Goal: Task Accomplishment & Management: Use online tool/utility

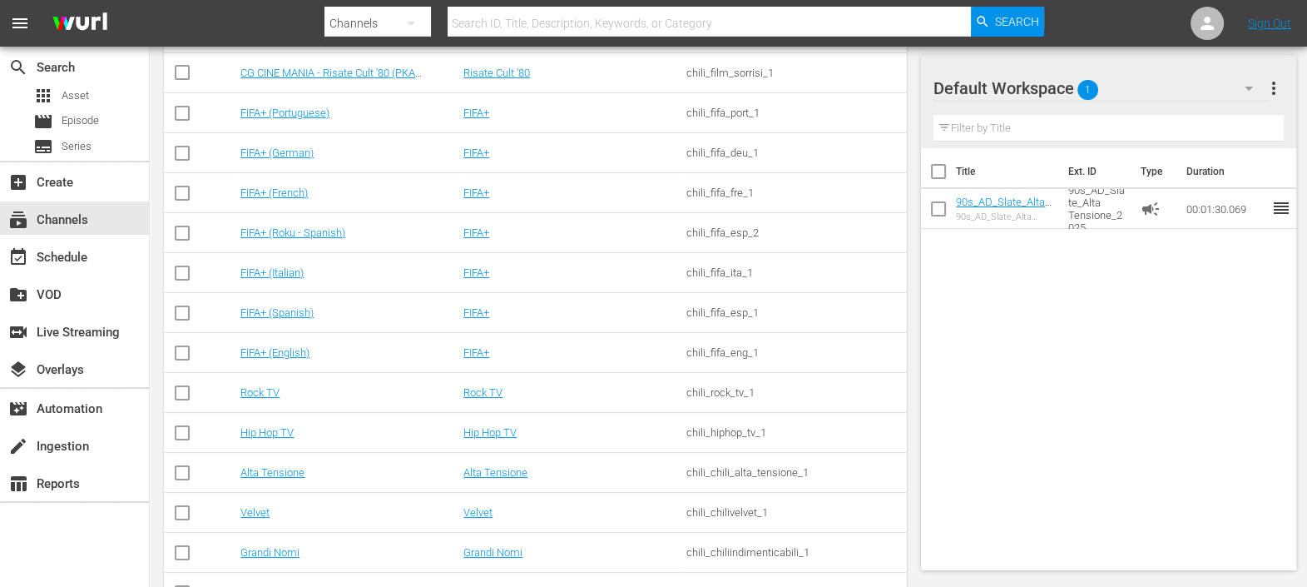
scroll to position [388, 0]
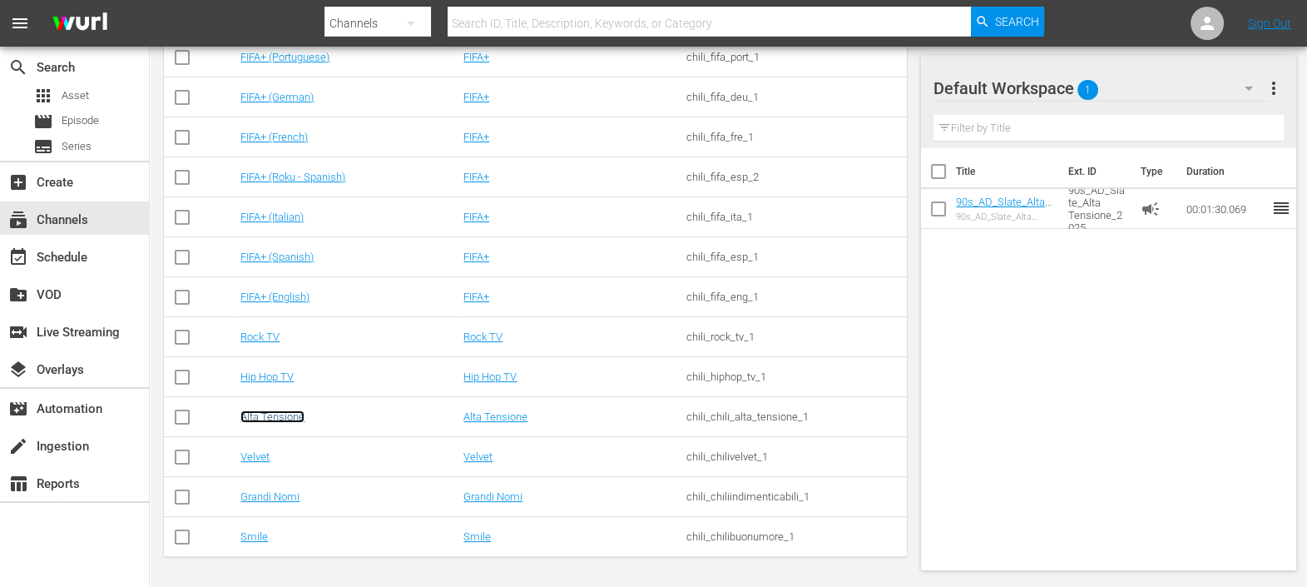
click at [280, 419] on link "Alta Tensione" at bounding box center [272, 416] width 64 height 12
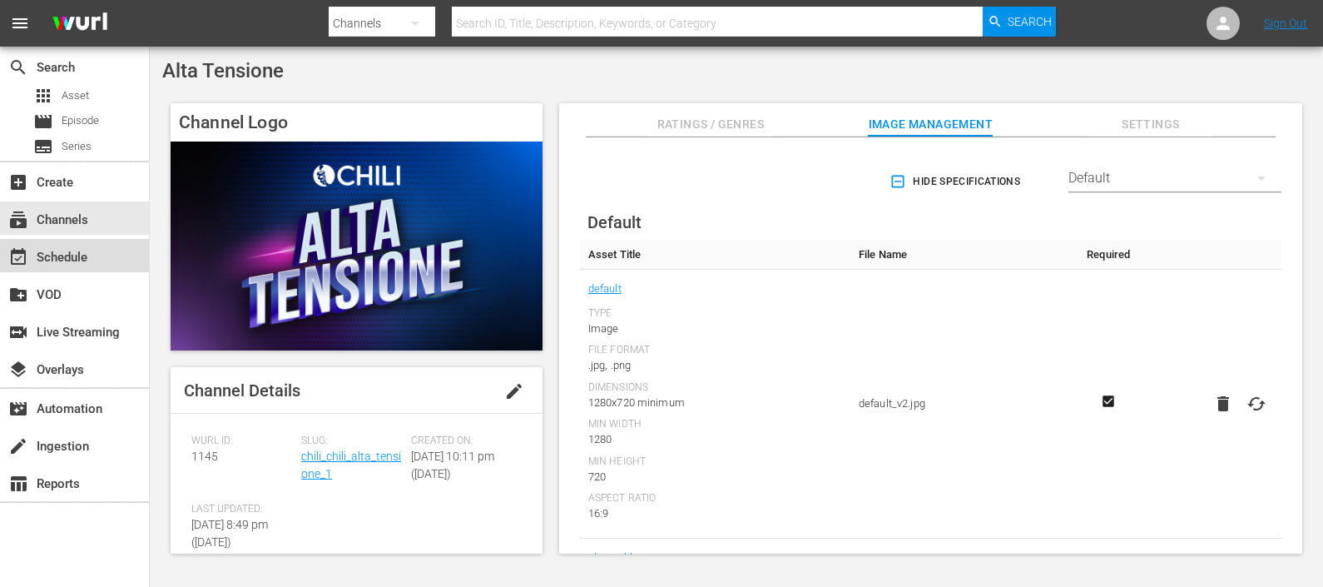
click at [95, 264] on div "event_available Schedule" at bounding box center [74, 255] width 149 height 33
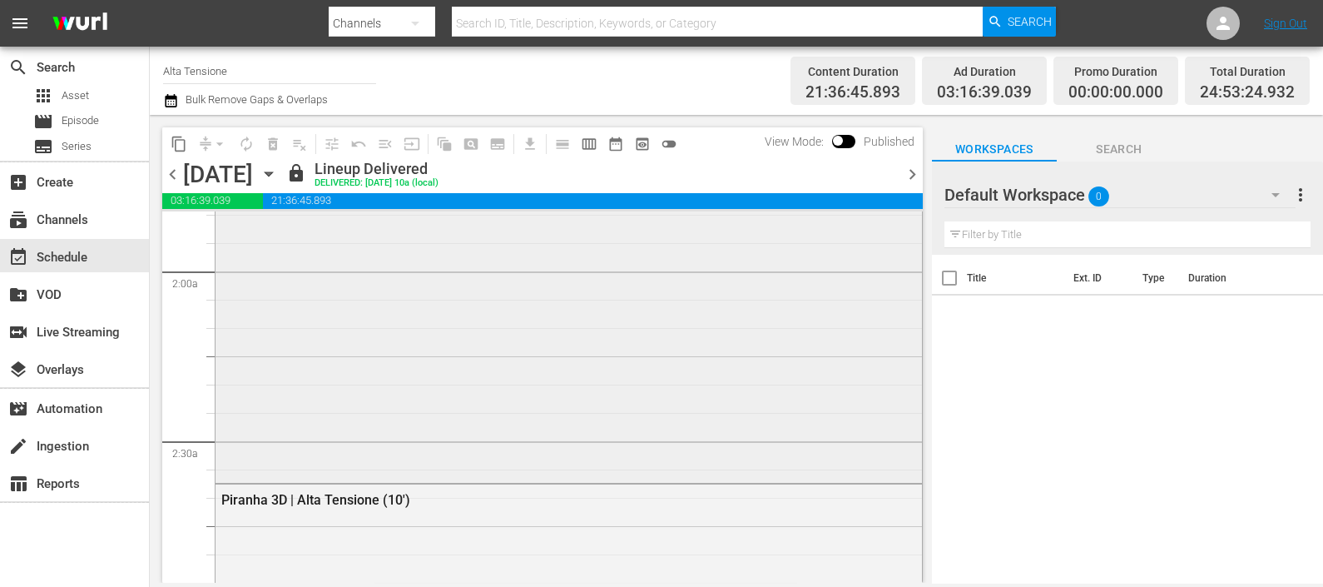
scroll to position [624, 0]
click at [278, 168] on icon "button" at bounding box center [269, 174] width 18 height 18
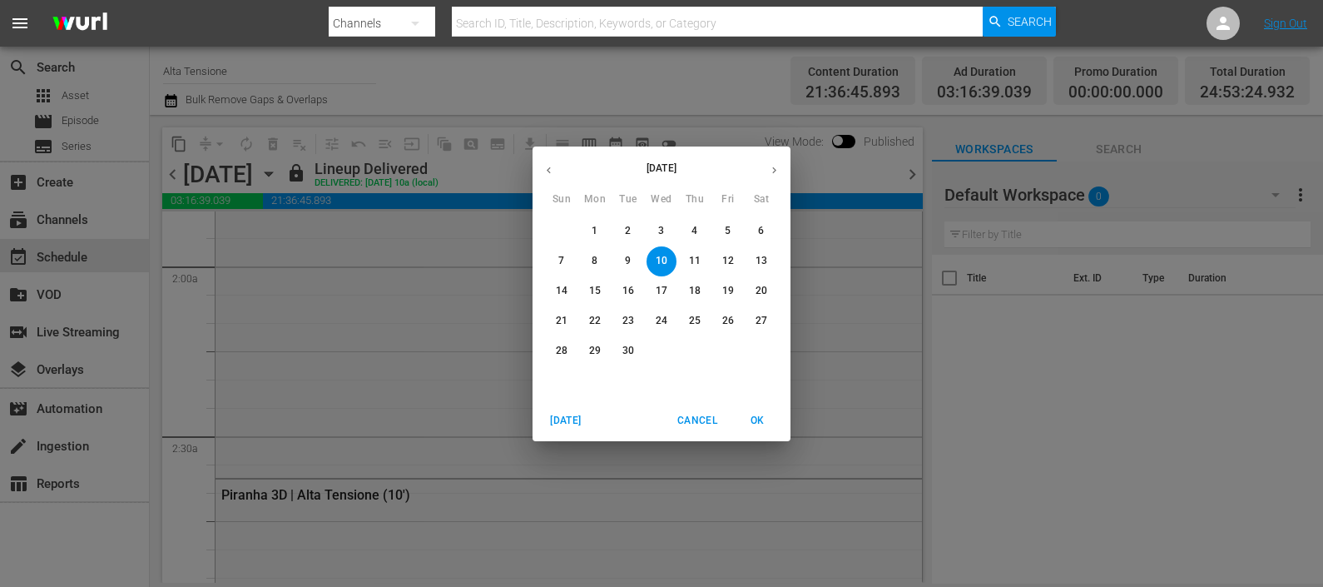
drag, startPoint x: 633, startPoint y: 289, endPoint x: 773, endPoint y: 515, distance: 266.0
click at [633, 288] on p "16" at bounding box center [628, 291] width 12 height 14
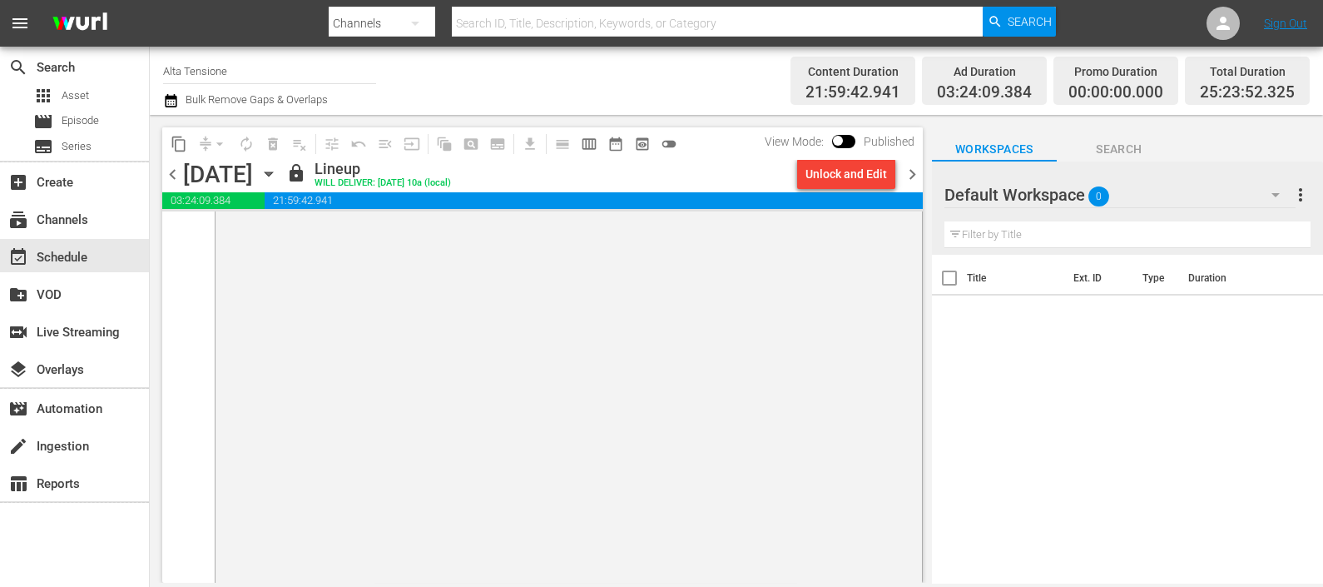
scroll to position [8375, 0]
click at [914, 175] on span "chevron_right" at bounding box center [912, 174] width 21 height 21
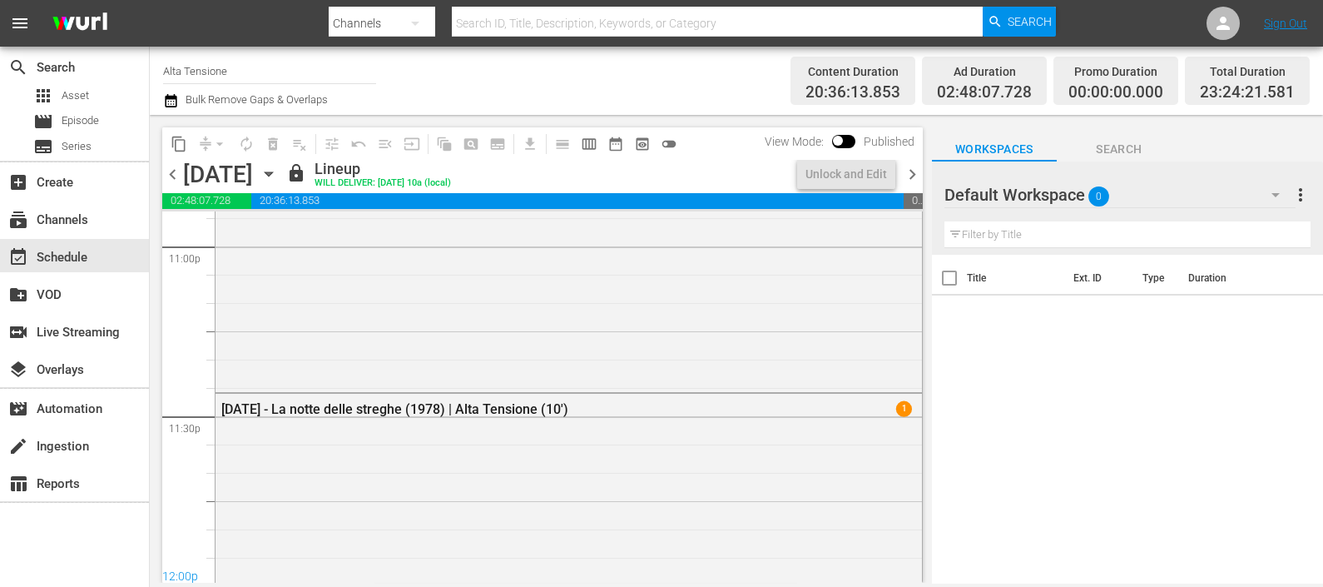
scroll to position [8174, 0]
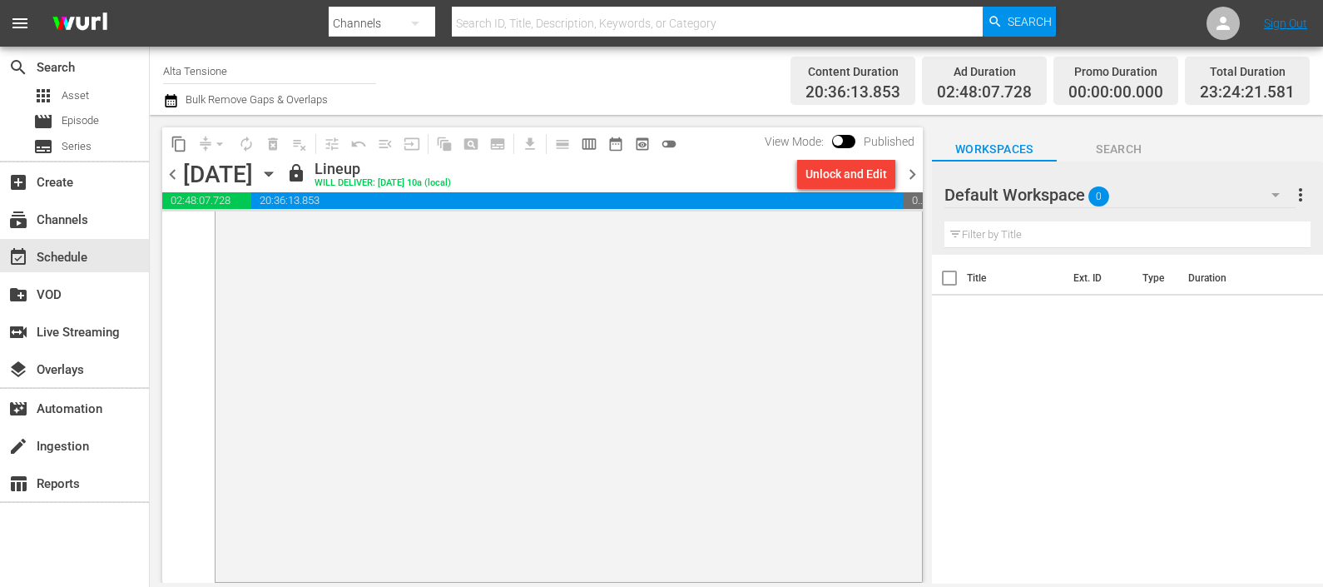
click at [913, 178] on span "chevron_right" at bounding box center [912, 174] width 21 height 21
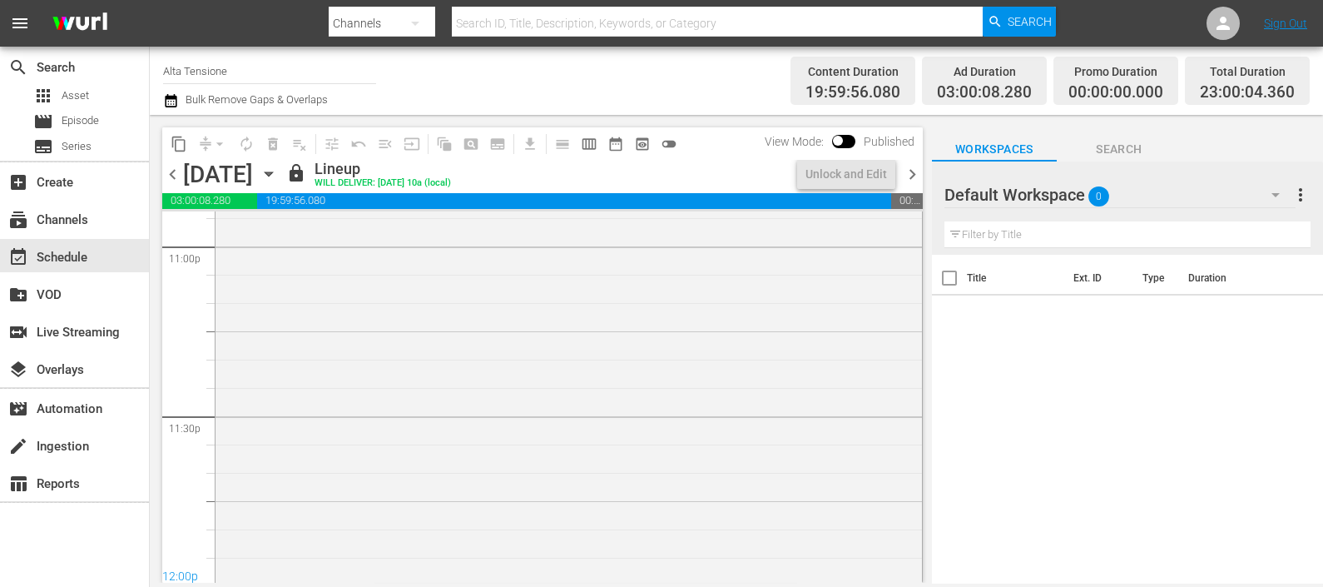
scroll to position [7835, 0]
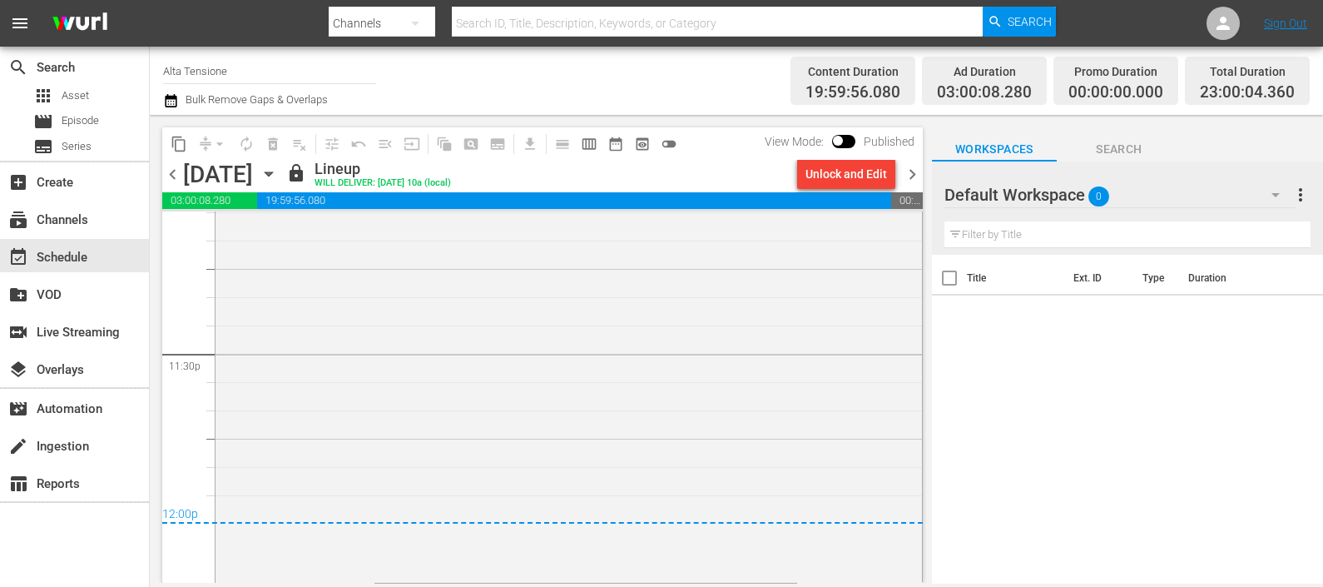
click at [915, 169] on span "chevron_right" at bounding box center [912, 174] width 21 height 21
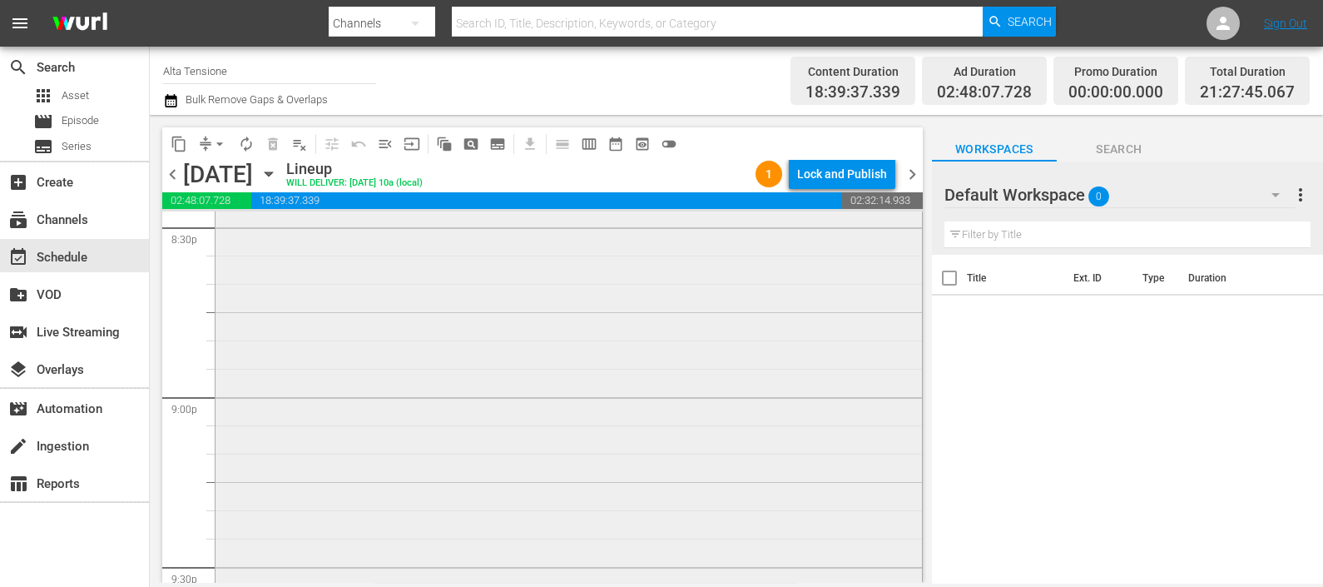
scroll to position [6735, 0]
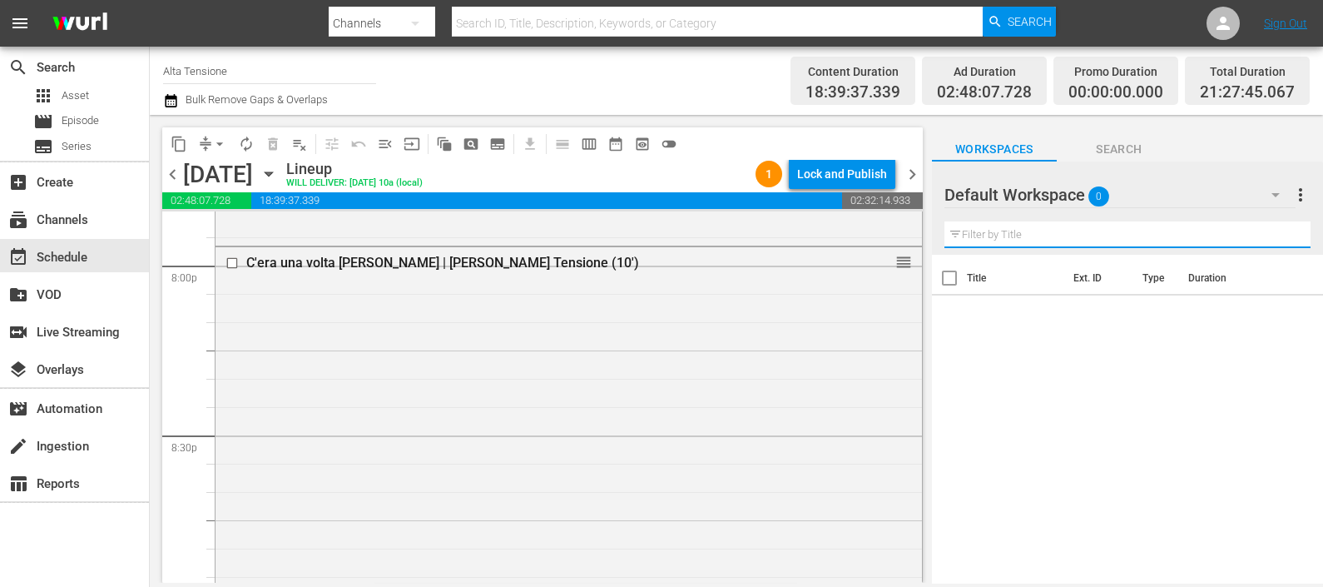
click at [1061, 242] on input "text" at bounding box center [1127, 234] width 366 height 27
click at [1097, 196] on span "0" at bounding box center [1098, 196] width 21 height 35
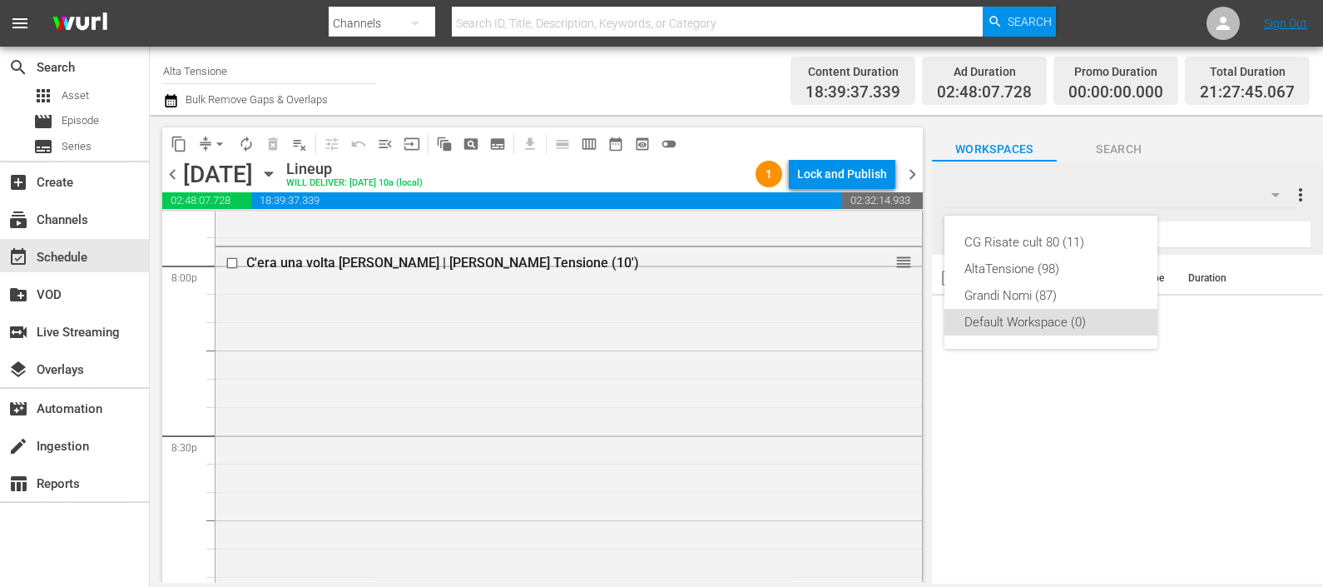
click at [1262, 200] on div "CG Risate cult 80 (11) AltaTensione (98) Grandi Nomi (87) Default Workspace (0)" at bounding box center [661, 293] width 1323 height 587
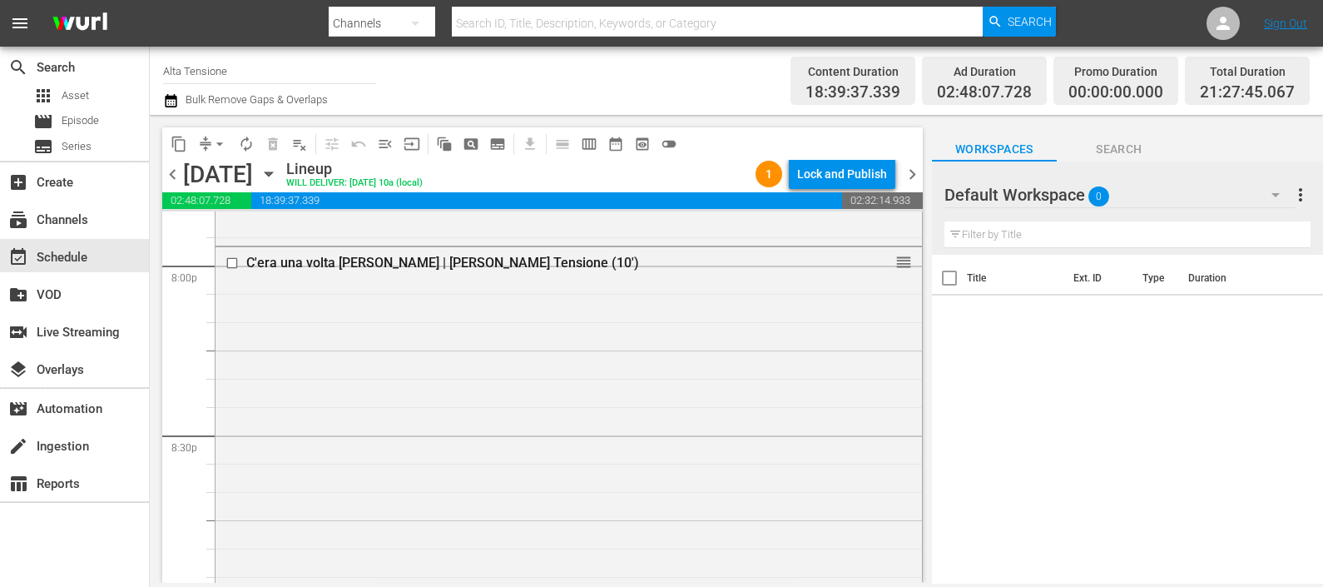
click at [1062, 201] on div at bounding box center [1004, 196] width 120 height 42
click at [1060, 191] on div at bounding box center [1004, 196] width 120 height 42
click at [1249, 200] on div "Default Workspace 0" at bounding box center [1119, 194] width 351 height 47
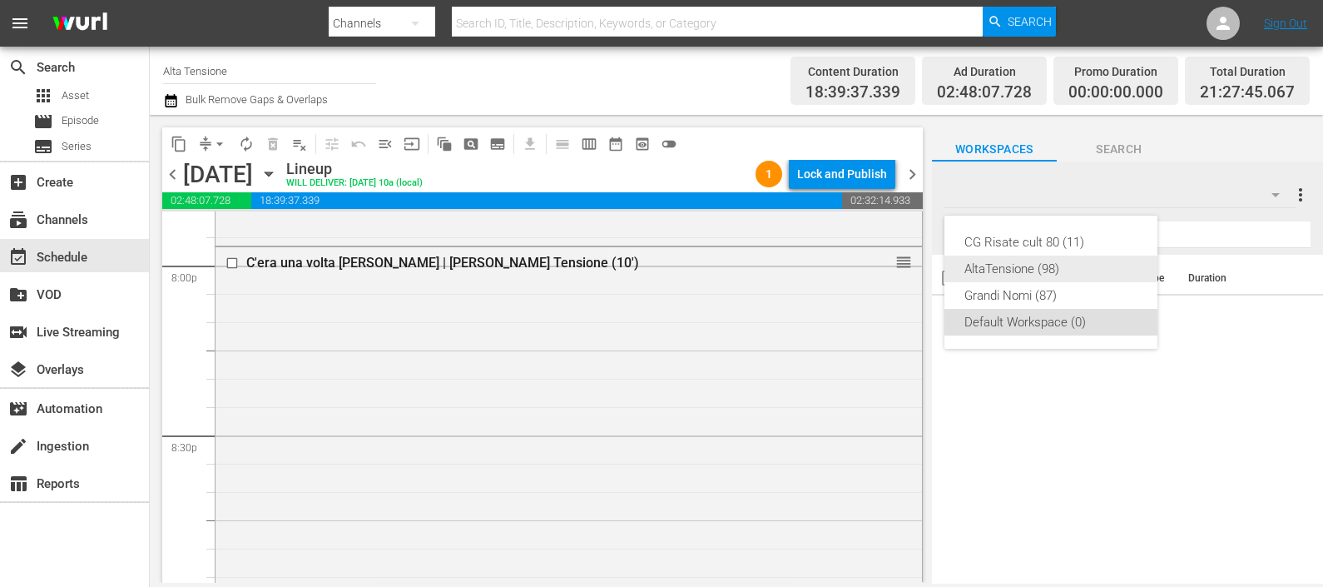
click at [1028, 274] on div "AltaTensione (98)" at bounding box center [1050, 268] width 173 height 27
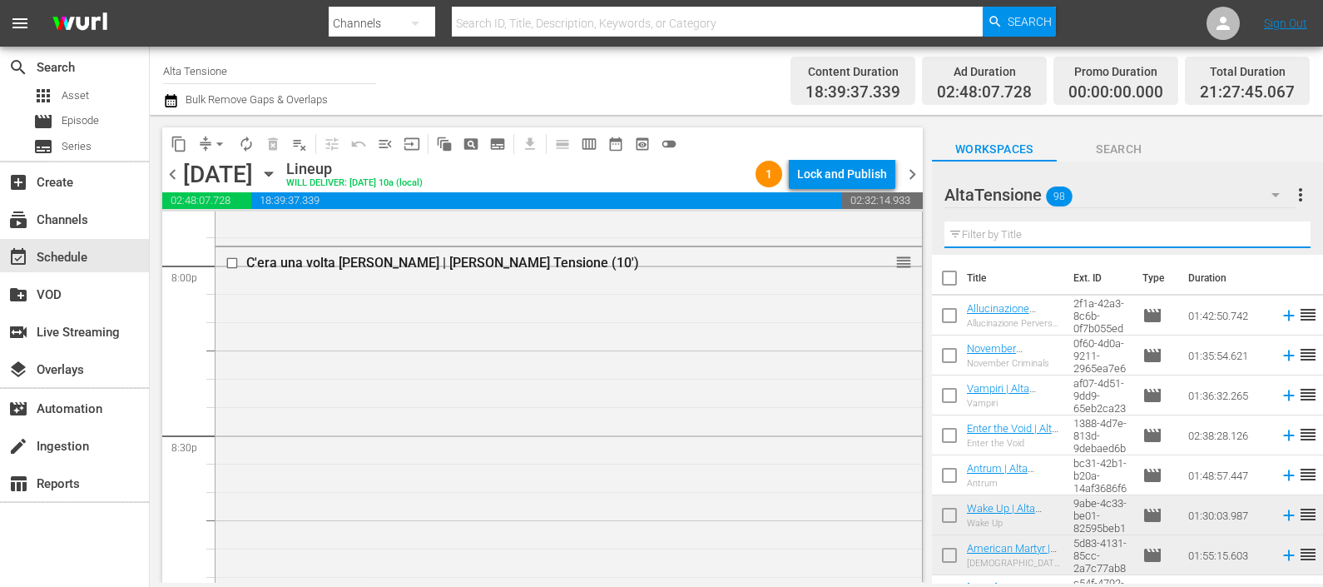
click at [1072, 241] on input "text" at bounding box center [1127, 234] width 366 height 27
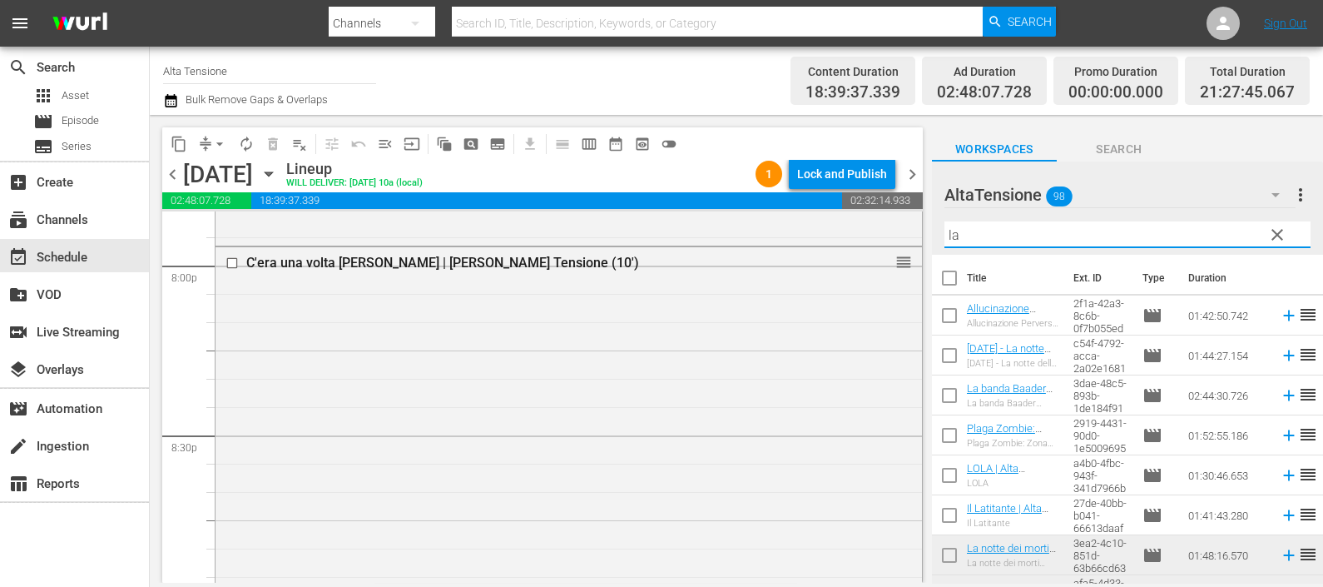
type input "lat"
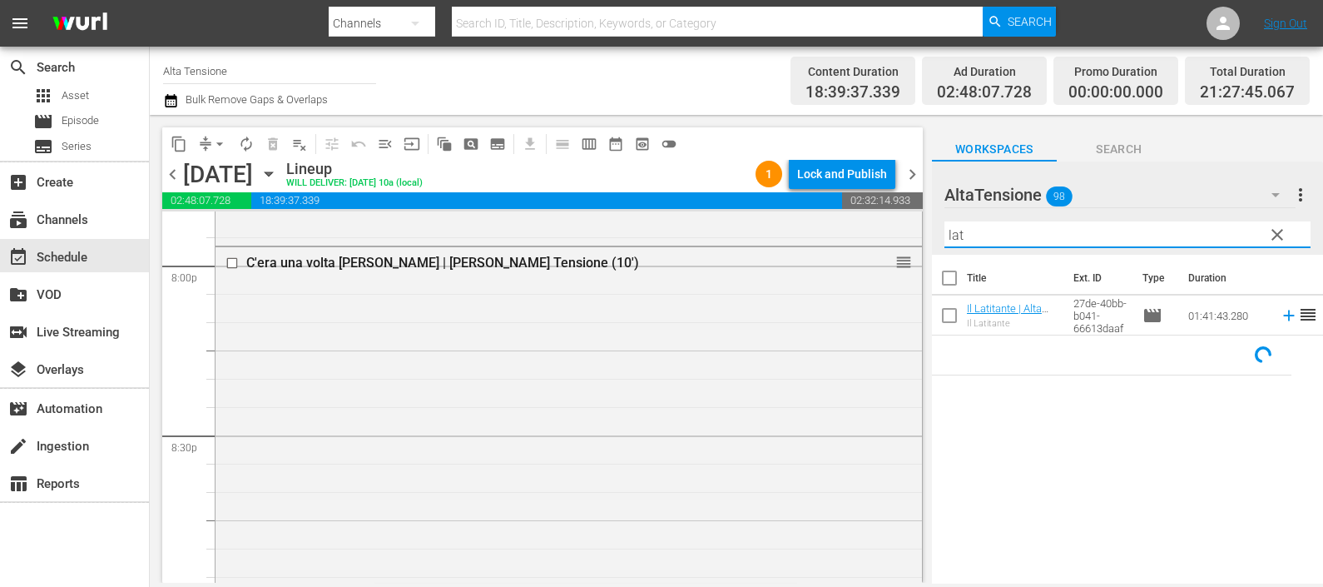
drag, startPoint x: 1057, startPoint y: 235, endPoint x: 924, endPoint y: 247, distance: 133.6
click at [929, 245] on div "content_copy compress arrow_drop_down autorenew_outlined delete_forever_outline…" at bounding box center [736, 349] width 1173 height 468
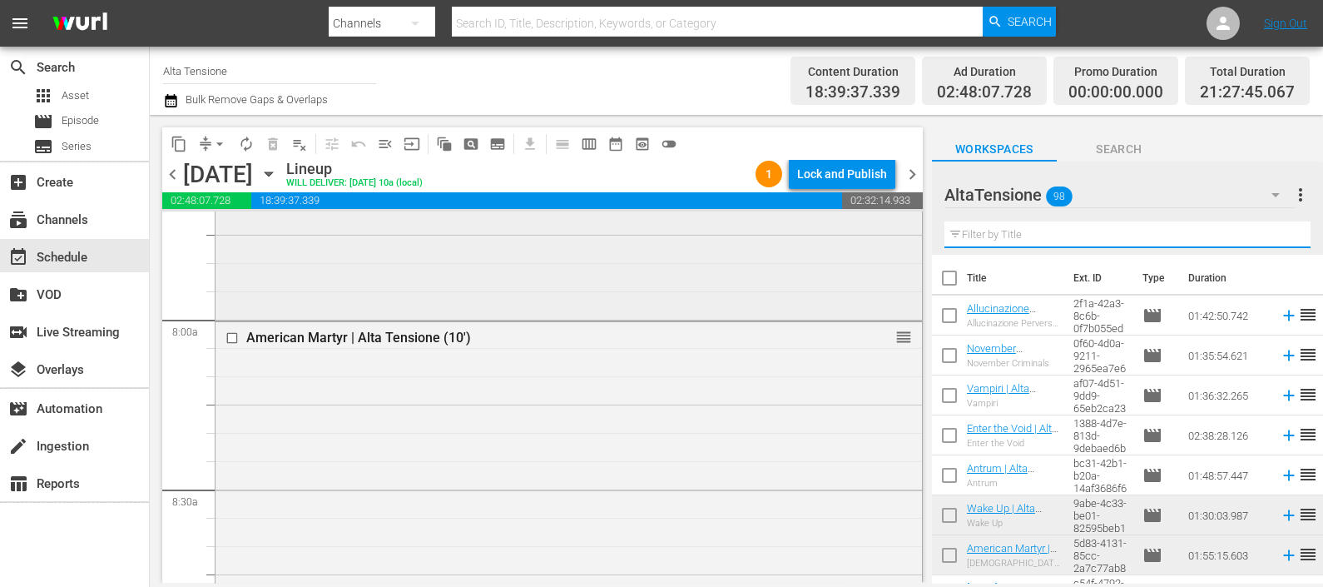
scroll to position [2575, 0]
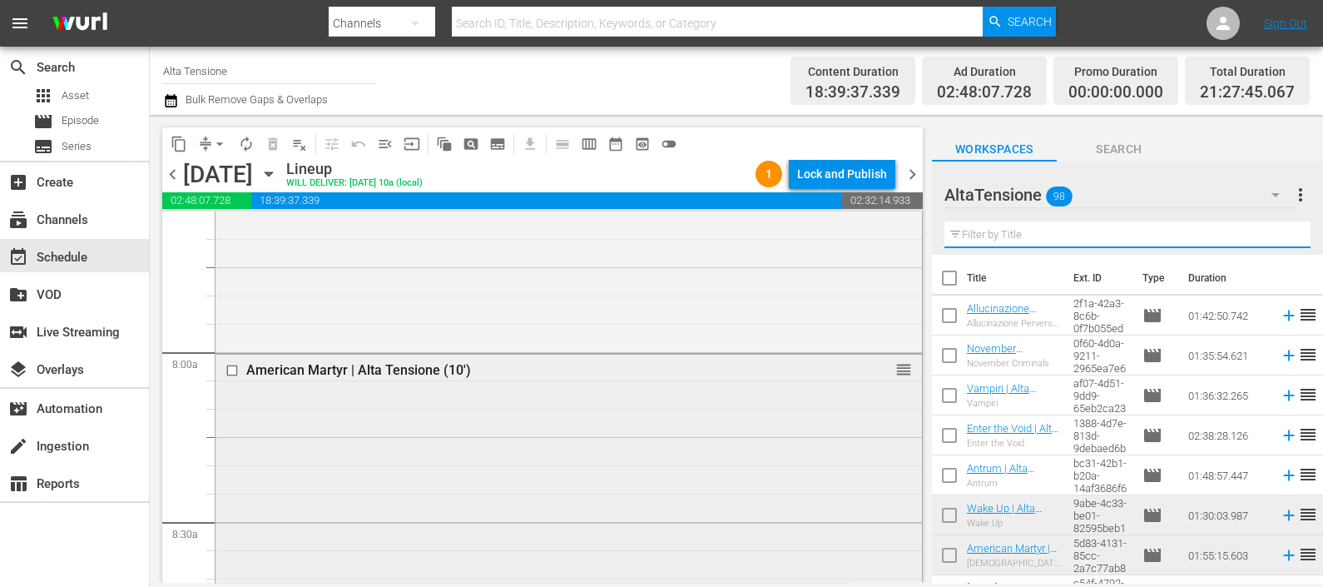
click at [236, 366] on input "checkbox" at bounding box center [233, 371] width 17 height 14
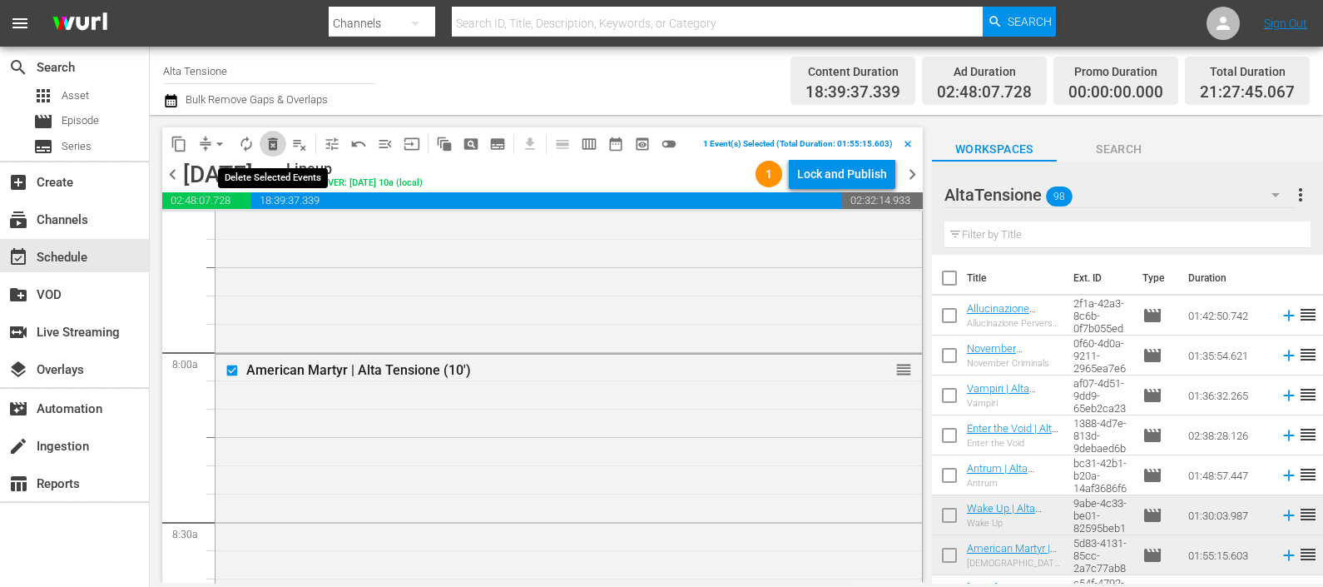
click at [270, 141] on span "delete_forever_outlined" at bounding box center [273, 144] width 17 height 17
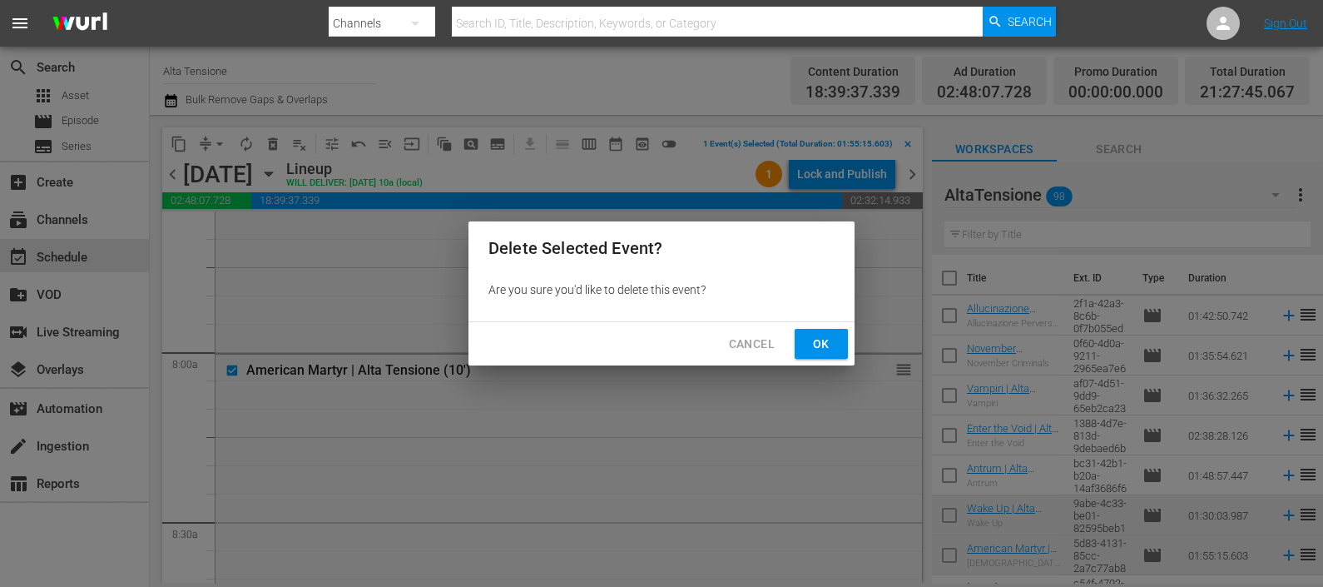
drag, startPoint x: 829, startPoint y: 344, endPoint x: 914, endPoint y: 290, distance: 100.2
click at [830, 343] on span "Ok" at bounding box center [821, 344] width 27 height 21
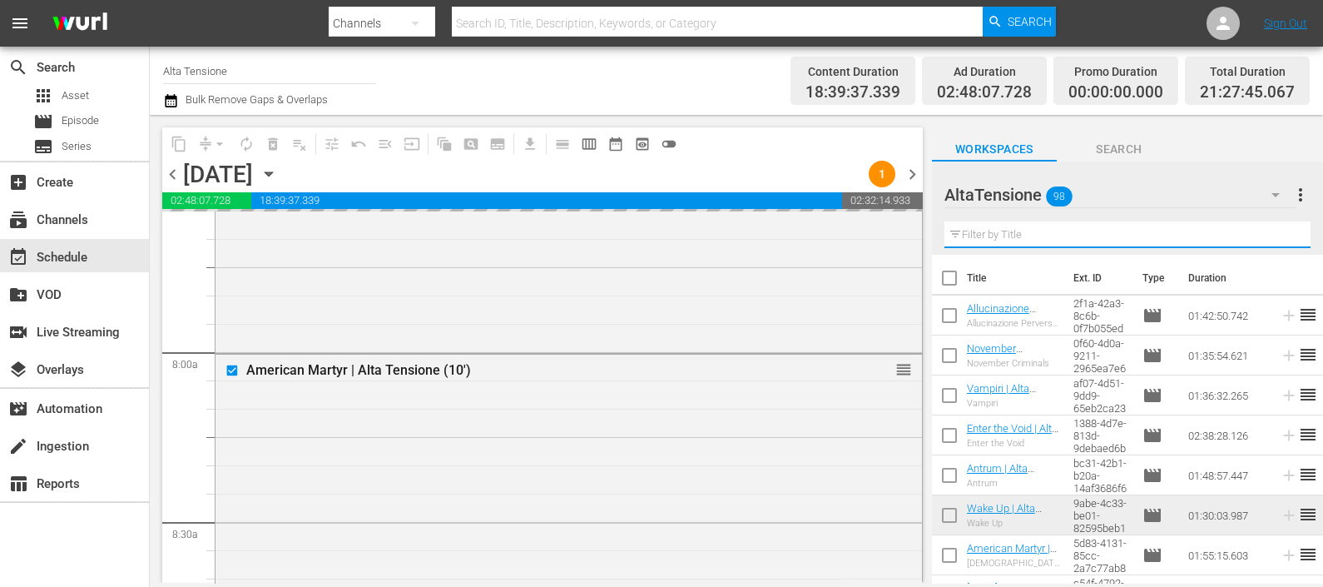
click at [986, 236] on input "text" at bounding box center [1127, 234] width 366 height 27
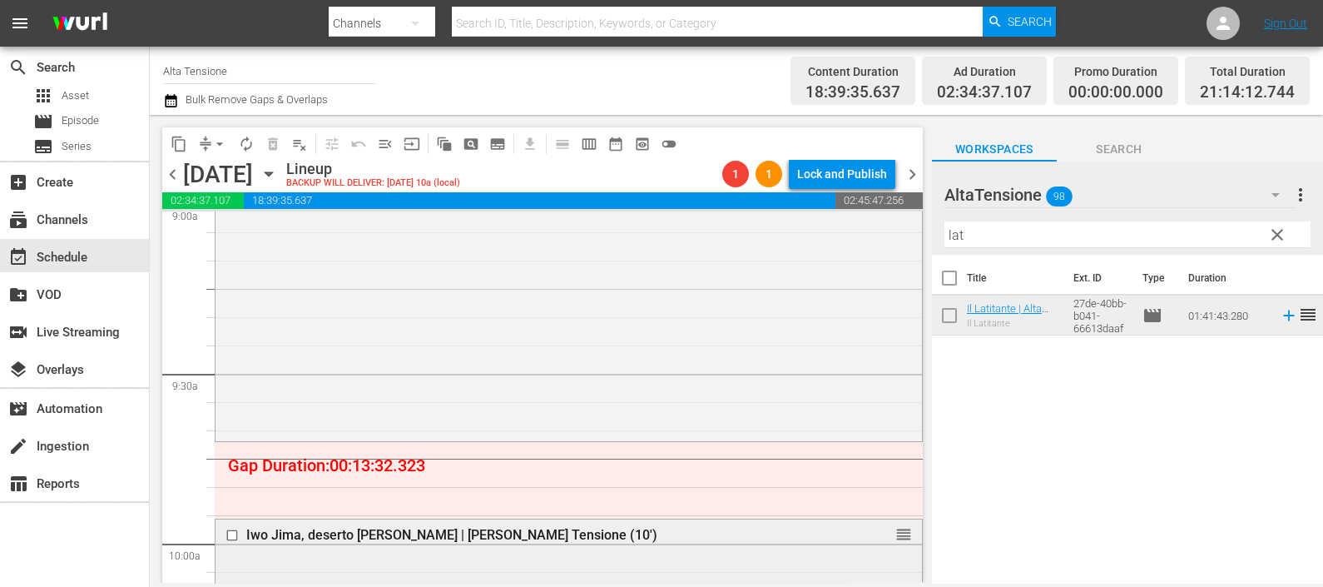
scroll to position [3095, 0]
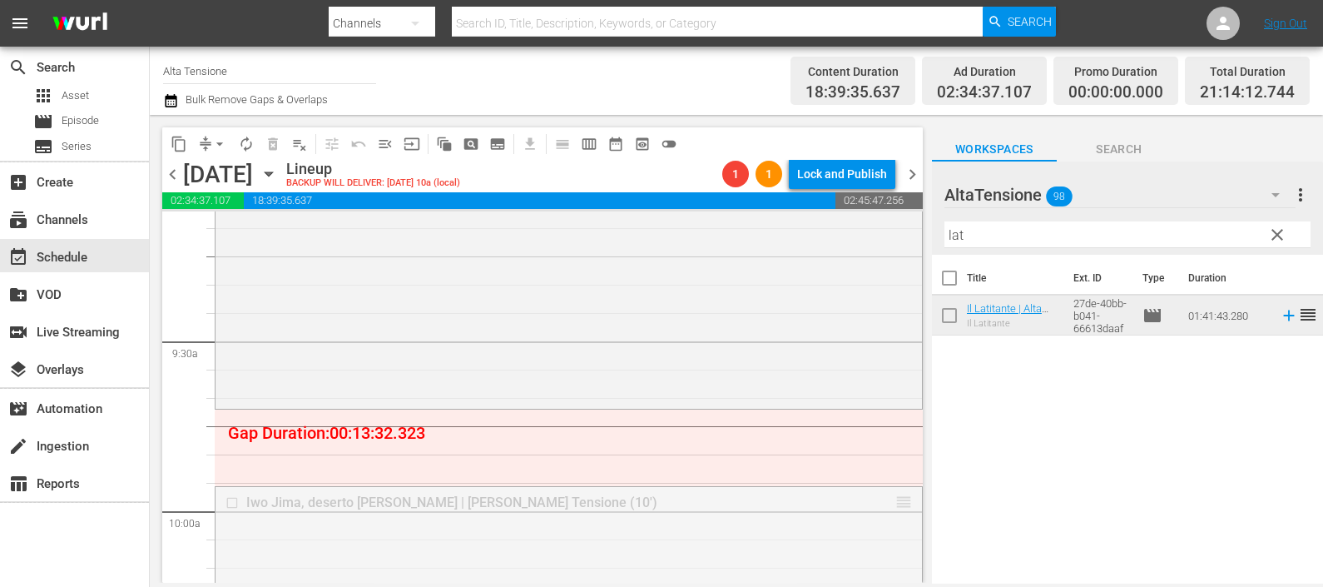
drag, startPoint x: 886, startPoint y: 502, endPoint x: 883, endPoint y: 408, distance: 94.1
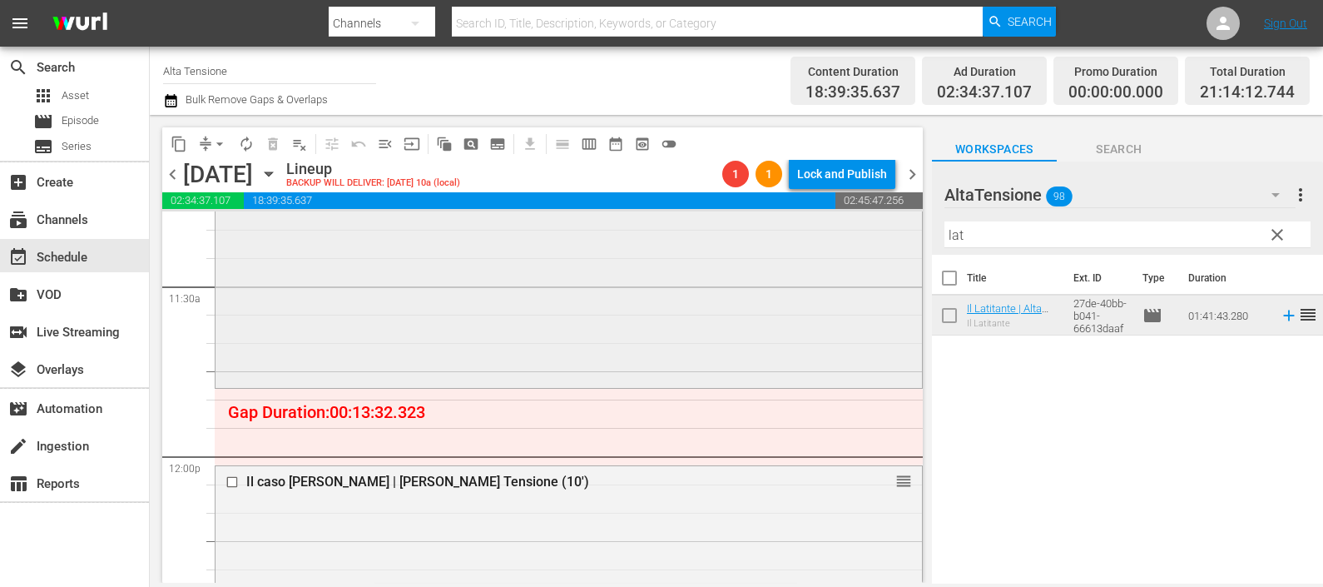
scroll to position [3927, 0]
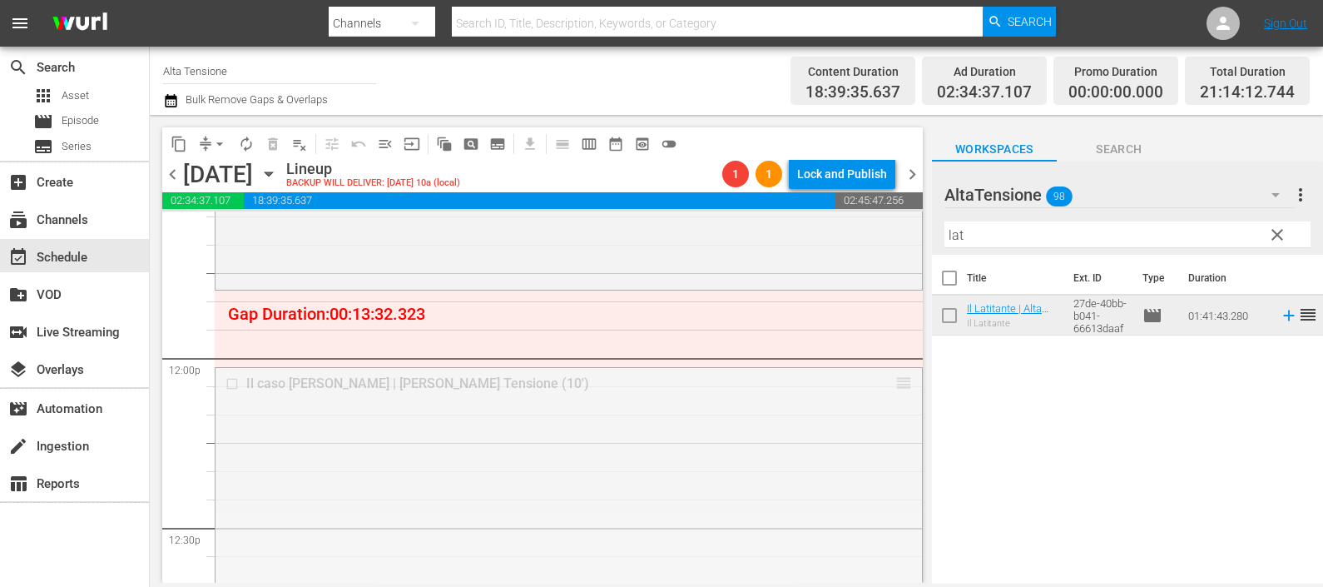
drag, startPoint x: 890, startPoint y: 379, endPoint x: 852, endPoint y: 295, distance: 93.1
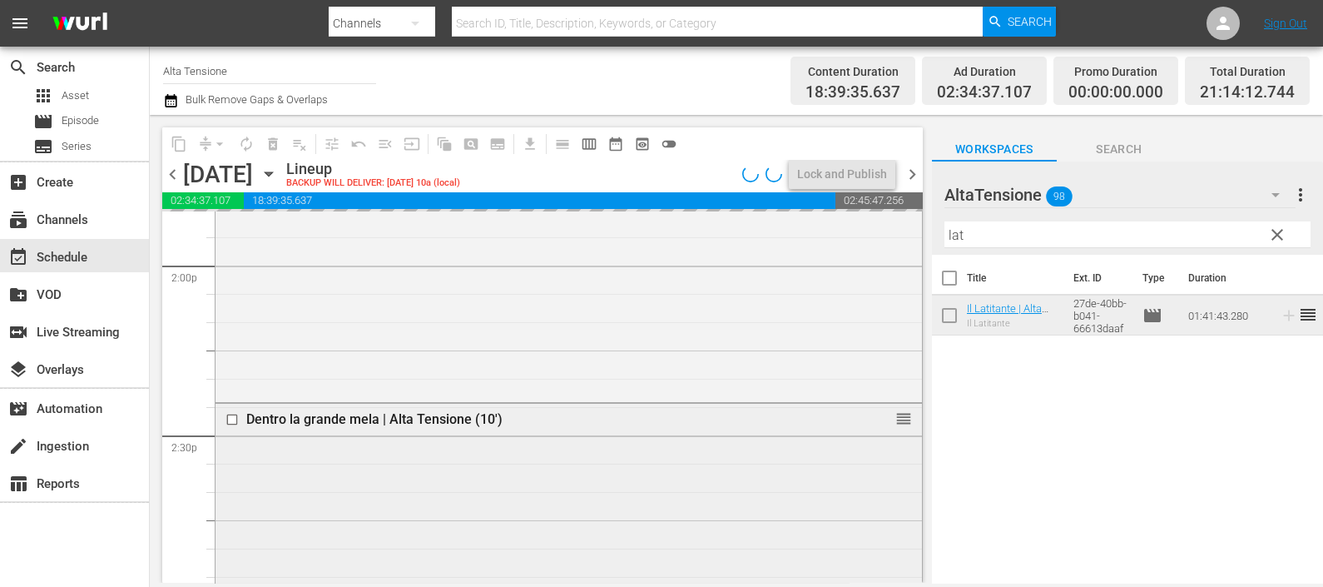
scroll to position [4655, 0]
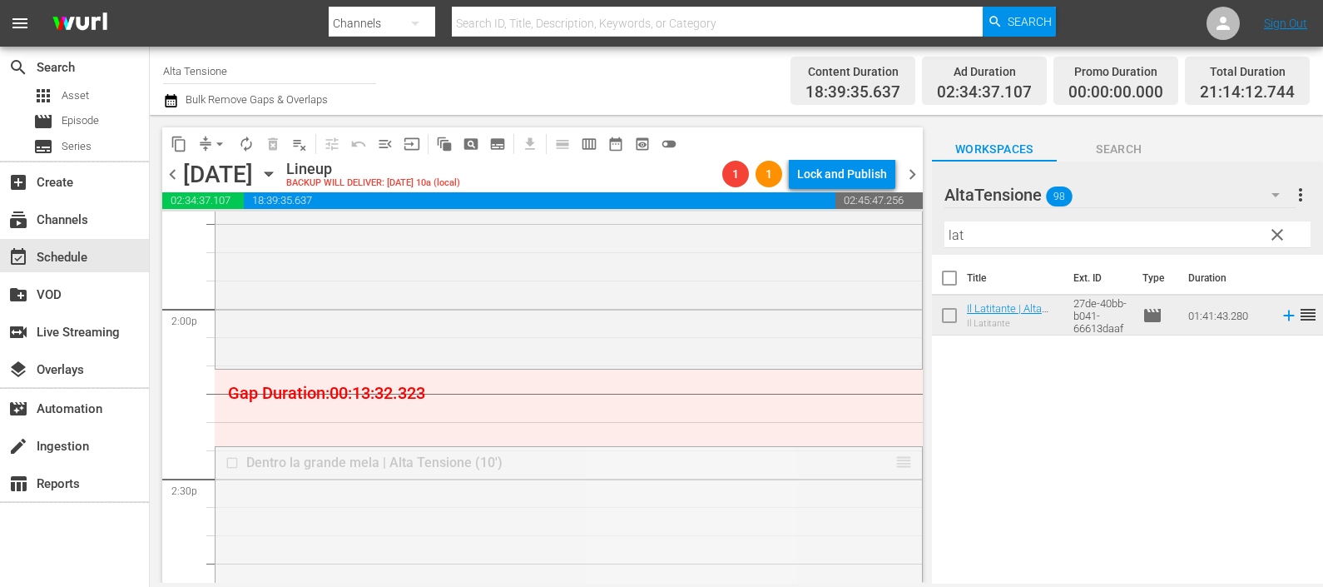
drag, startPoint x: 878, startPoint y: 448, endPoint x: 856, endPoint y: 374, distance: 77.1
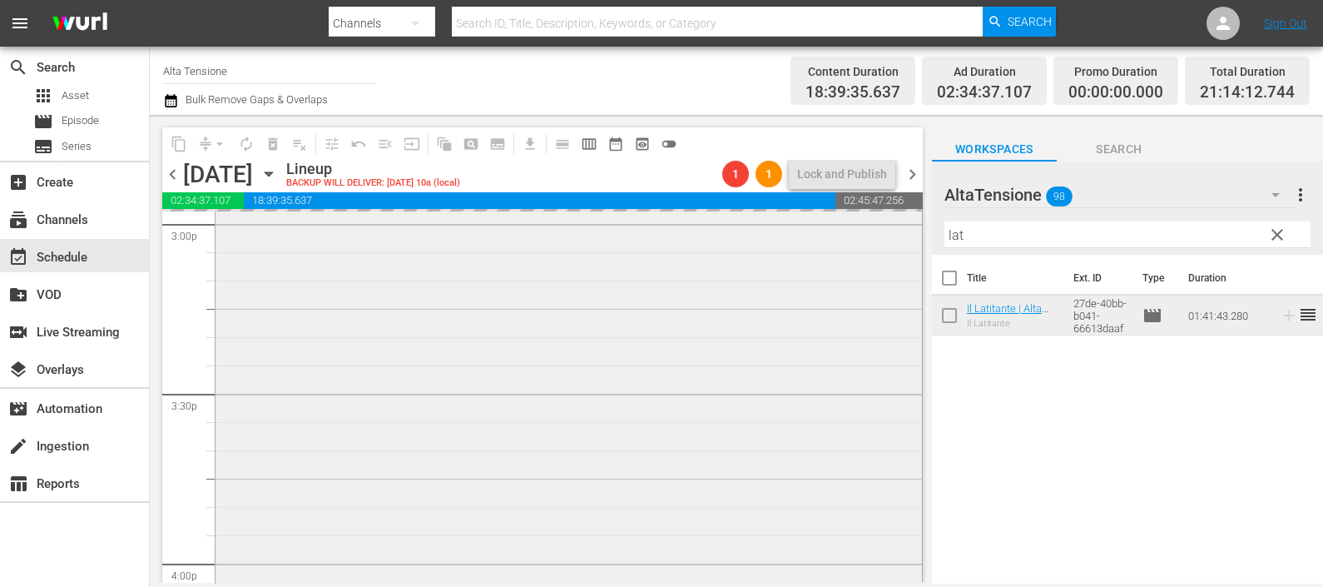
scroll to position [5175, 0]
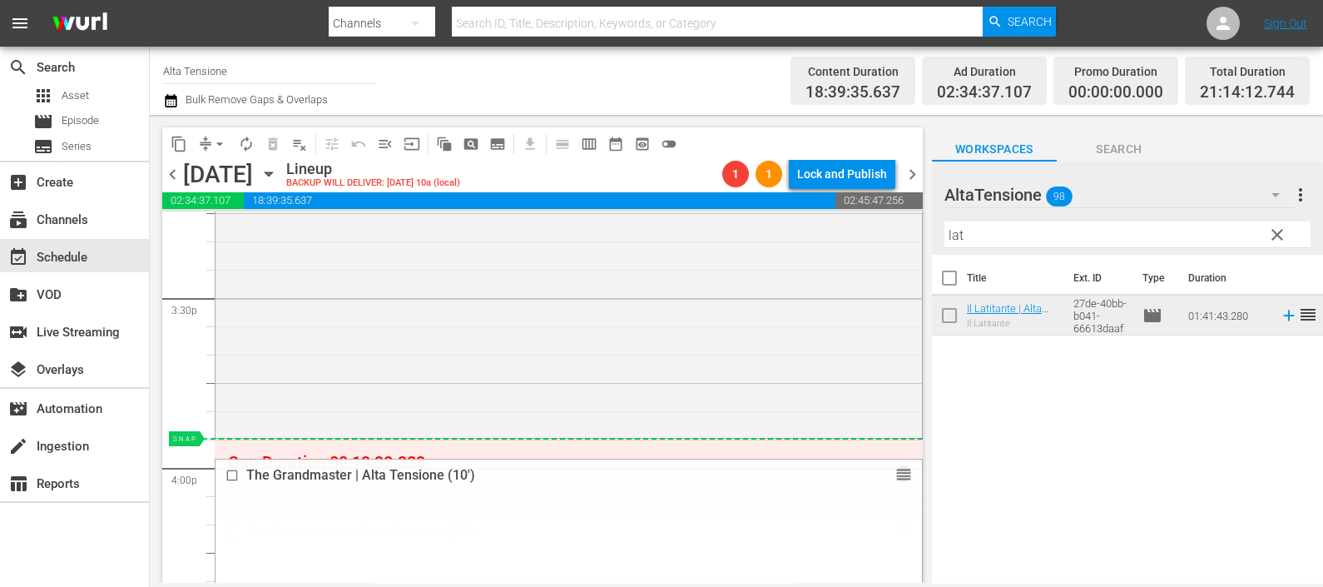
drag, startPoint x: 888, startPoint y: 530, endPoint x: 860, endPoint y: 446, distance: 88.4
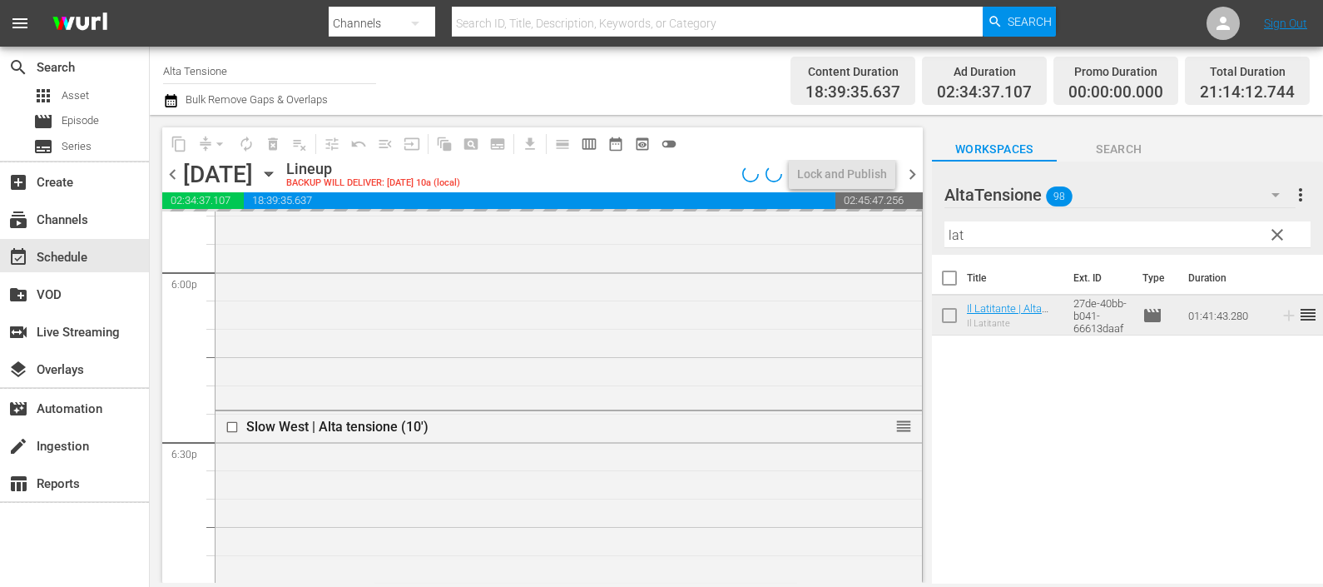
scroll to position [6007, 0]
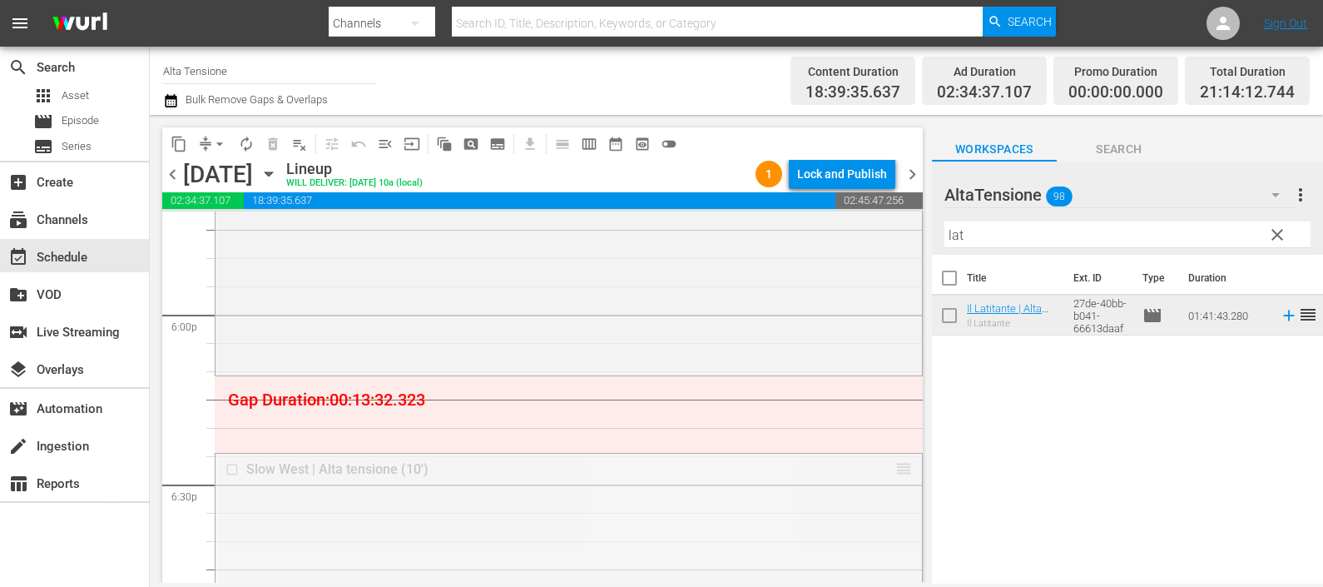
drag, startPoint x: 889, startPoint y: 468, endPoint x: 857, endPoint y: 388, distance: 86.7
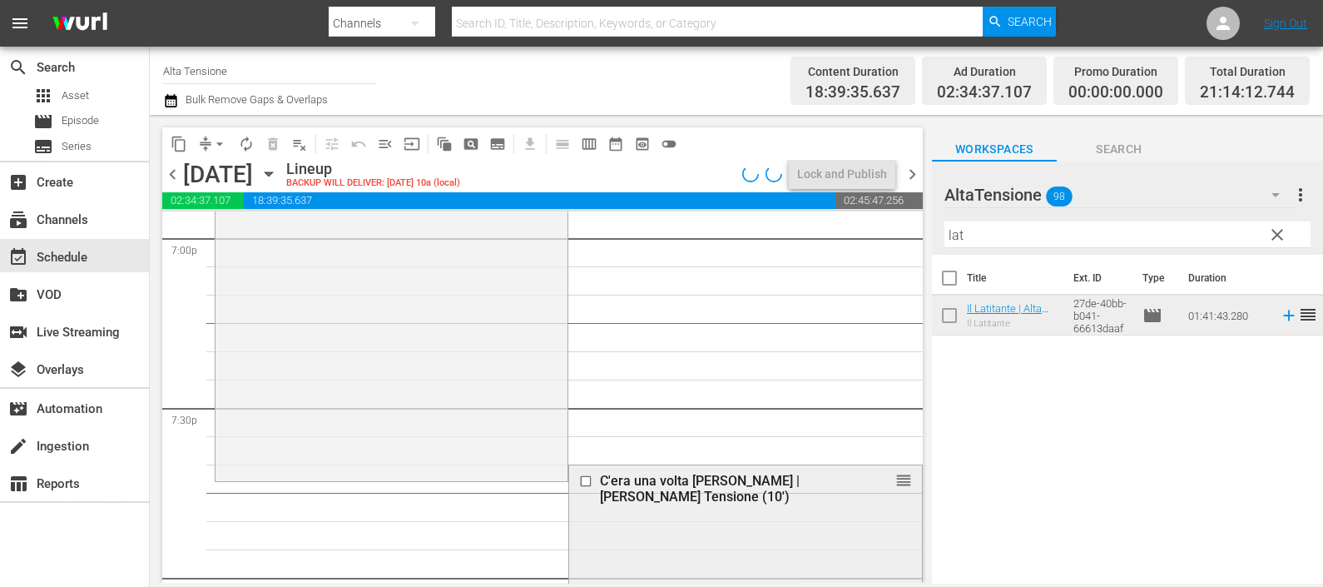
scroll to position [6527, 0]
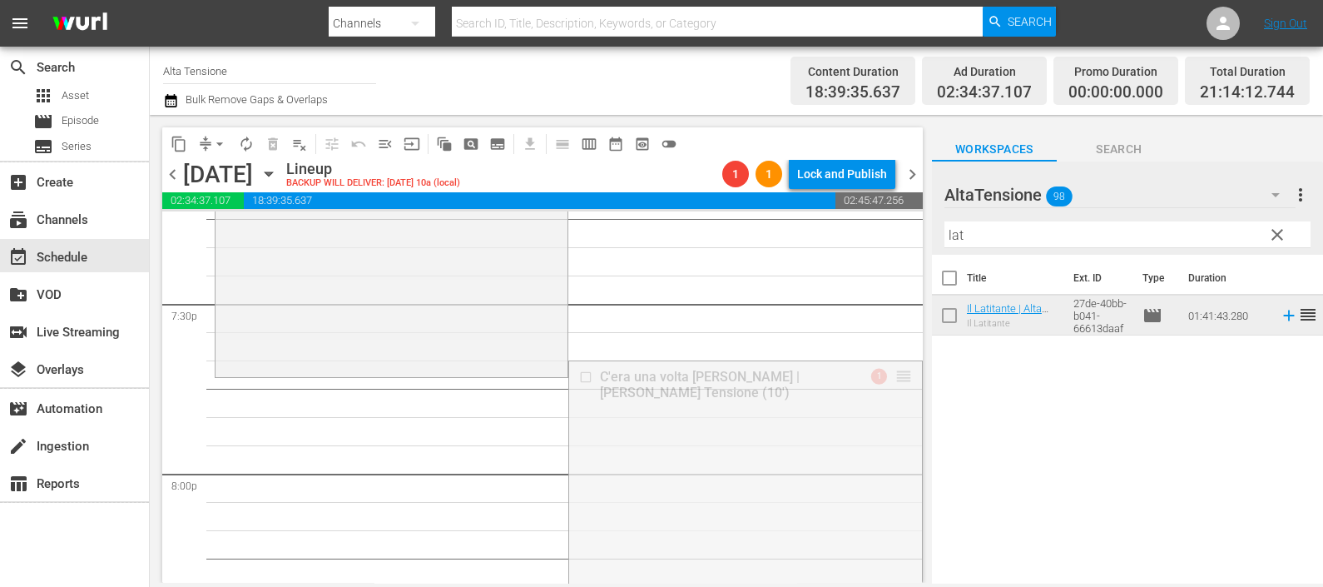
drag, startPoint x: 889, startPoint y: 373, endPoint x: 889, endPoint y: 383, distance: 10.0
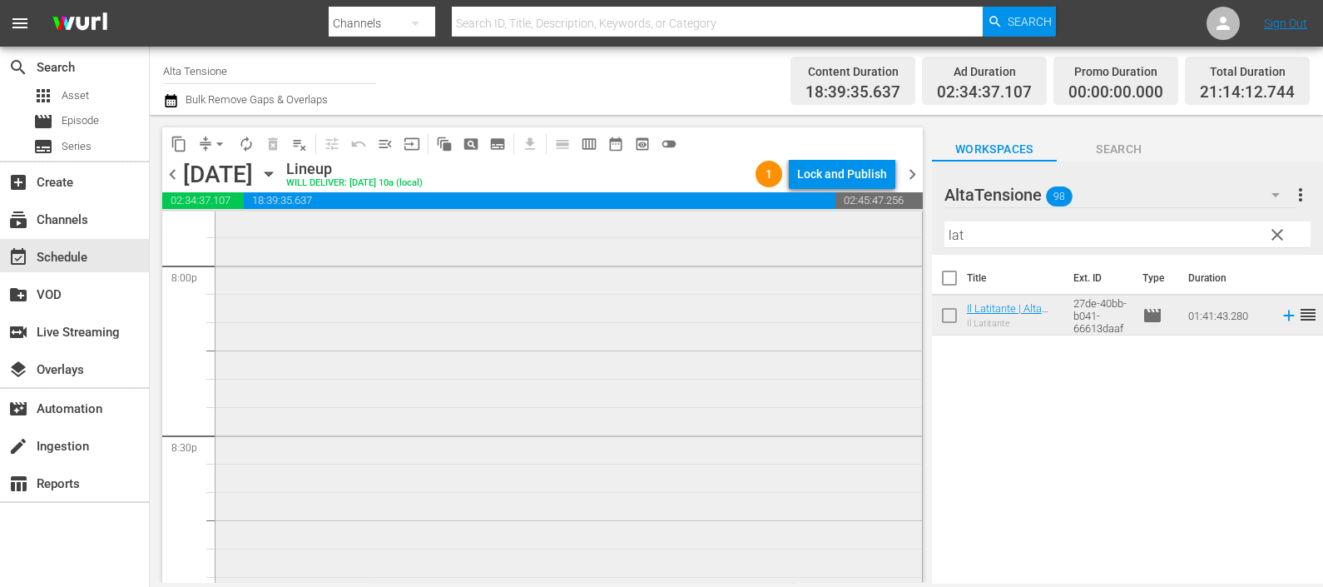
scroll to position [7047, 0]
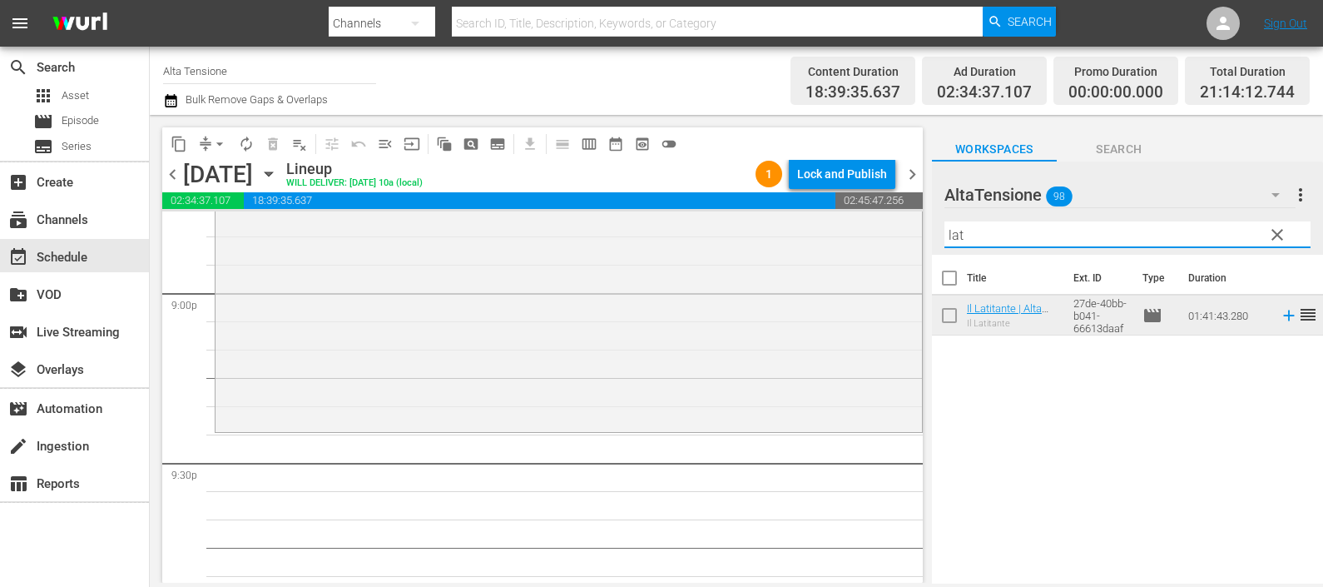
drag, startPoint x: 986, startPoint y: 228, endPoint x: 938, endPoint y: 229, distance: 48.3
click at [939, 229] on div "AltaTensione 98 AltaTensione more_vert clear Filter by Title lat" at bounding box center [1127, 207] width 391 height 93
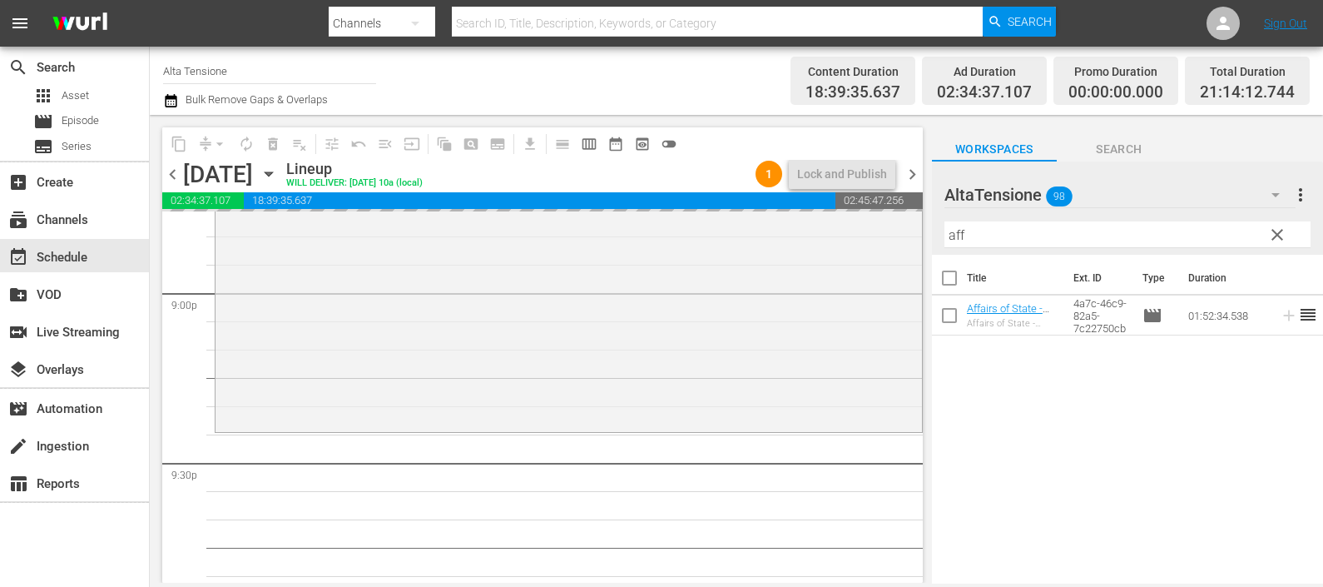
drag, startPoint x: 995, startPoint y: 235, endPoint x: 913, endPoint y: 225, distance: 83.1
click at [915, 226] on div "content_copy compress arrow_drop_down autorenew_outlined delete_forever_outline…" at bounding box center [736, 349] width 1173 height 468
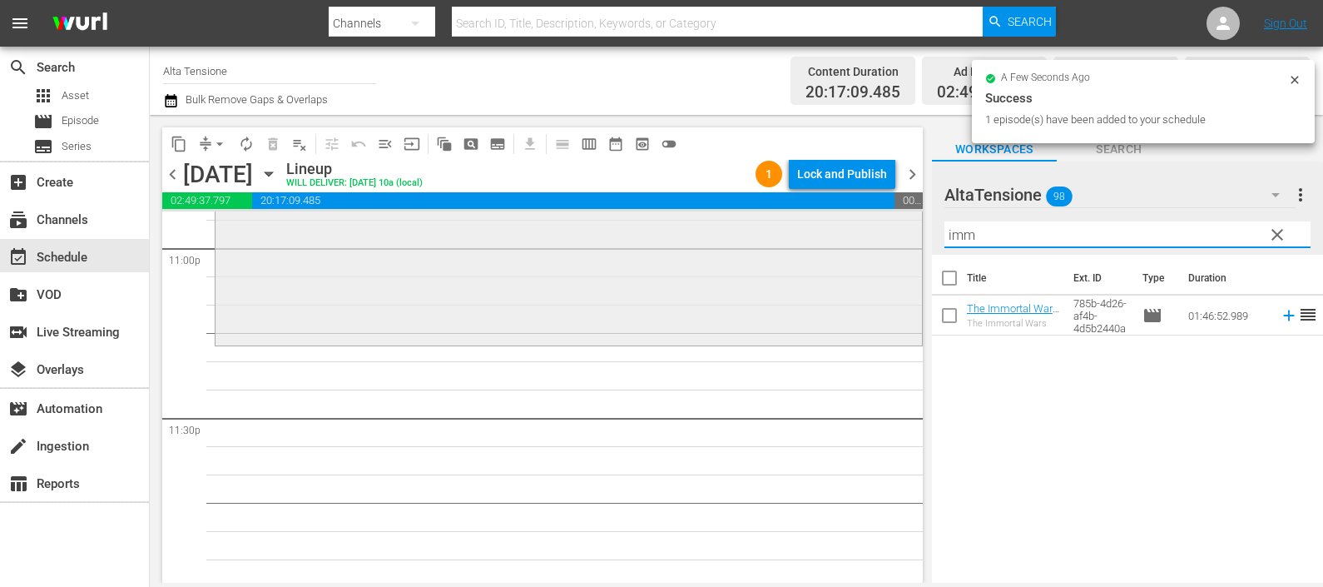
scroll to position [7775, 0]
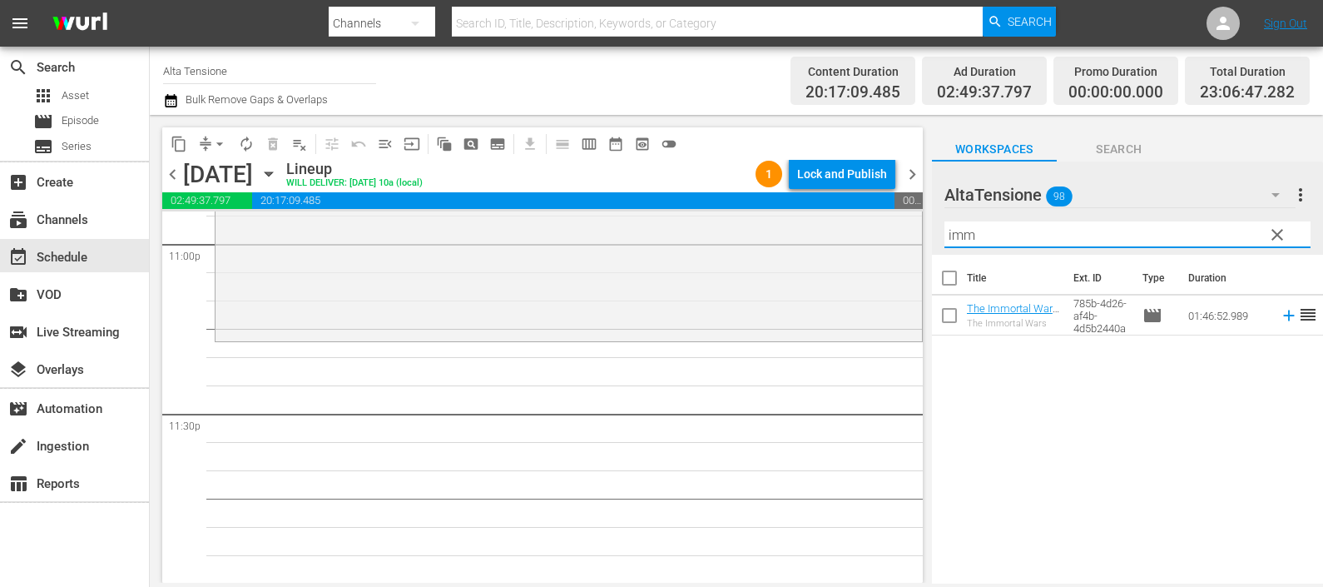
type input "imm"
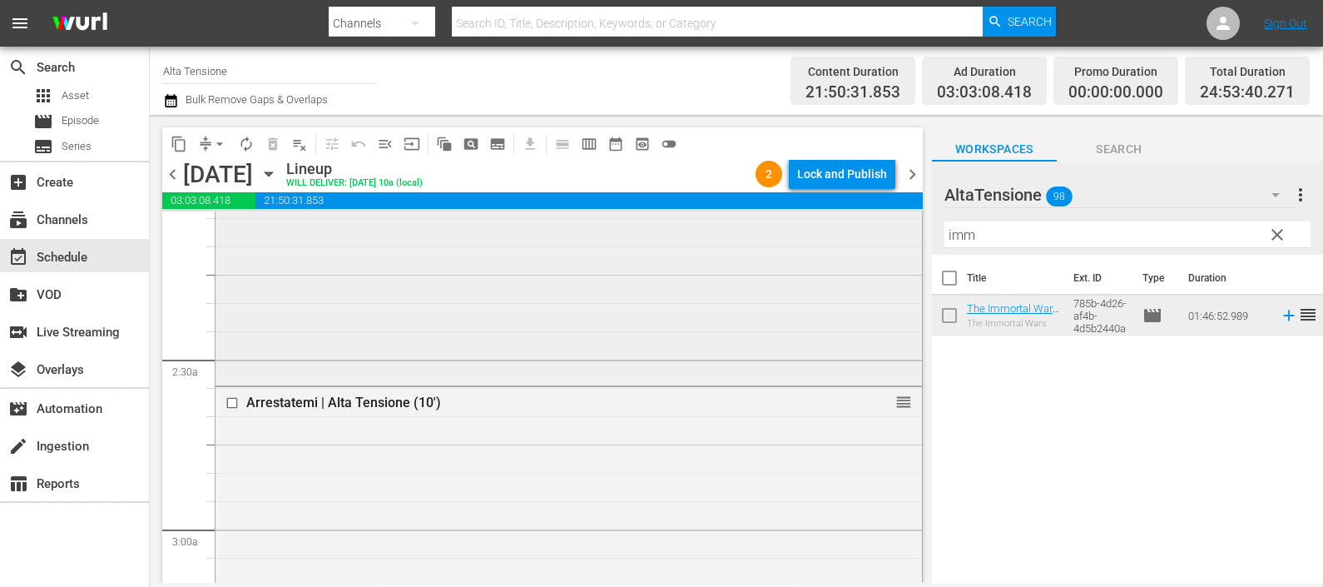
scroll to position [495, 0]
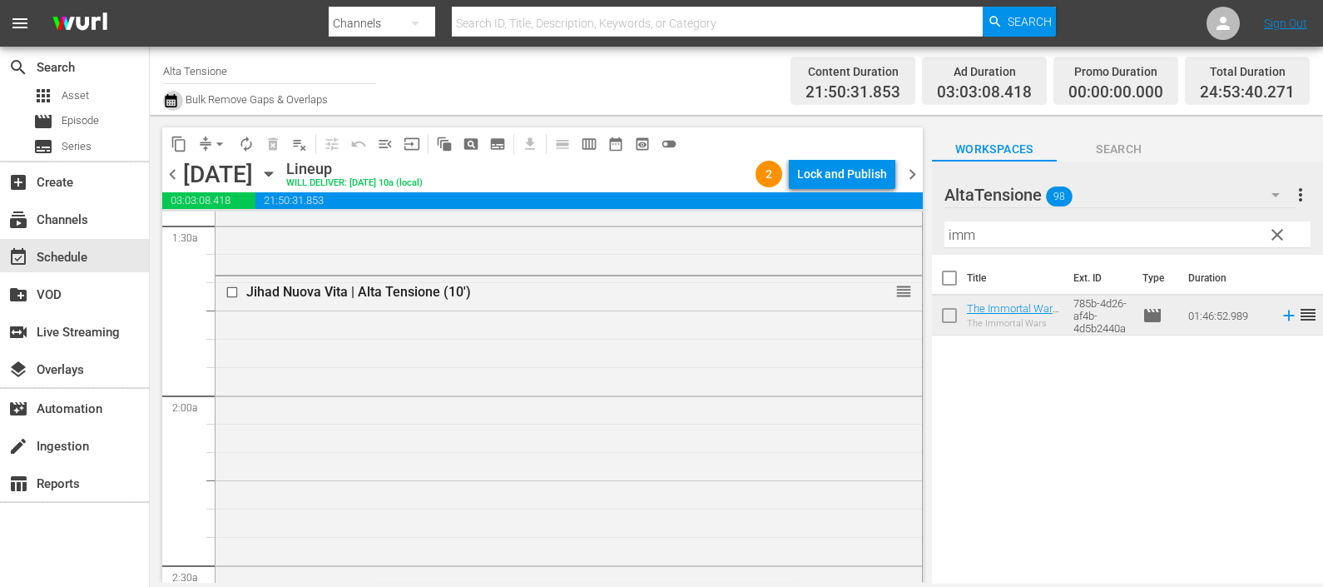
click at [171, 100] on icon "button" at bounding box center [171, 101] width 16 height 20
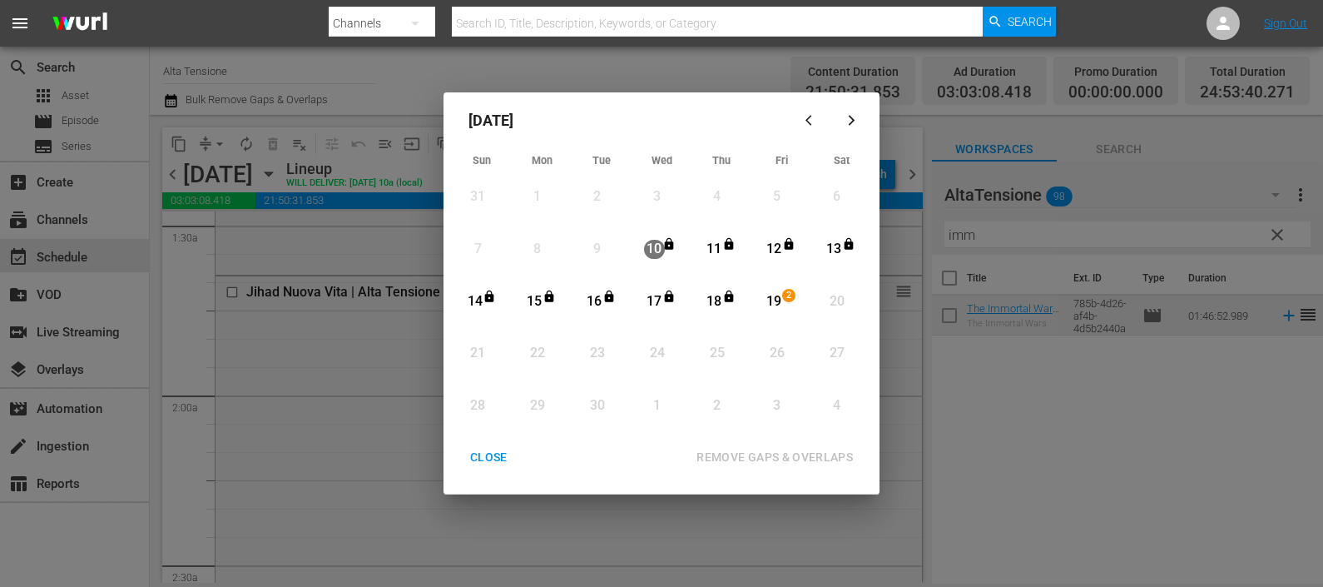
drag, startPoint x: 763, startPoint y: 294, endPoint x: 770, endPoint y: 311, distance: 18.7
click at [764, 295] on div "19" at bounding box center [774, 301] width 21 height 19
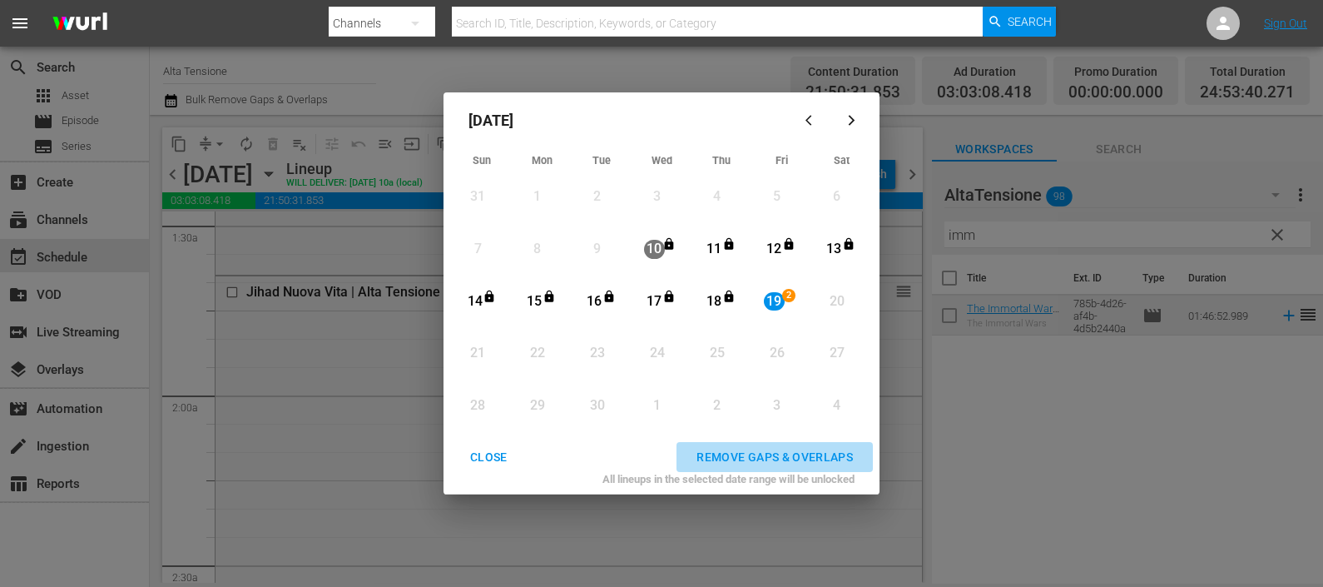
click at [764, 451] on div "REMOVE GAPS & OVERLAPS" at bounding box center [774, 457] width 183 height 21
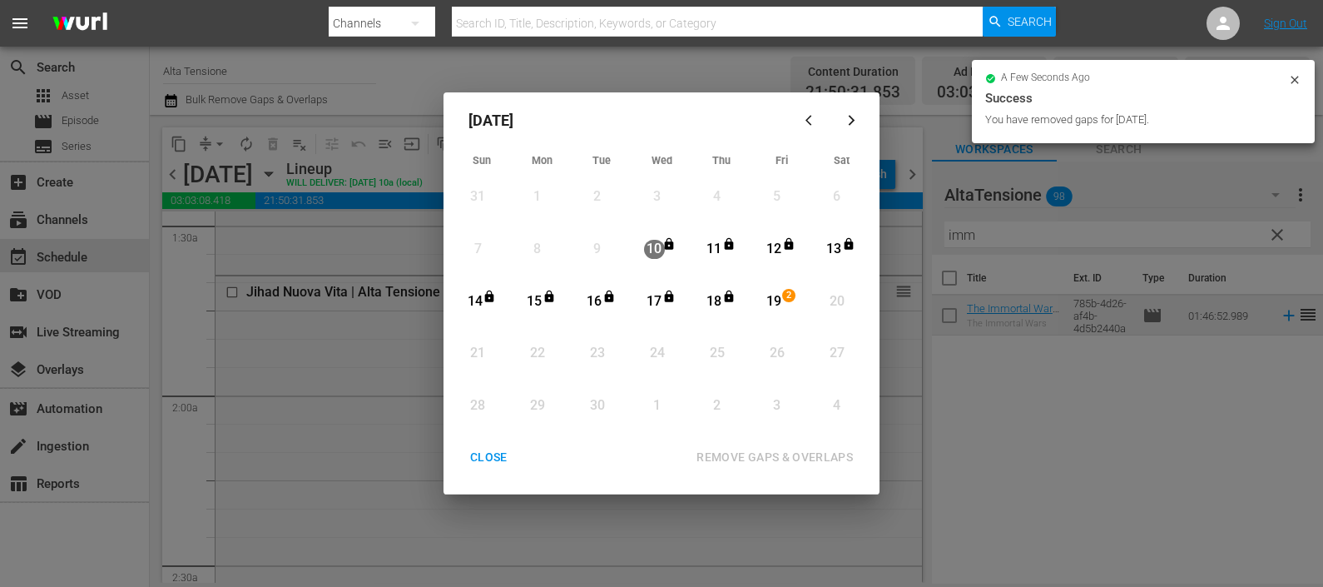
click at [499, 454] on div "CLOSE" at bounding box center [489, 457] width 64 height 21
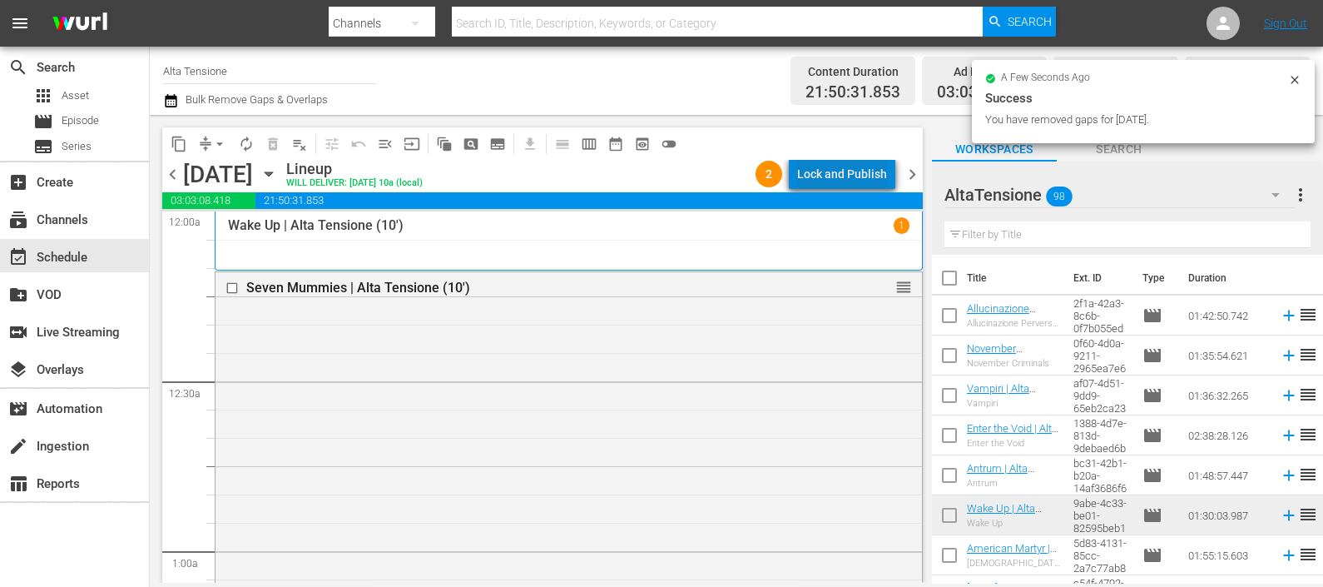
click at [853, 175] on div "Lock and Publish" at bounding box center [842, 174] width 90 height 30
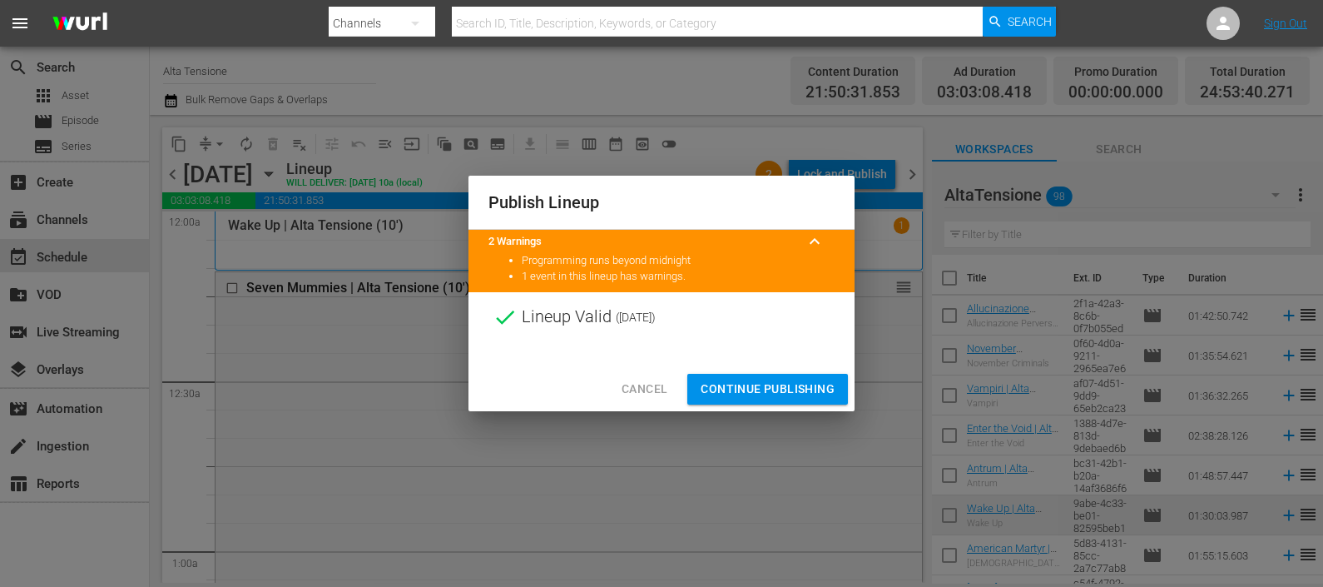
click at [779, 389] on span "Continue Publishing" at bounding box center [768, 389] width 134 height 21
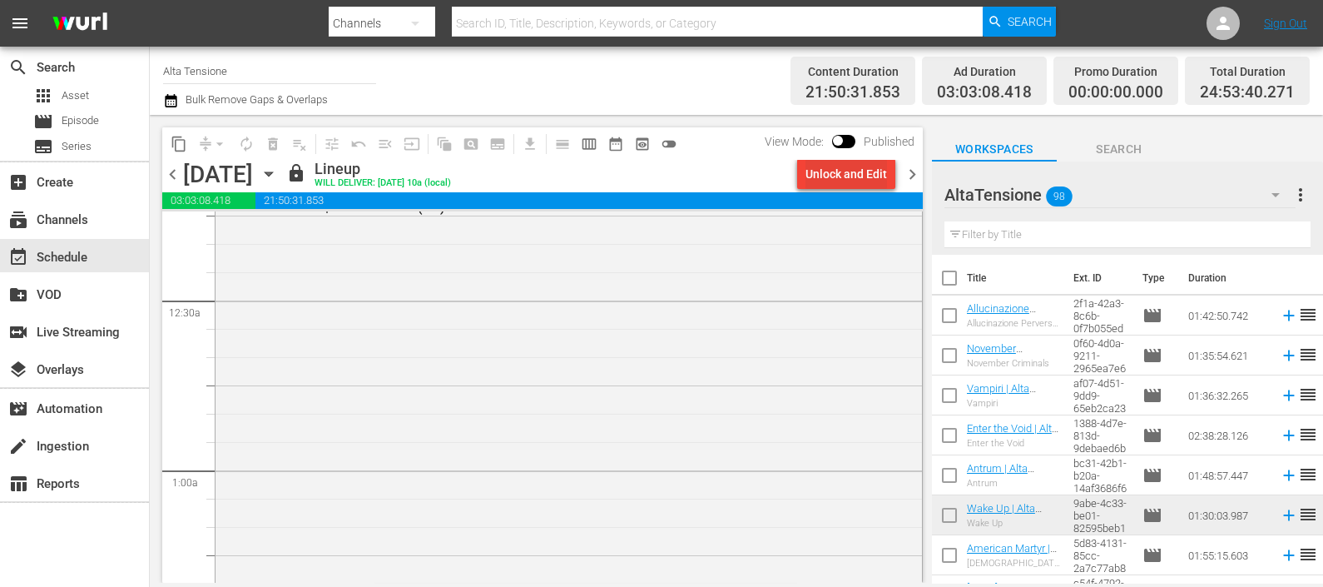
scroll to position [103, 0]
click at [914, 161] on div "chevron_left [DATE] [DATE] lock Lineup WILL DELIVER: [DATE] 10a (local) Unlock …" at bounding box center [542, 176] width 760 height 32
click at [910, 168] on span "chevron_right" at bounding box center [912, 174] width 21 height 21
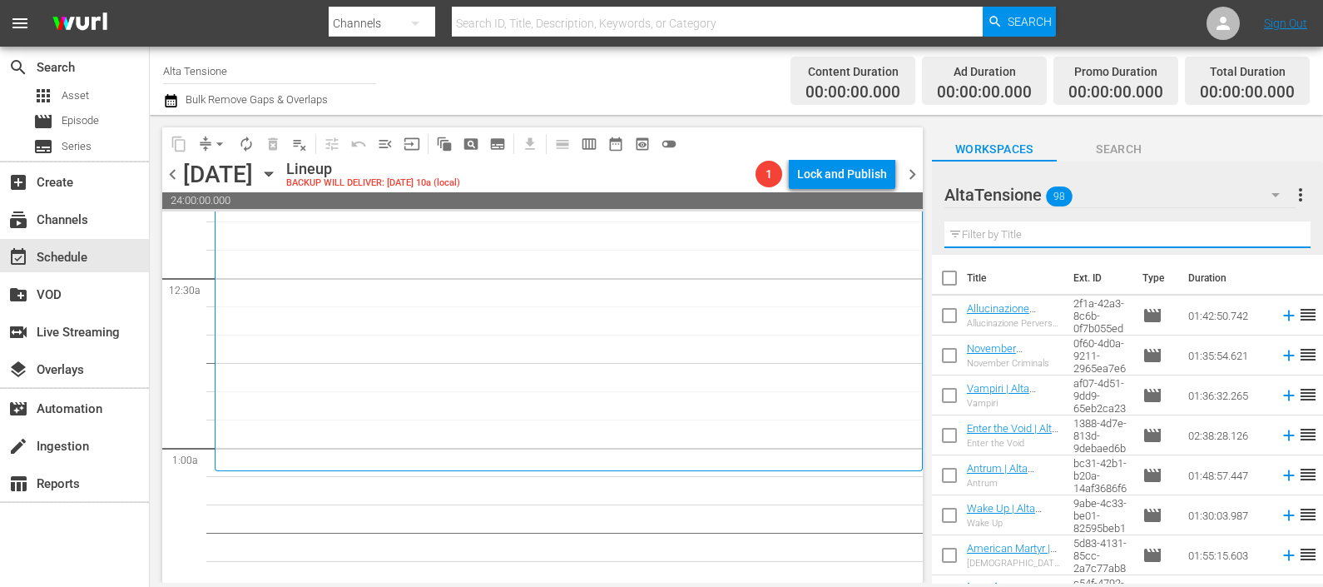
click at [1018, 238] on input "text" at bounding box center [1127, 234] width 366 height 27
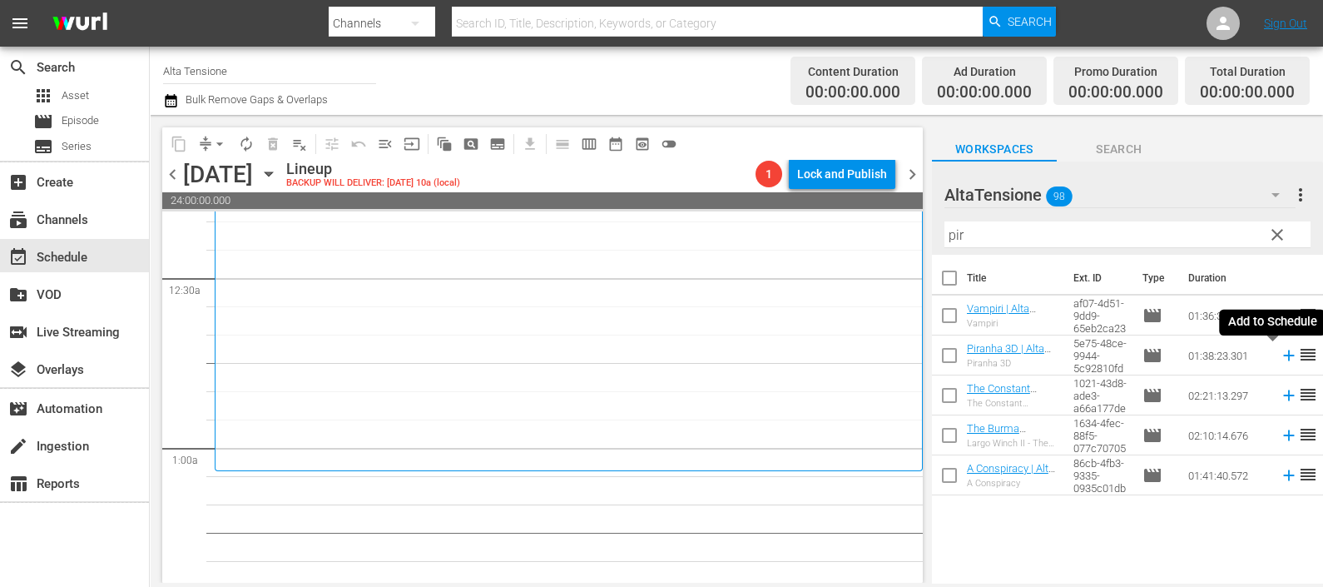
drag, startPoint x: 1276, startPoint y: 353, endPoint x: 1260, endPoint y: 351, distance: 15.9
click at [1280, 353] on icon at bounding box center [1289, 355] width 18 height 18
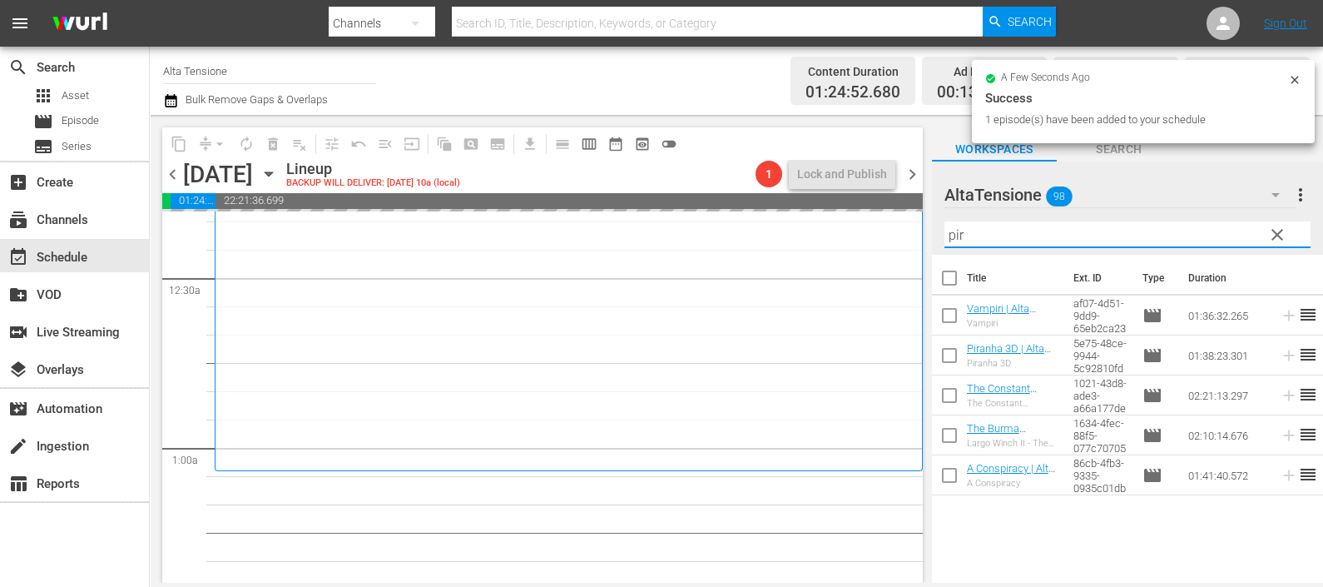
drag, startPoint x: 1023, startPoint y: 237, endPoint x: 926, endPoint y: 239, distance: 96.5
click at [927, 239] on div "content_copy compress arrow_drop_down autorenew_outlined delete_forever_outline…" at bounding box center [736, 349] width 1173 height 468
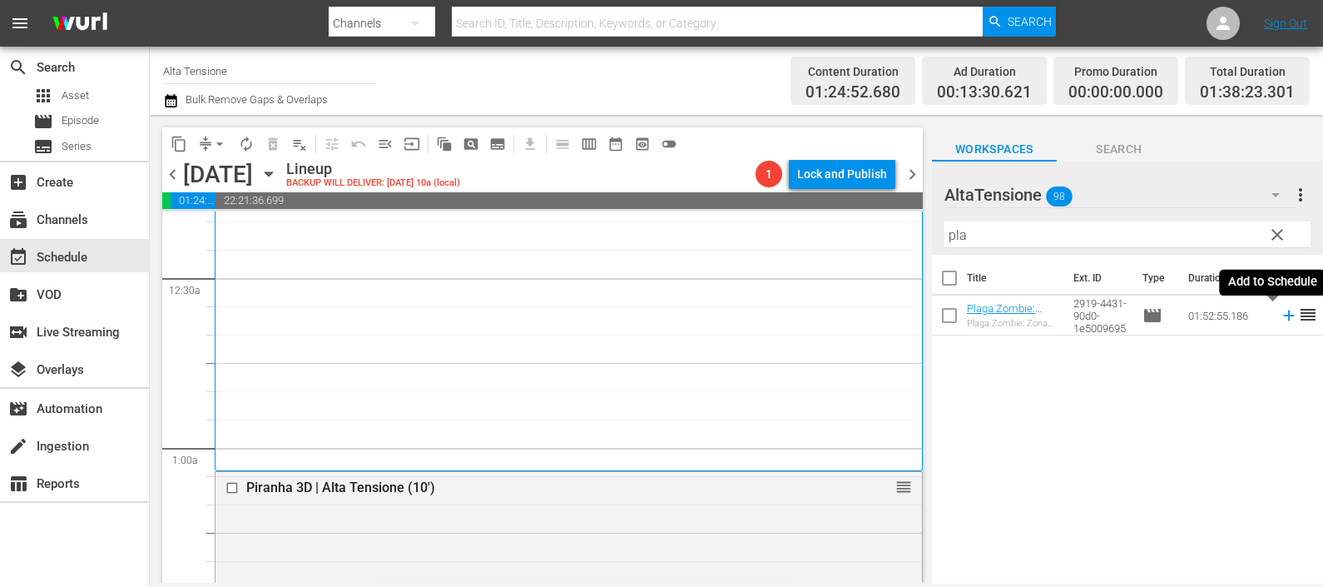
click at [1280, 313] on icon at bounding box center [1289, 315] width 18 height 18
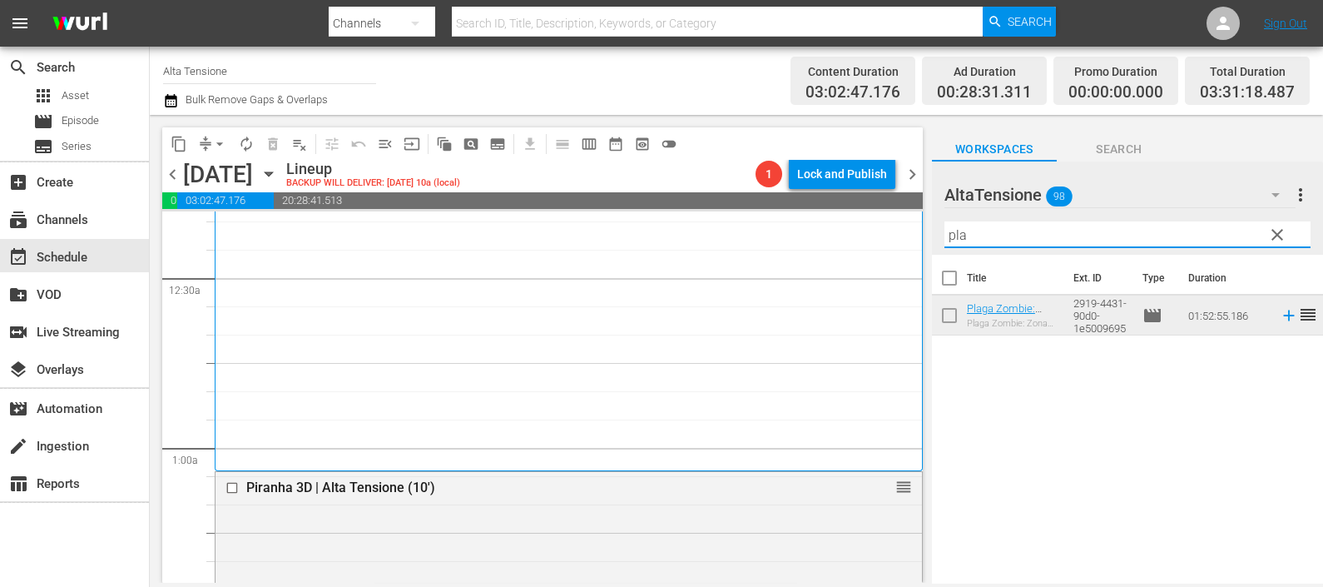
drag, startPoint x: 990, startPoint y: 241, endPoint x: 906, endPoint y: 222, distance: 86.2
click at [909, 226] on div "content_copy compress arrow_drop_down autorenew_outlined delete_forever_outline…" at bounding box center [736, 349] width 1173 height 468
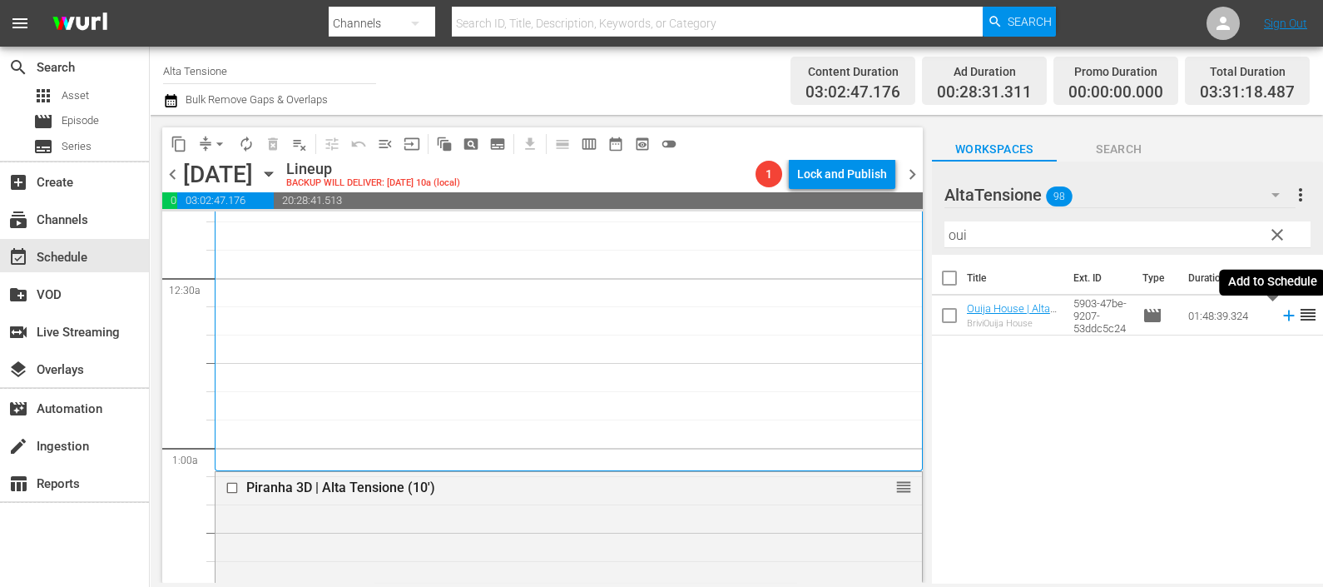
click at [1280, 310] on icon at bounding box center [1289, 315] width 18 height 18
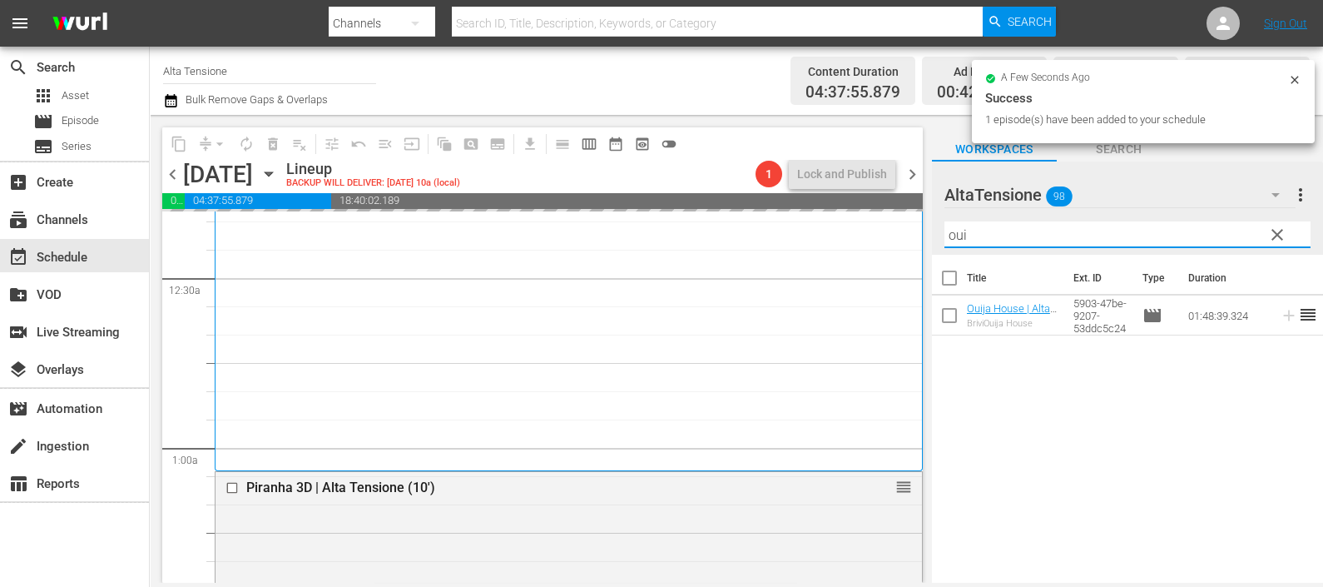
drag, startPoint x: 1030, startPoint y: 229, endPoint x: 924, endPoint y: 228, distance: 106.5
click at [922, 228] on div "content_copy compress arrow_drop_down autorenew_outlined delete_forever_outline…" at bounding box center [736, 349] width 1173 height 468
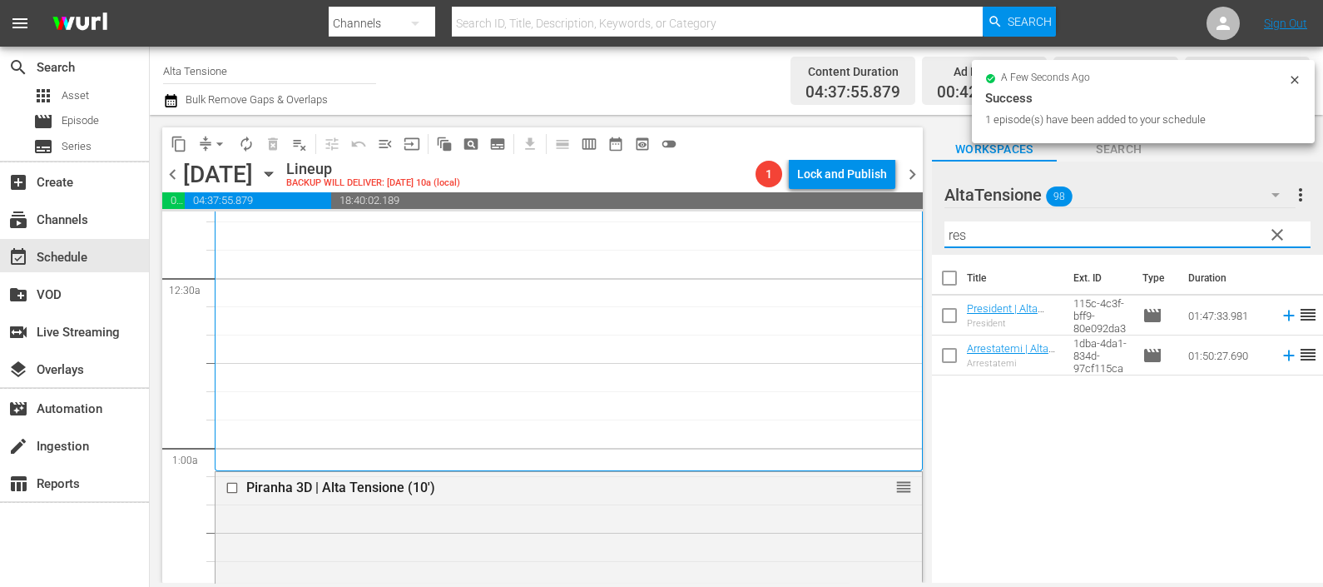
click at [1280, 314] on icon at bounding box center [1289, 315] width 18 height 18
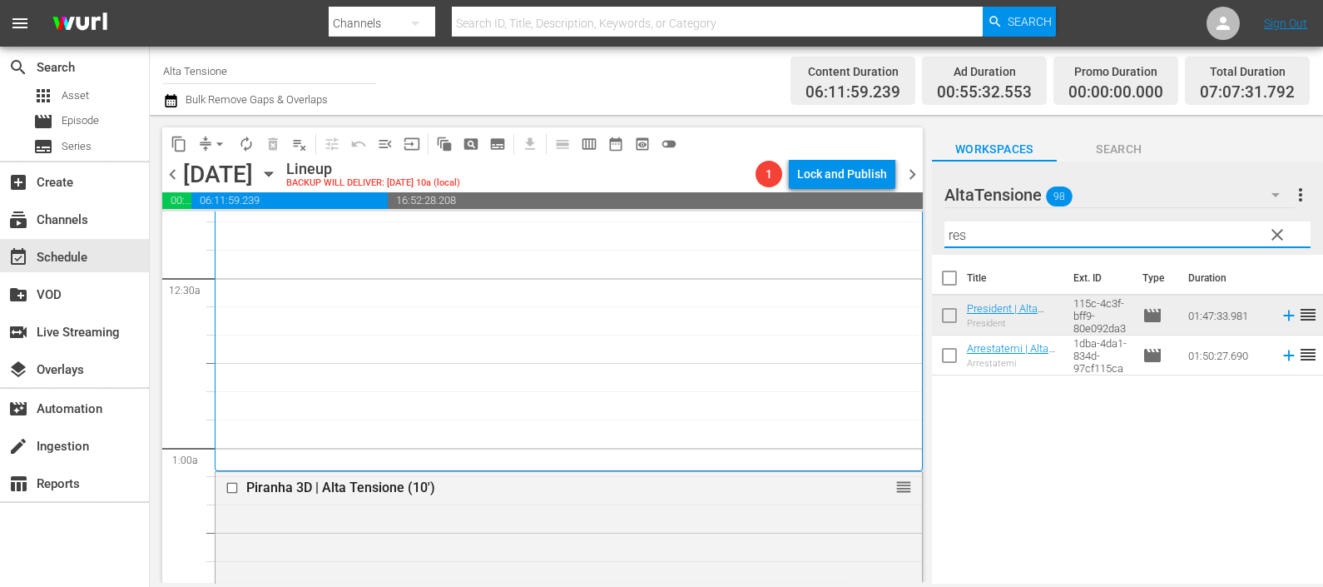
drag, startPoint x: 991, startPoint y: 234, endPoint x: 919, endPoint y: 230, distance: 72.5
click at [919, 229] on div "content_copy compress arrow_drop_down autorenew_outlined delete_forever_outline…" at bounding box center [736, 349] width 1173 height 468
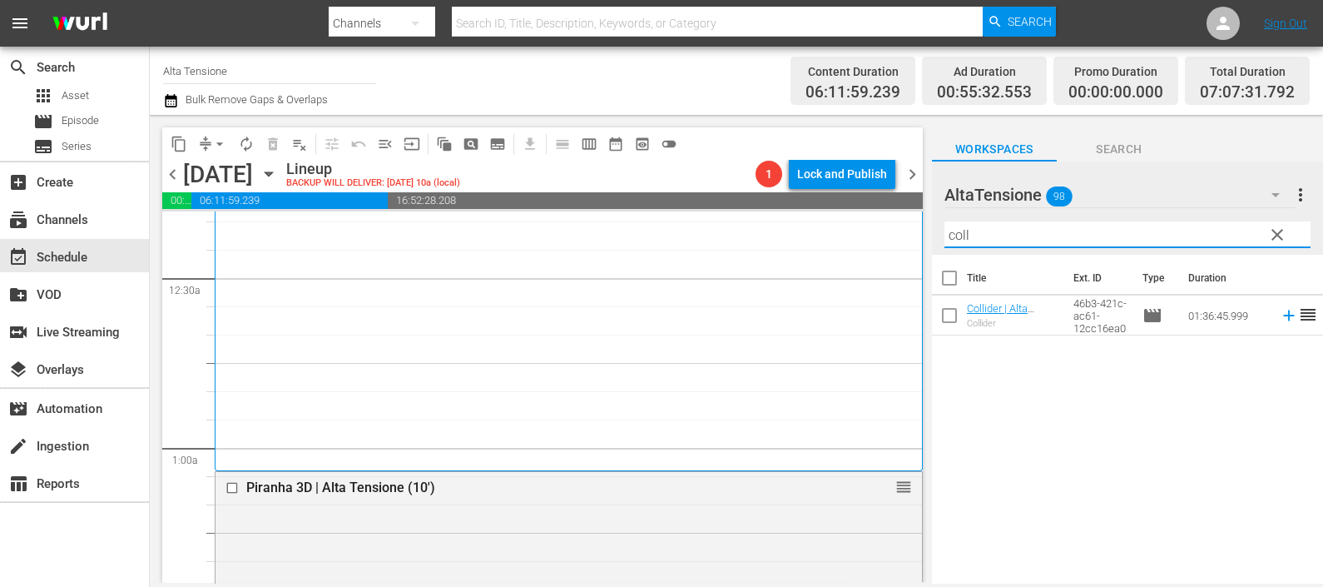
click at [1283, 315] on icon at bounding box center [1288, 315] width 11 height 11
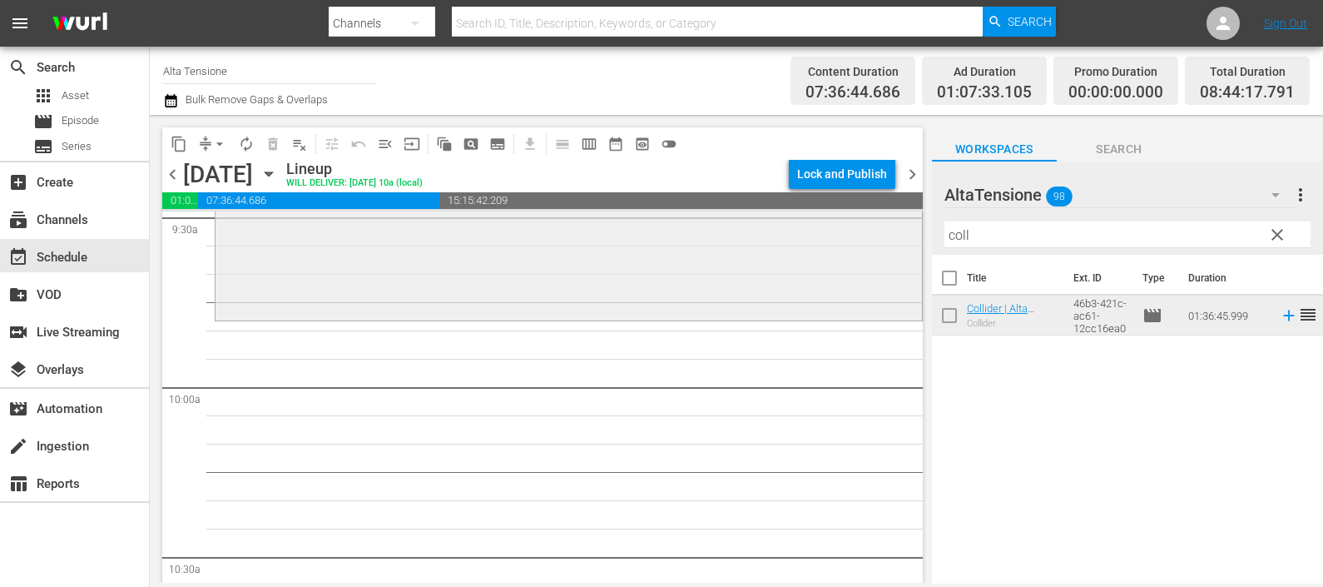
scroll to position [3432, 0]
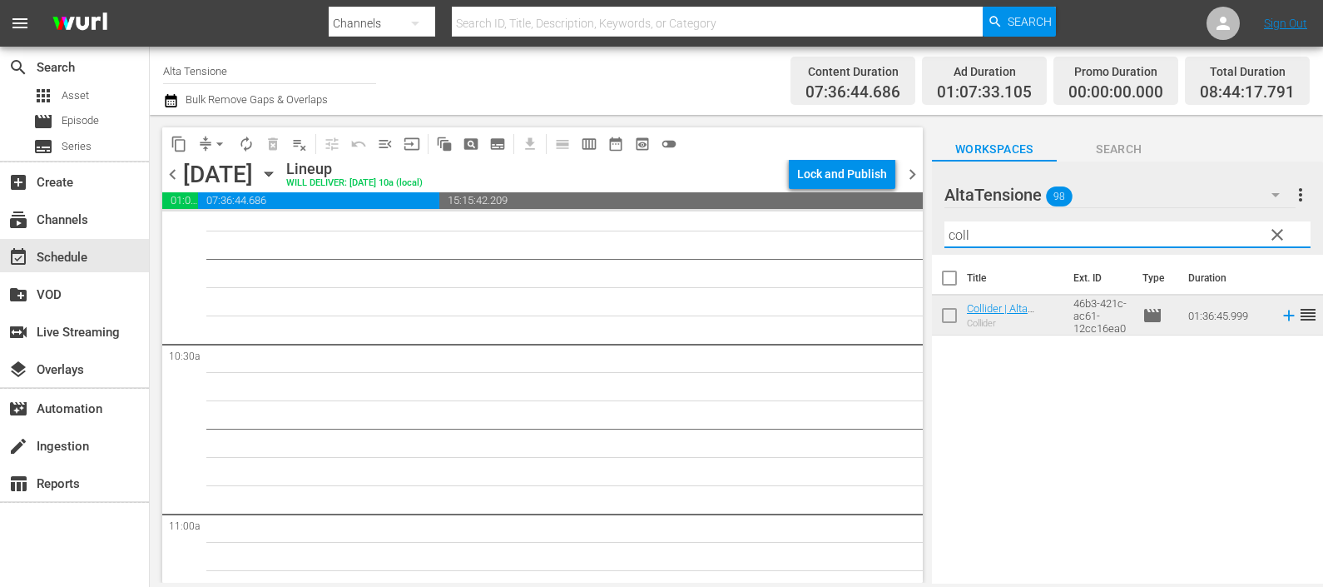
drag, startPoint x: 940, startPoint y: 222, endPoint x: 914, endPoint y: 223, distance: 26.6
click at [914, 223] on div "content_copy compress arrow_drop_down autorenew_outlined delete_forever_outline…" at bounding box center [736, 349] width 1173 height 468
type input "f"
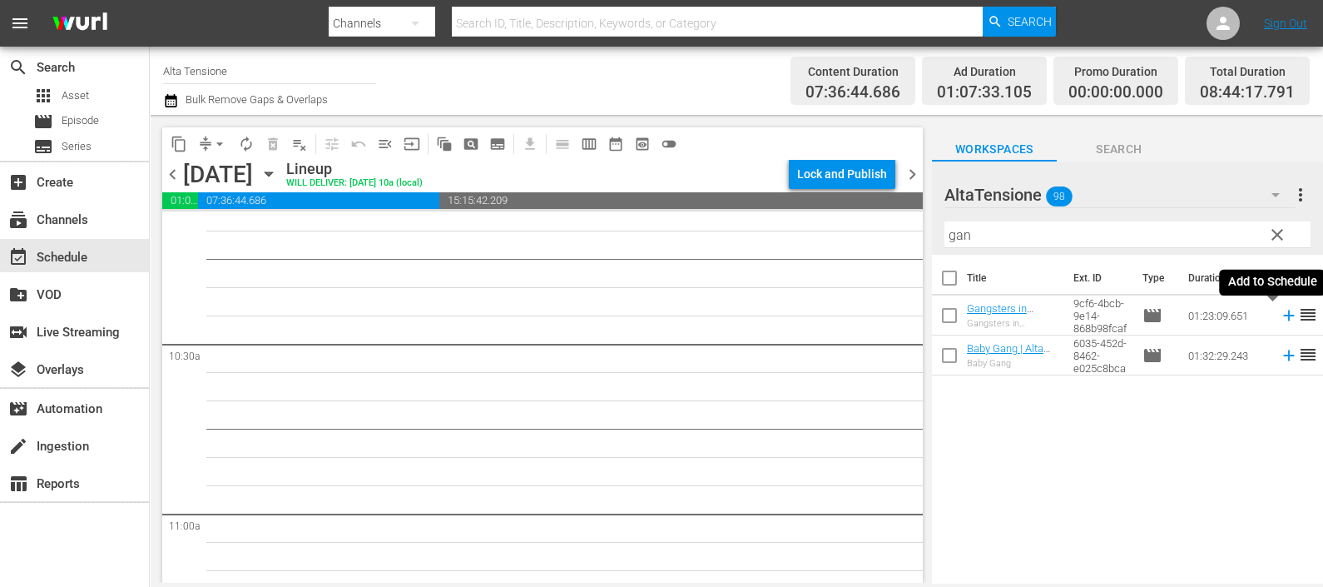
click at [1280, 317] on icon at bounding box center [1289, 315] width 18 height 18
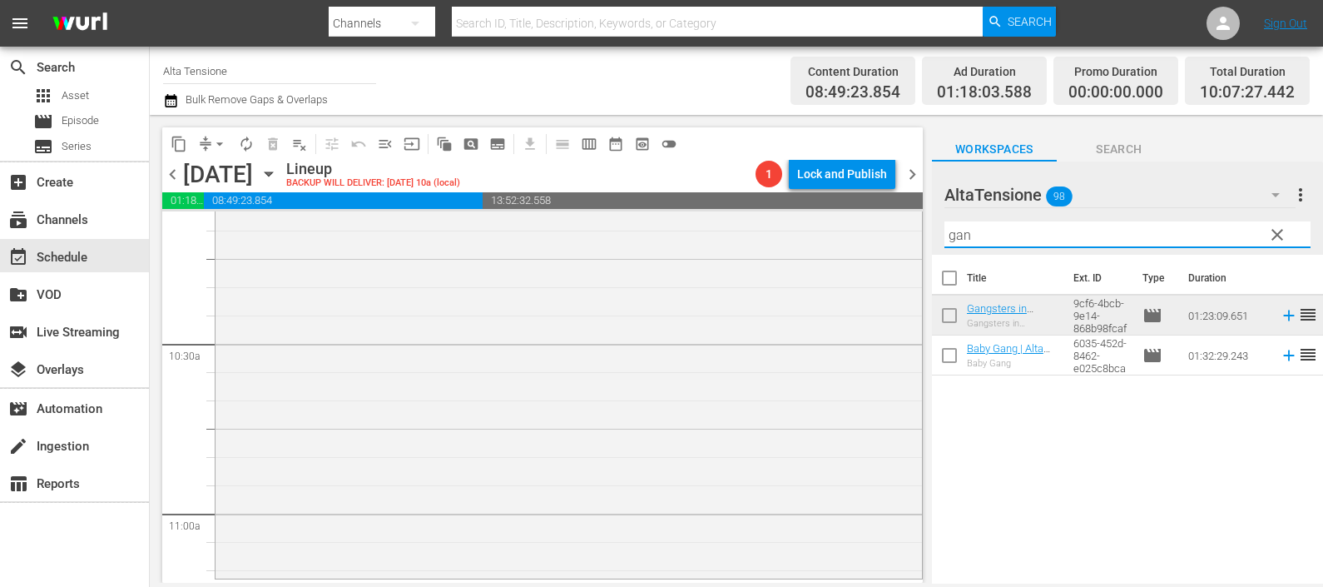
drag, startPoint x: 975, startPoint y: 235, endPoint x: 909, endPoint y: 241, distance: 66.8
click at [909, 241] on div "content_copy compress arrow_drop_down autorenew_outlined delete_forever_outline…" at bounding box center [736, 349] width 1173 height 468
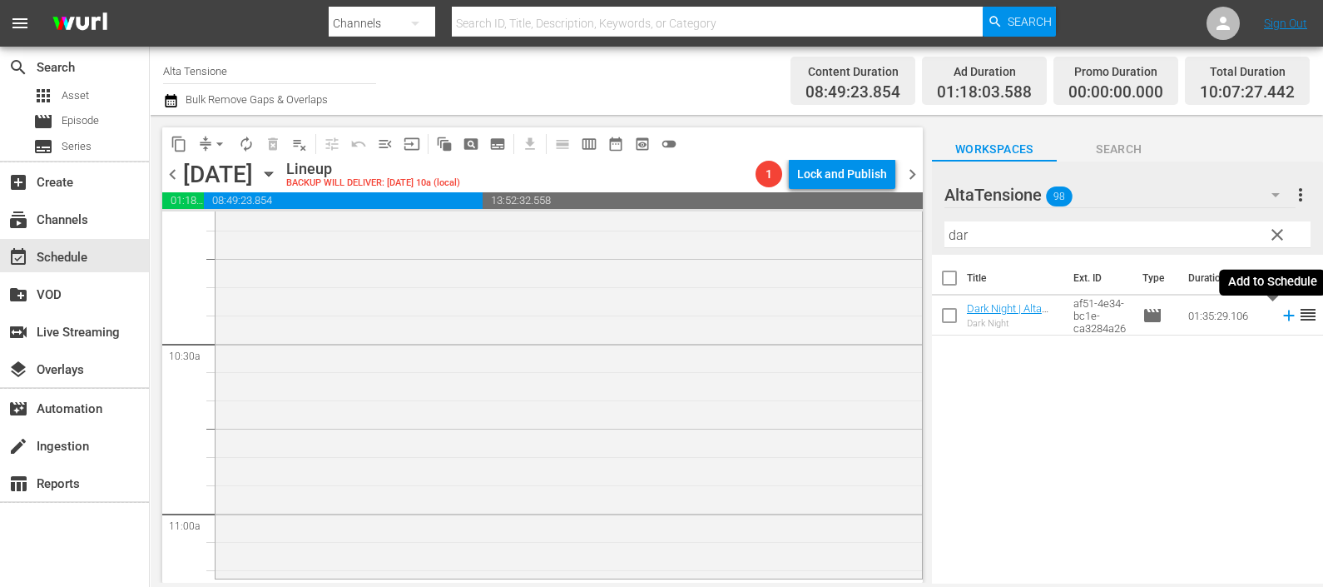
click at [1280, 314] on icon at bounding box center [1289, 315] width 18 height 18
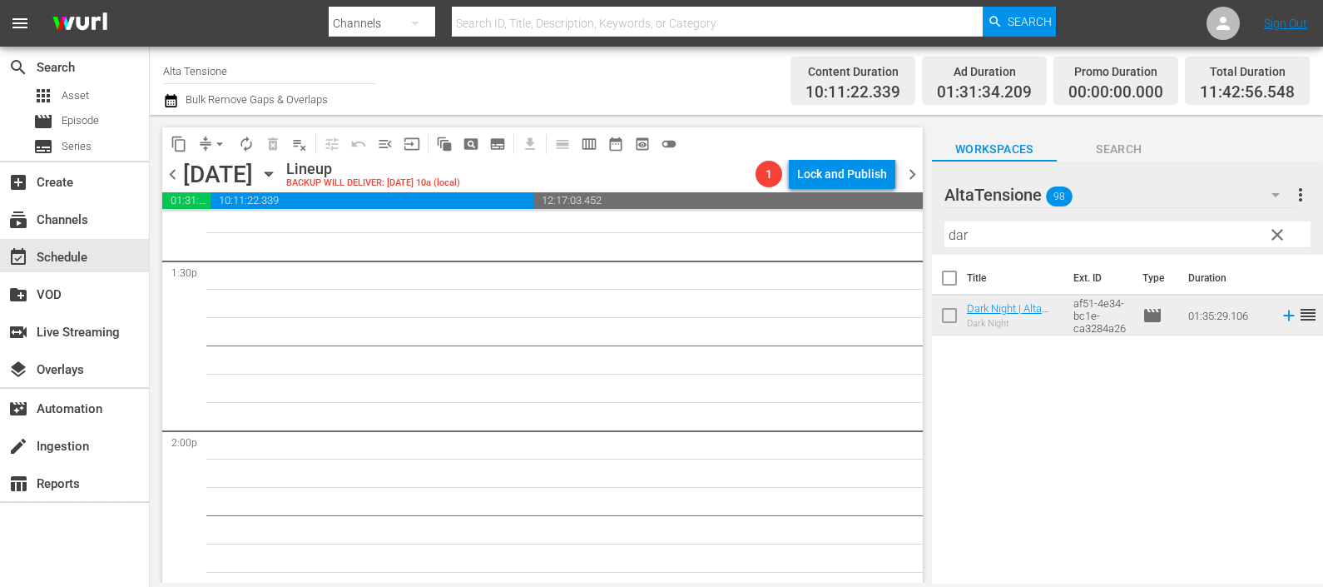
scroll to position [4472, 0]
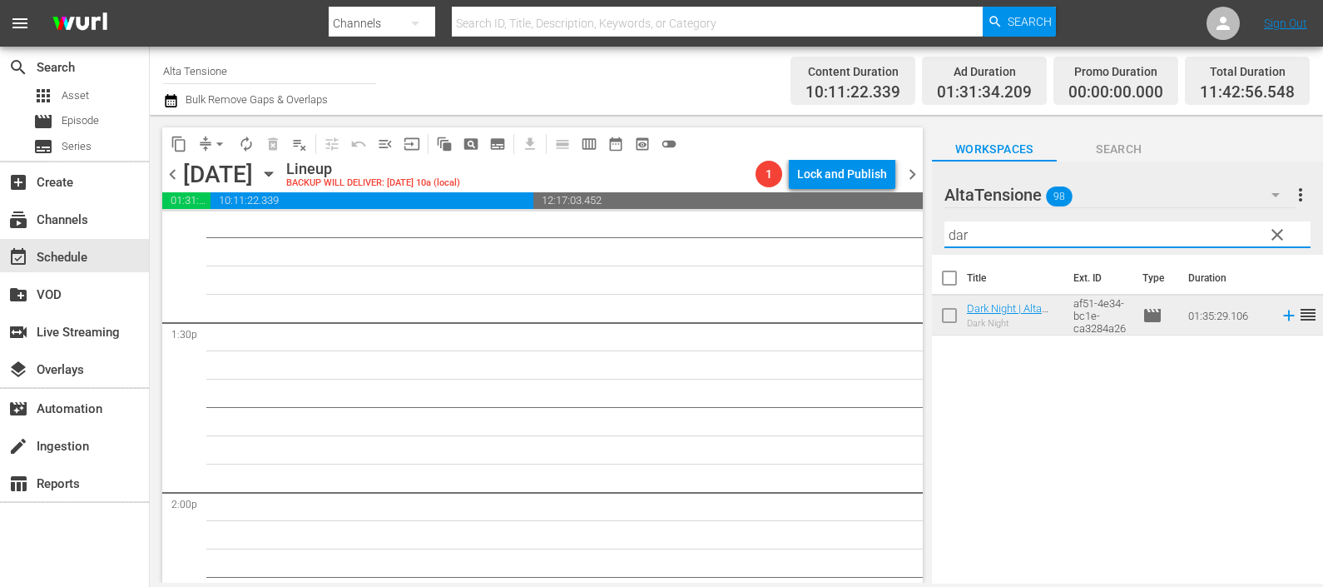
drag, startPoint x: 991, startPoint y: 229, endPoint x: 907, endPoint y: 235, distance: 84.2
click at [907, 233] on div "content_copy compress arrow_drop_down autorenew_outlined delete_forever_outline…" at bounding box center [736, 349] width 1173 height 468
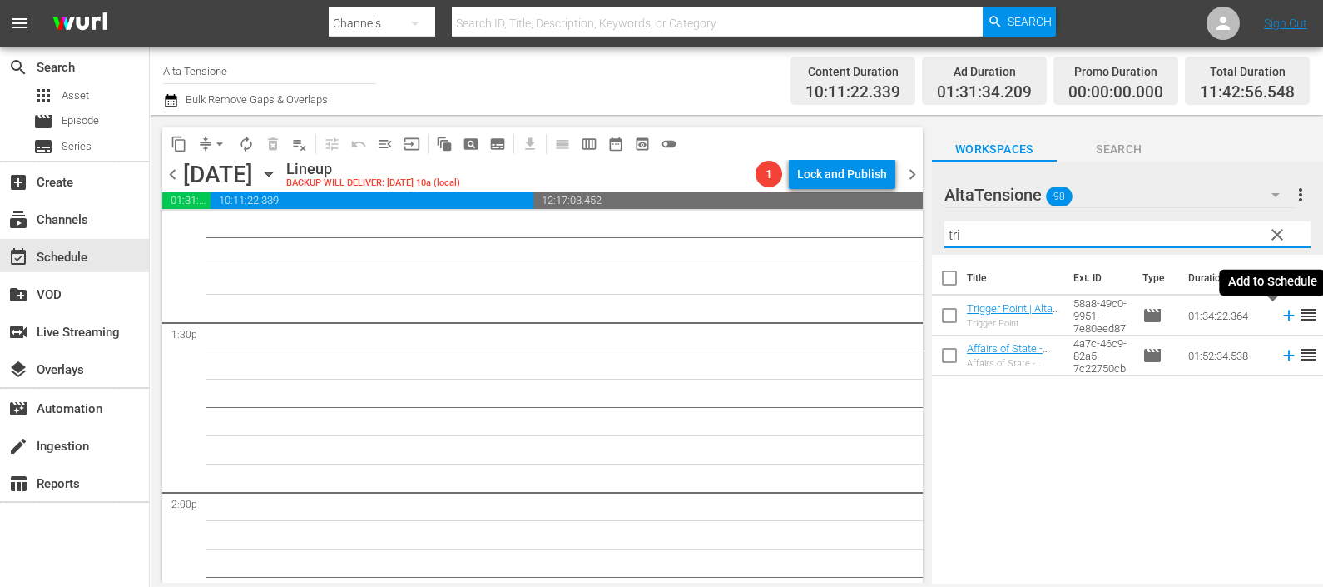
click at [1280, 314] on icon at bounding box center [1289, 315] width 18 height 18
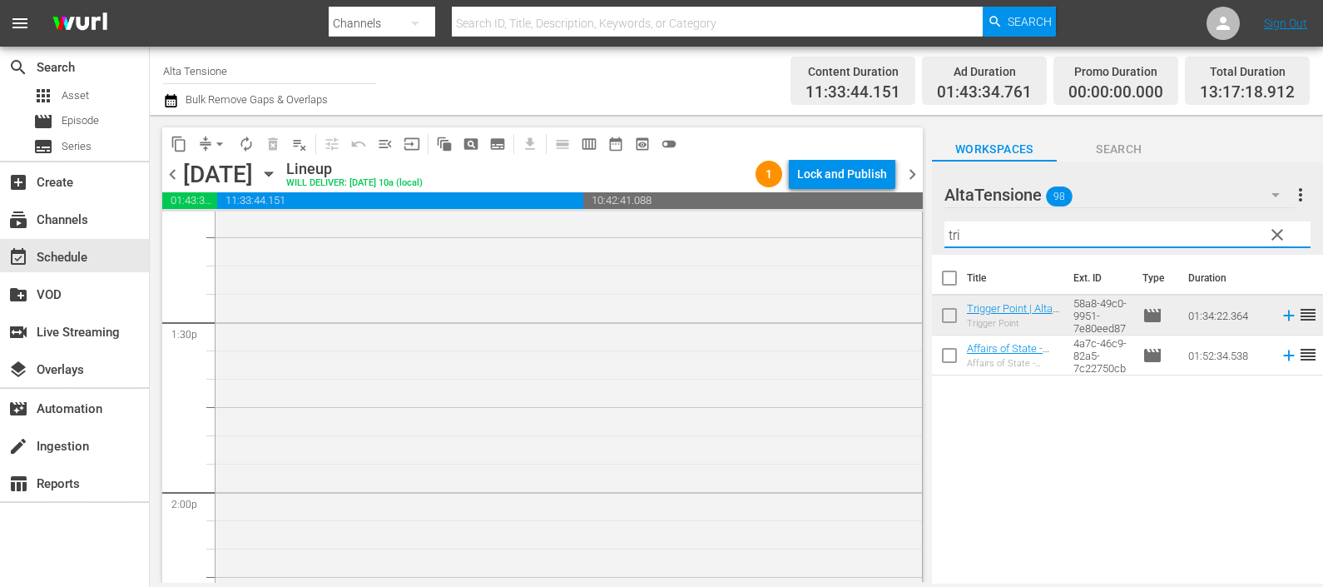
drag, startPoint x: 982, startPoint y: 227, endPoint x: 909, endPoint y: 238, distance: 74.0
click at [909, 238] on div "content_copy compress arrow_drop_down autorenew_outlined delete_forever_outline…" at bounding box center [736, 349] width 1173 height 468
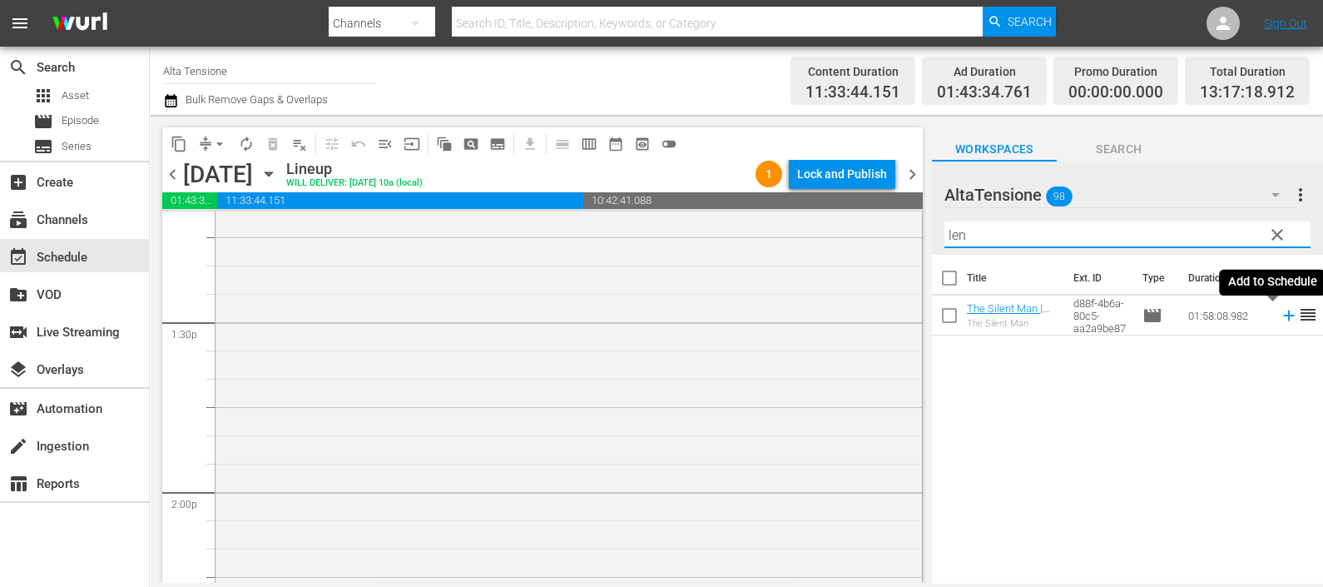
click at [1280, 319] on icon at bounding box center [1289, 315] width 18 height 18
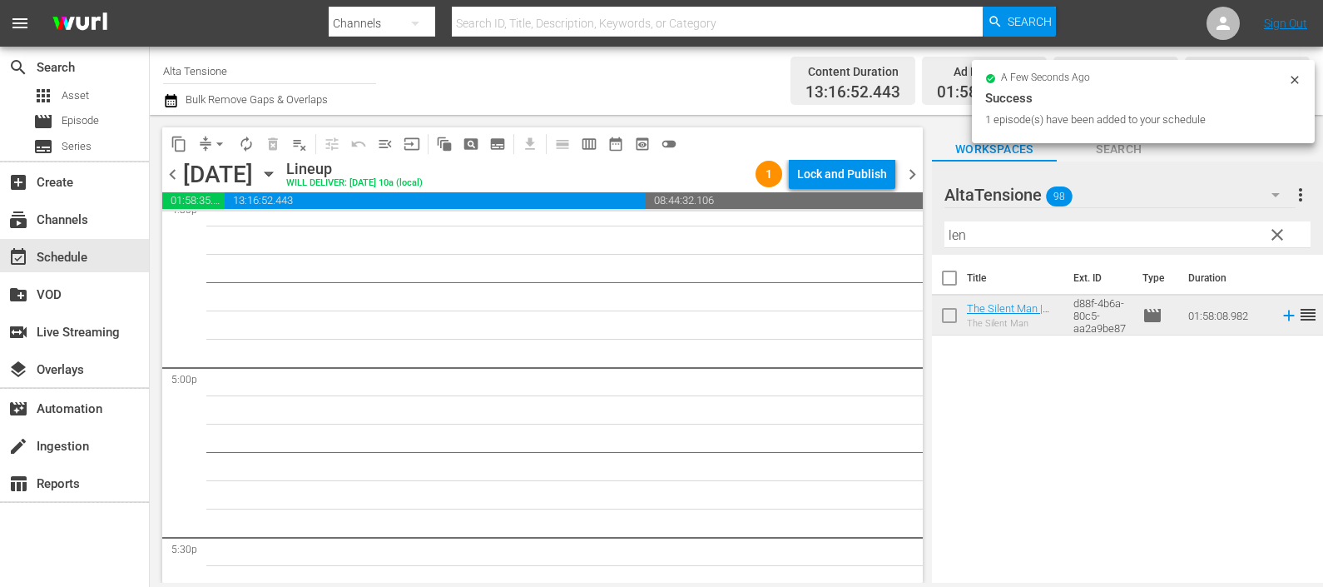
scroll to position [5511, 0]
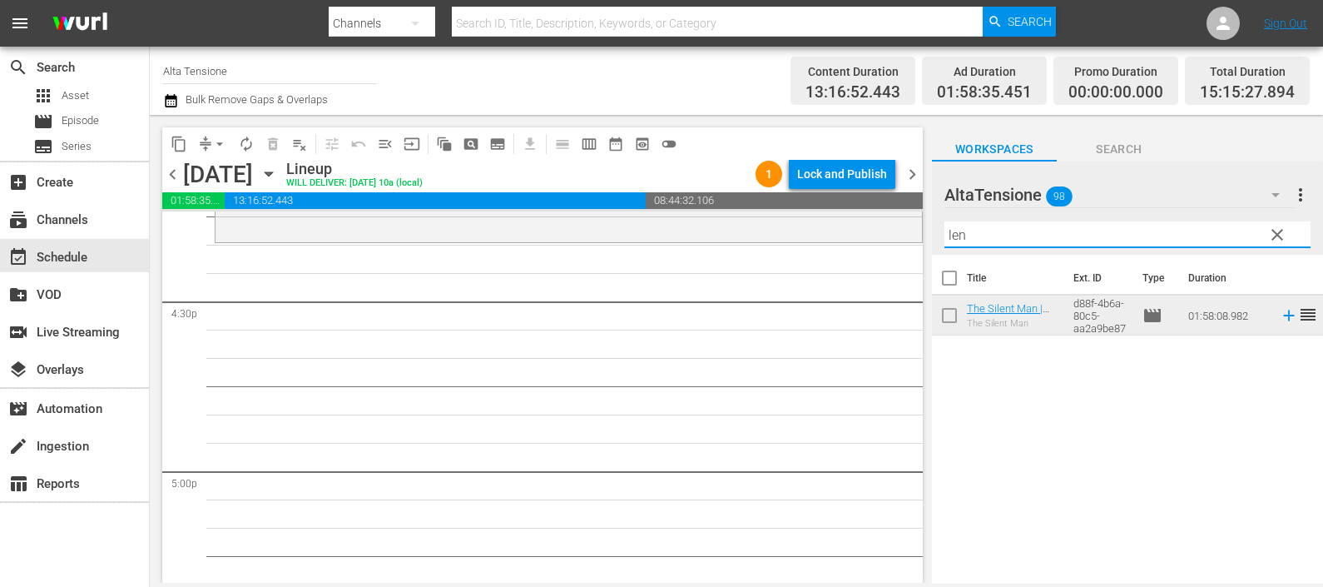
drag, startPoint x: 943, startPoint y: 245, endPoint x: 901, endPoint y: 248, distance: 41.7
click at [902, 248] on div "content_copy compress arrow_drop_down autorenew_outlined delete_forever_outline…" at bounding box center [736, 349] width 1173 height 468
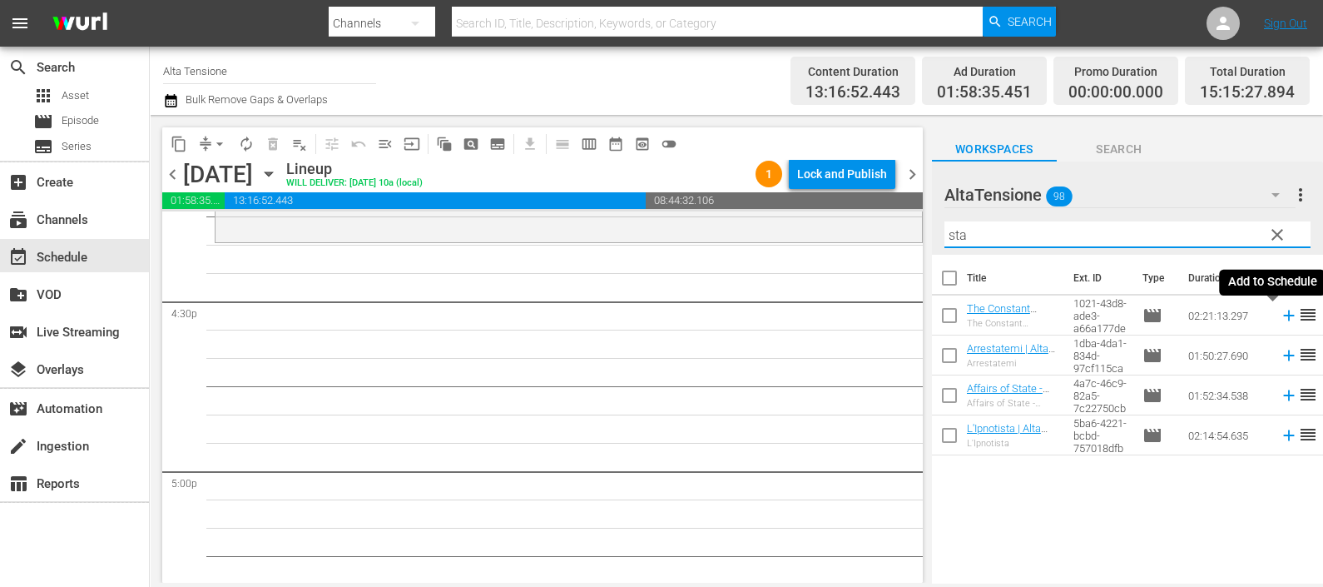
click at [1280, 314] on icon at bounding box center [1289, 315] width 18 height 18
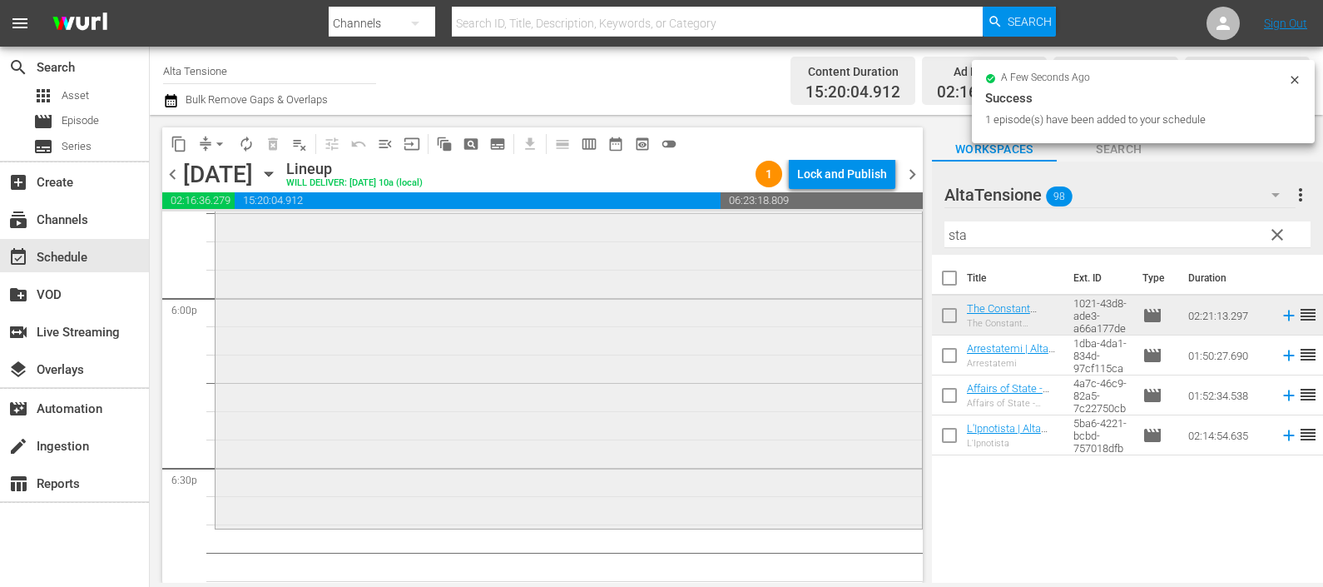
scroll to position [6031, 0]
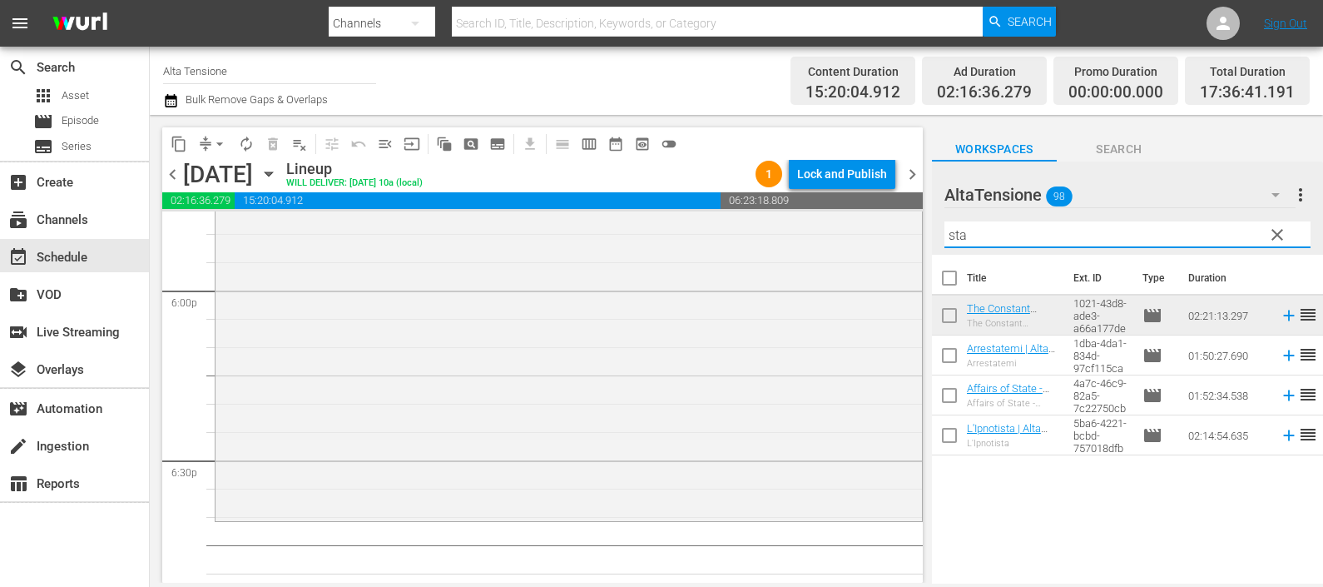
drag, startPoint x: 933, startPoint y: 239, endPoint x: 910, endPoint y: 239, distance: 22.5
click at [910, 239] on div "content_copy compress arrow_drop_down autorenew_outlined delete_forever_outline…" at bounding box center [736, 349] width 1173 height 468
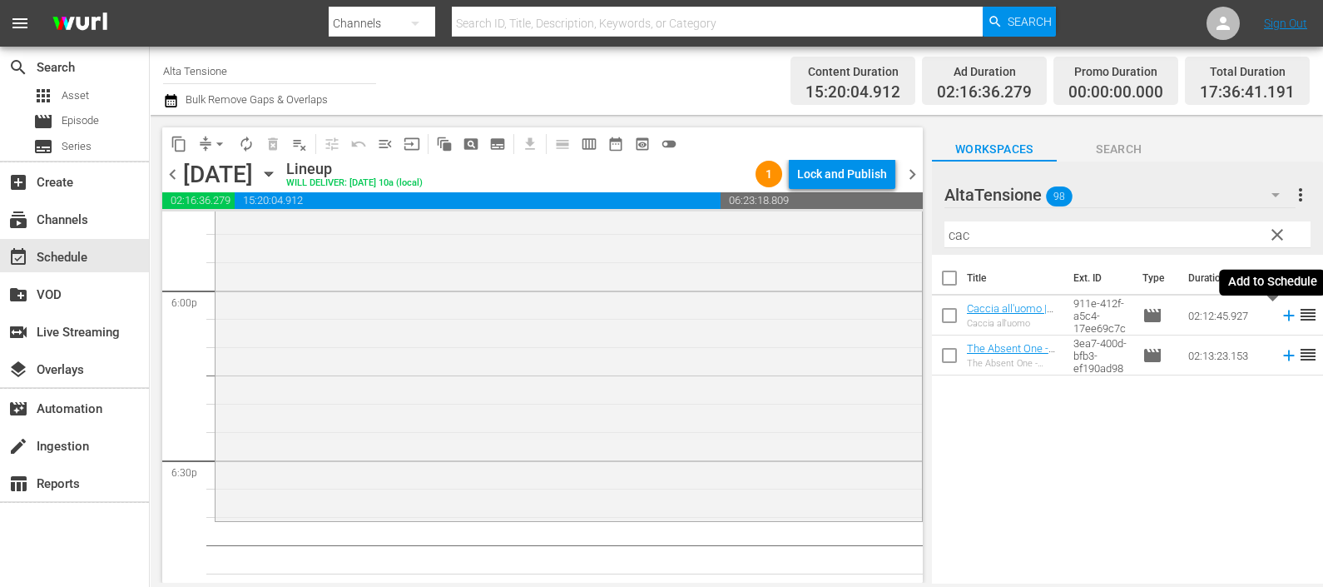
click at [1283, 316] on icon at bounding box center [1288, 315] width 11 height 11
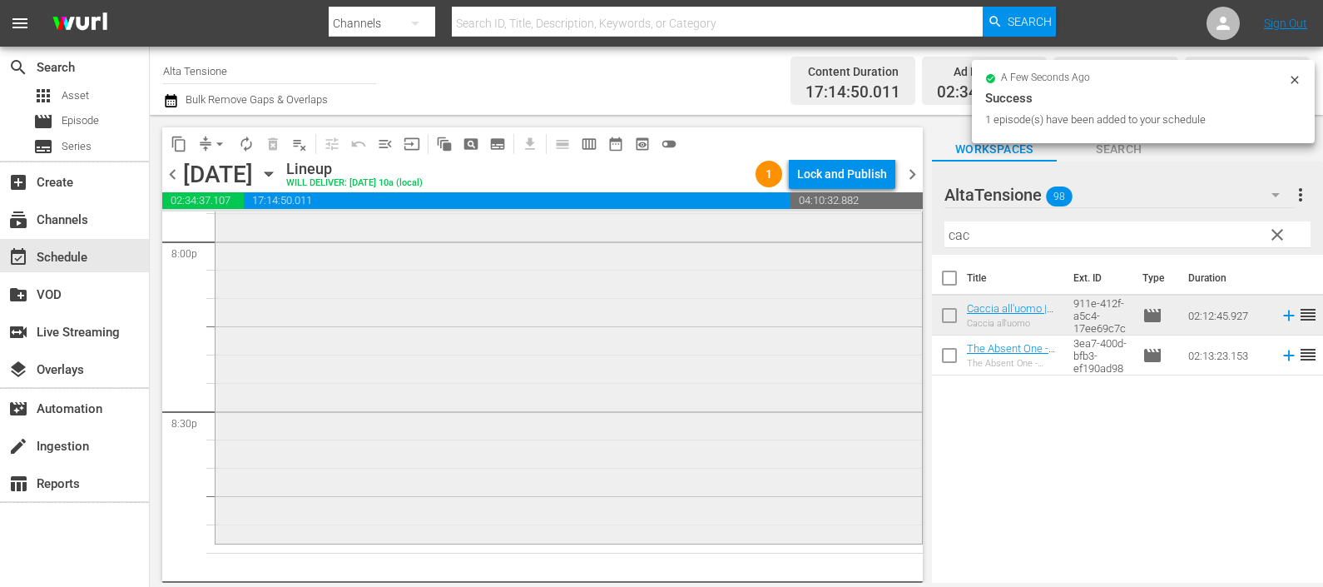
scroll to position [6864, 0]
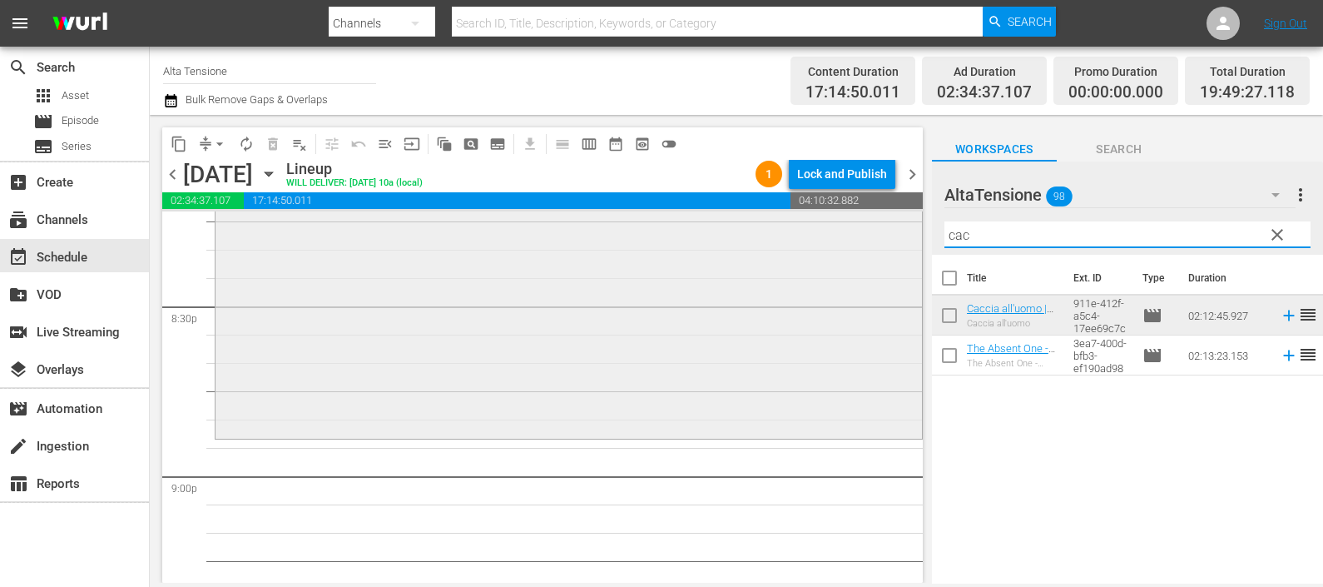
drag, startPoint x: 988, startPoint y: 237, endPoint x: 803, endPoint y: 248, distance: 185.9
click at [803, 253] on div "content_copy compress arrow_drop_down autorenew_outlined delete_forever_outline…" at bounding box center [736, 349] width 1173 height 468
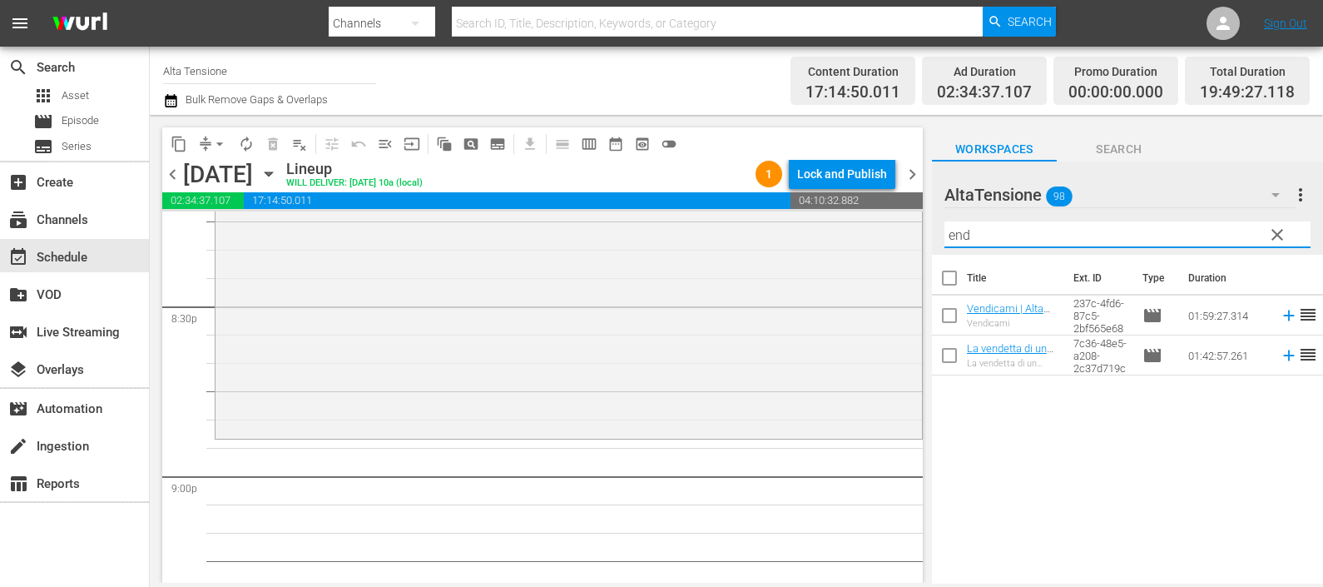
type input "end"
click at [1280, 314] on icon at bounding box center [1289, 315] width 18 height 18
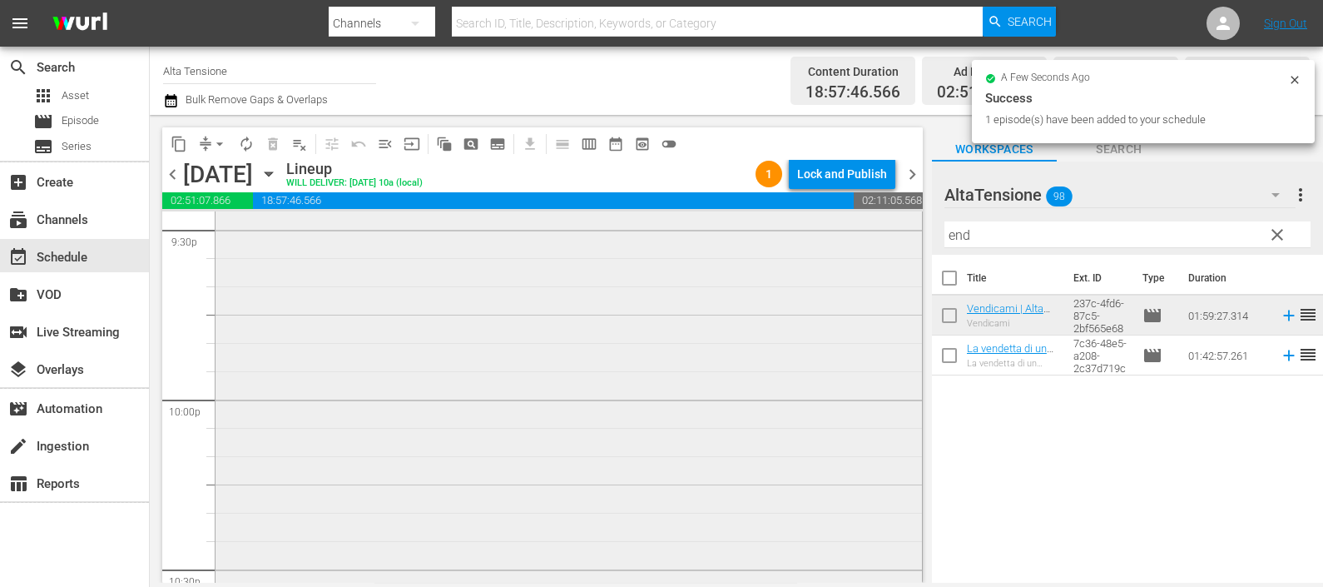
scroll to position [7696, 0]
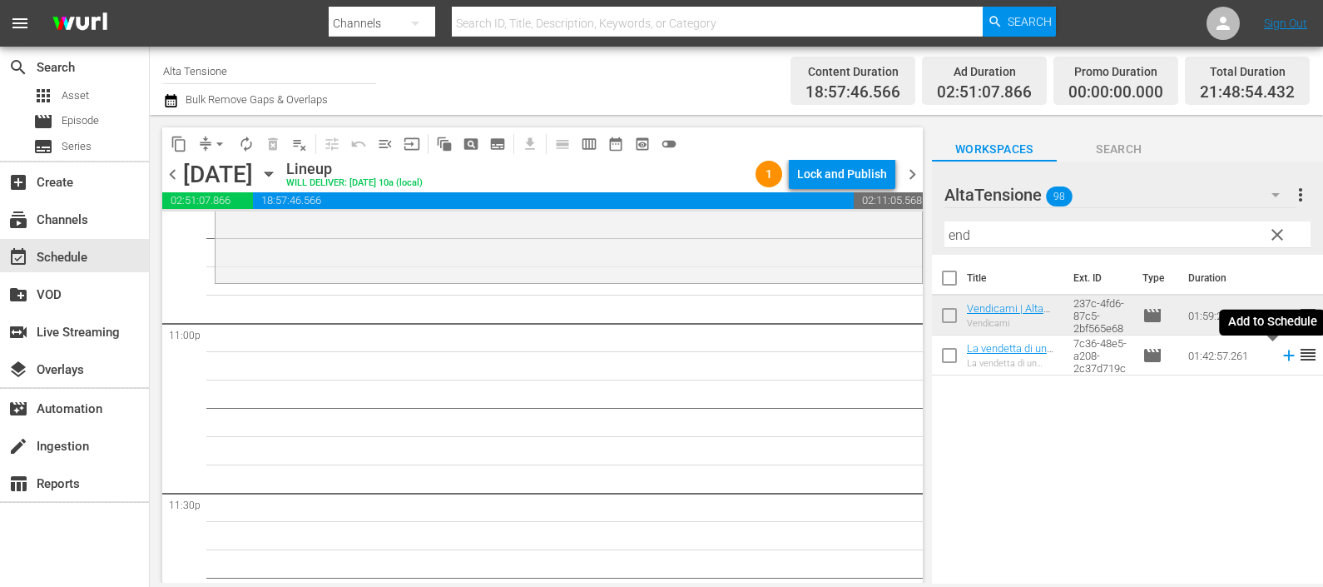
click at [1280, 358] on icon at bounding box center [1289, 355] width 18 height 18
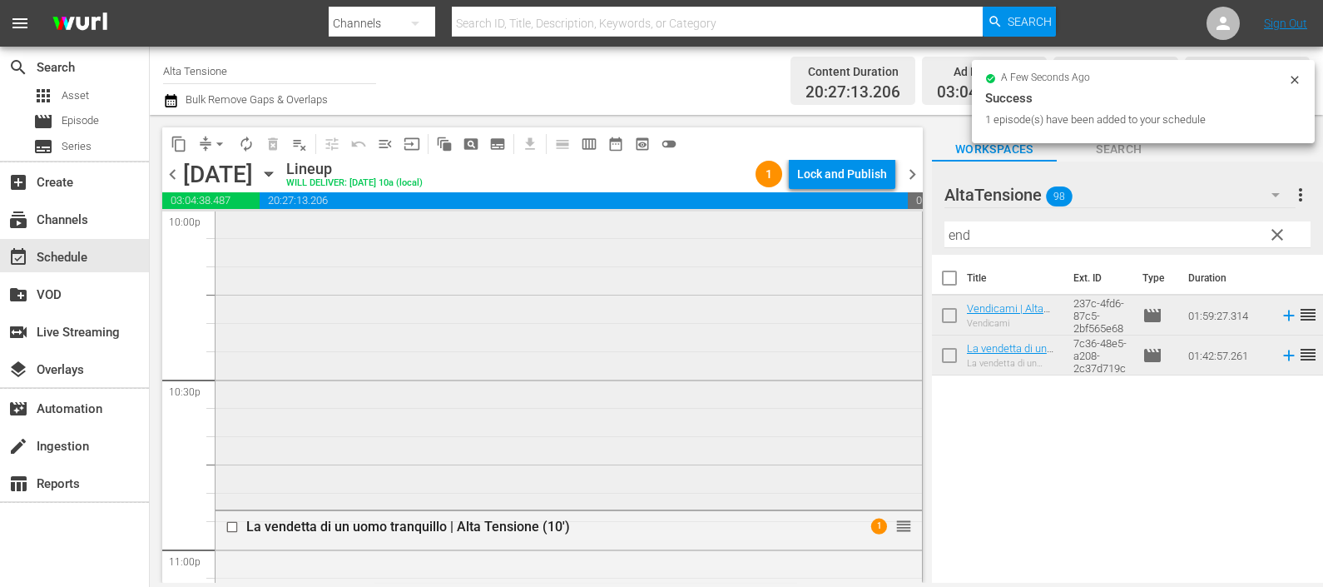
scroll to position [7152, 0]
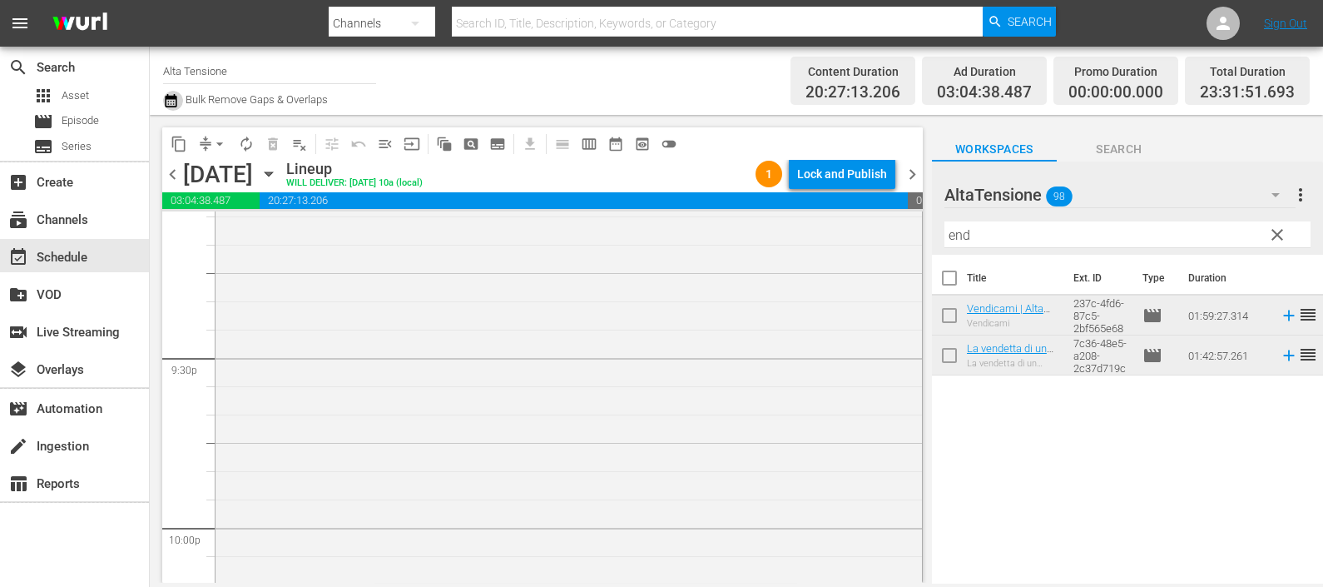
click at [170, 96] on icon "button" at bounding box center [171, 100] width 12 height 13
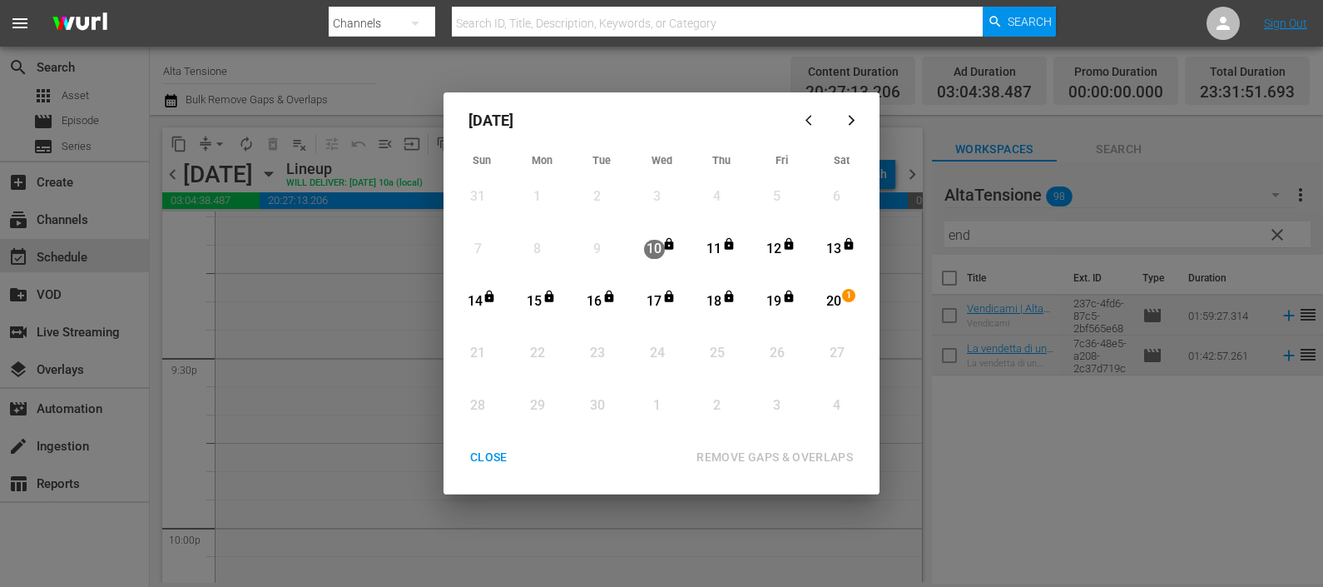
click at [832, 299] on div "20" at bounding box center [834, 301] width 21 height 19
click at [790, 453] on div "REMOVE GAPS & OVERLAPS" at bounding box center [774, 457] width 183 height 21
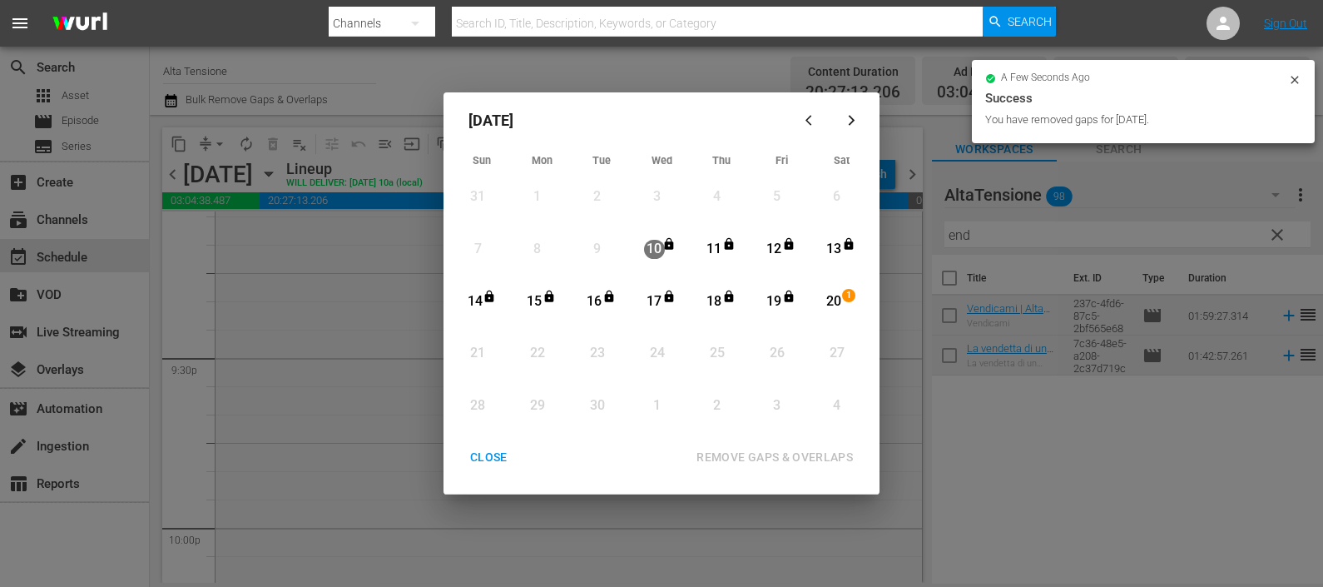
click at [484, 454] on div "CLOSE" at bounding box center [489, 457] width 64 height 21
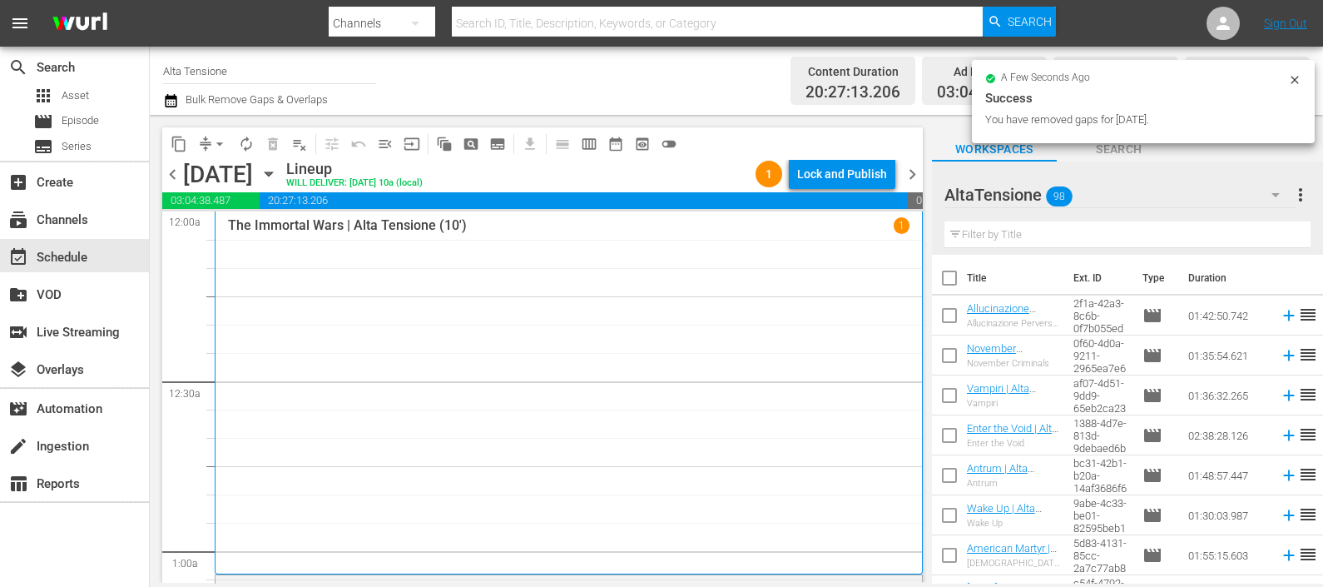
click at [854, 171] on div "Lock and Publish" at bounding box center [842, 174] width 90 height 30
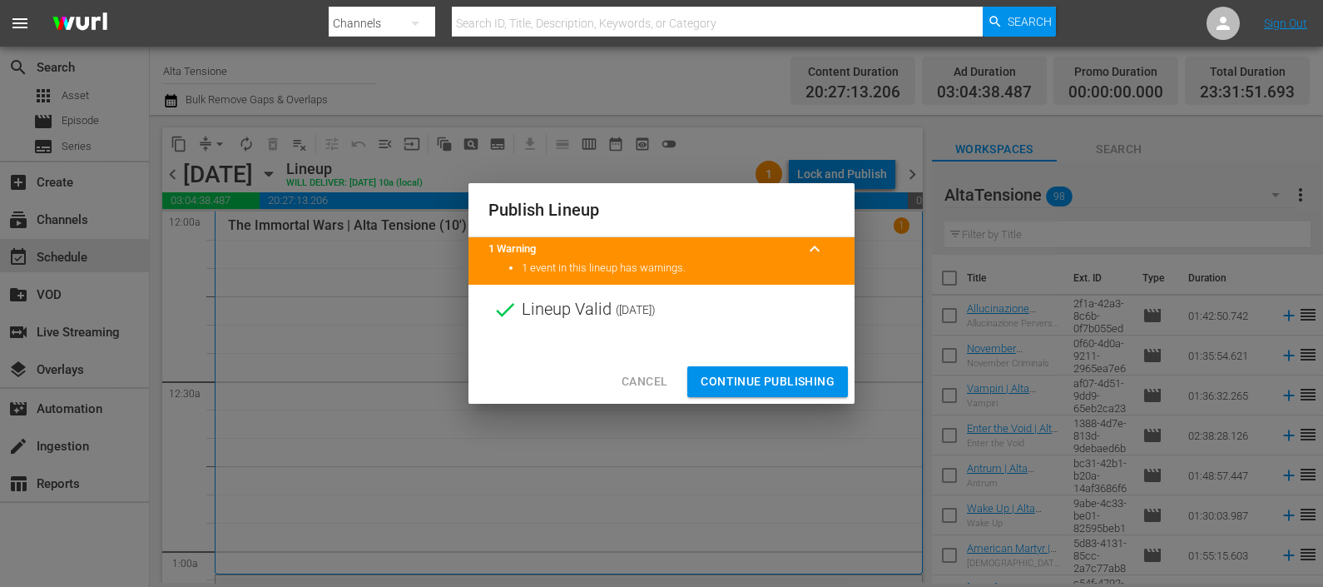
click at [765, 370] on button "Continue Publishing" at bounding box center [767, 381] width 161 height 31
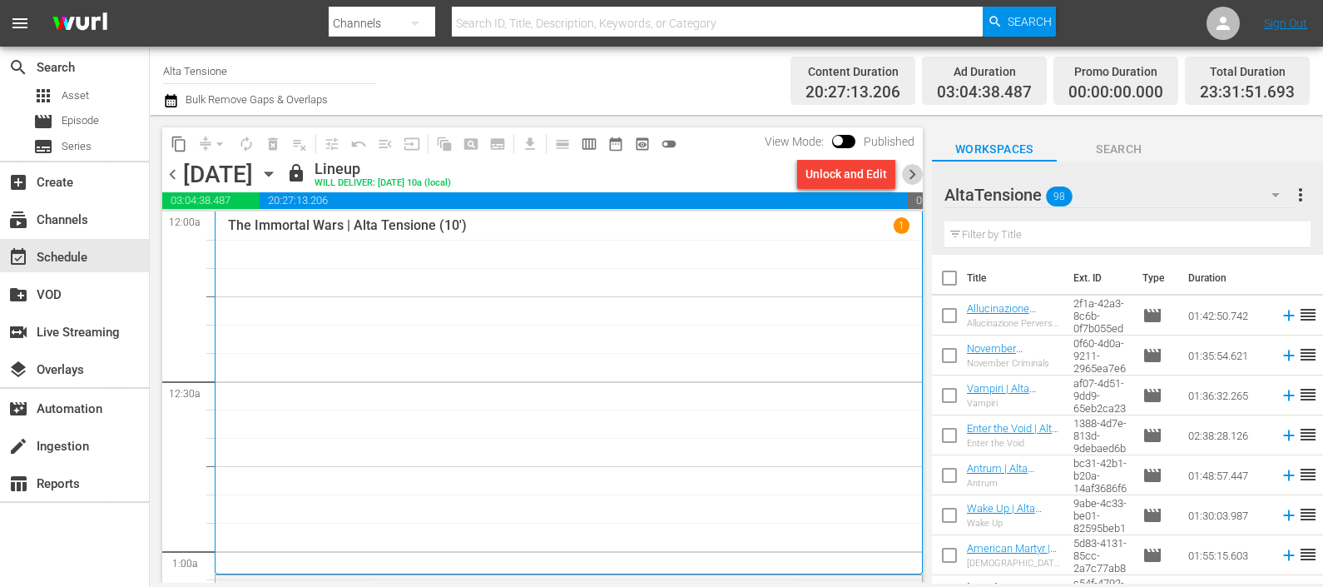
drag, startPoint x: 908, startPoint y: 173, endPoint x: 387, endPoint y: 8, distance: 546.3
click at [908, 173] on span "chevron_right" at bounding box center [912, 174] width 21 height 21
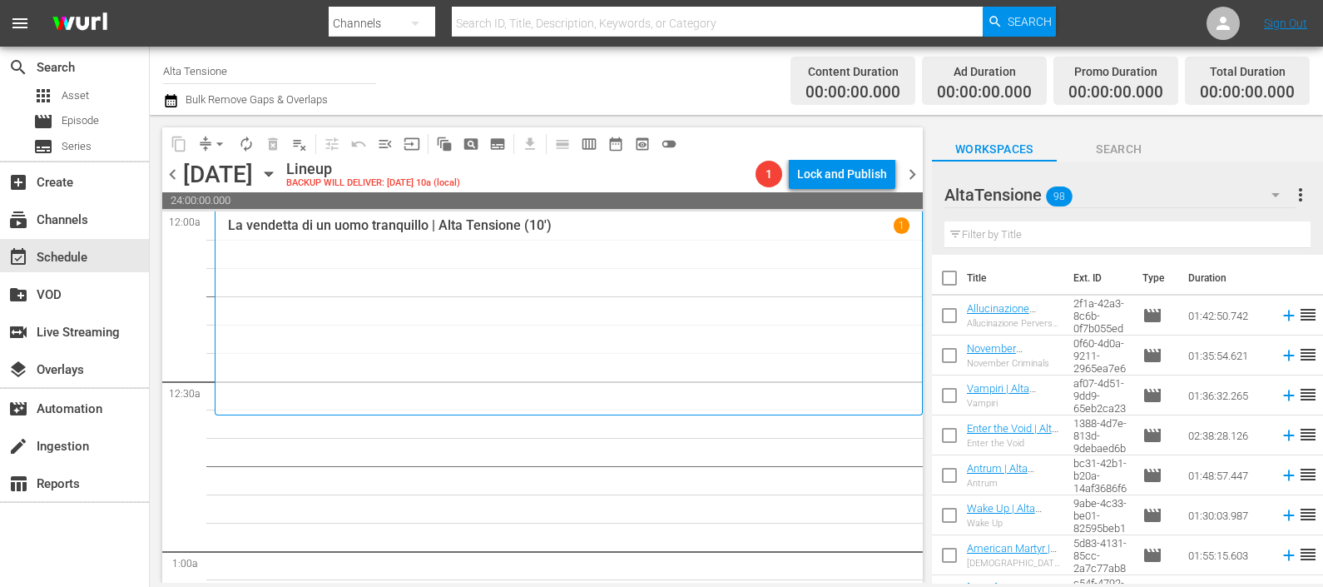
click at [984, 245] on input "text" at bounding box center [1127, 234] width 366 height 27
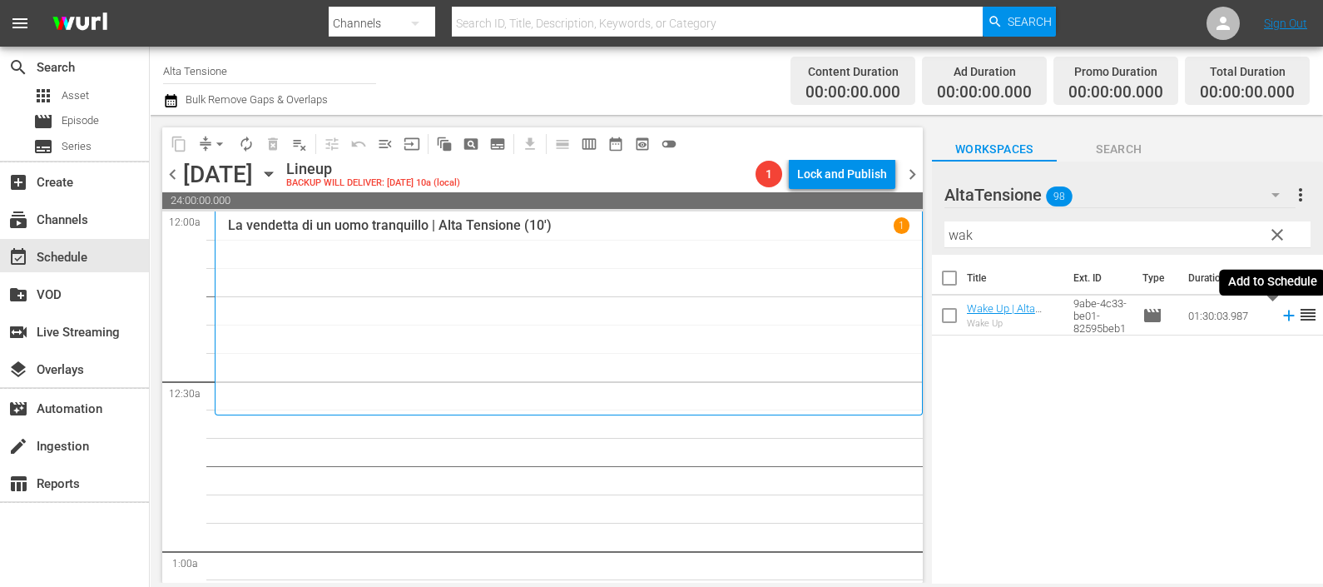
click at [1283, 316] on icon at bounding box center [1288, 315] width 11 height 11
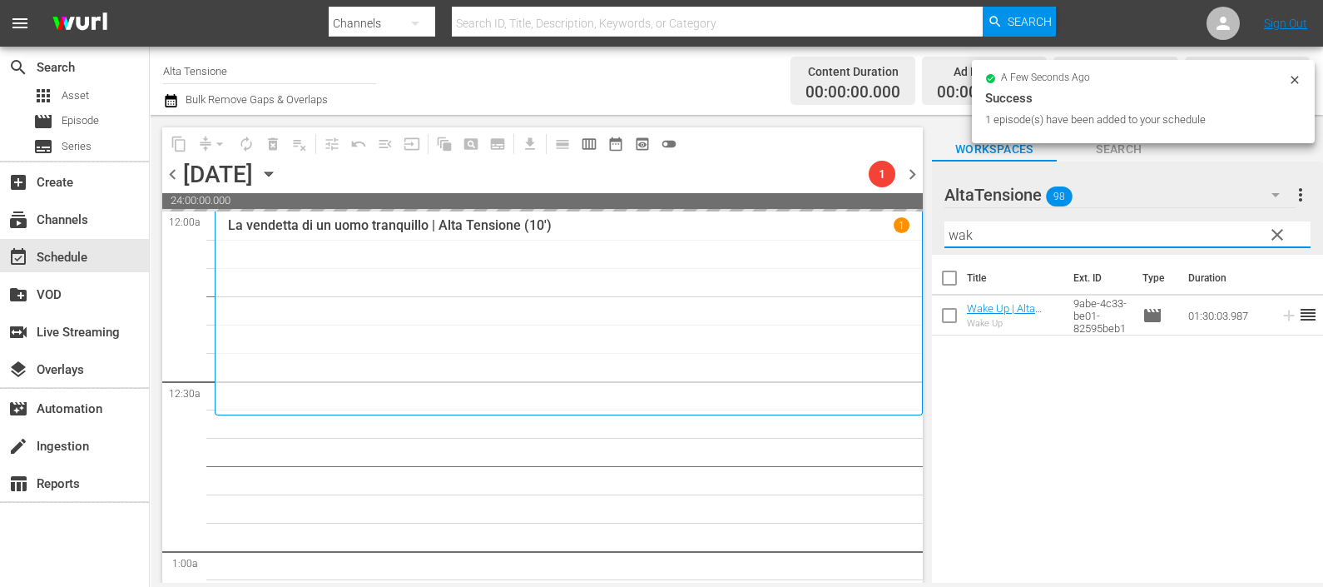
drag, startPoint x: 1036, startPoint y: 245, endPoint x: 894, endPoint y: 262, distance: 143.3
click at [894, 262] on div "content_copy compress arrow_drop_down autorenew_outlined delete_forever_outline…" at bounding box center [736, 349] width 1173 height 468
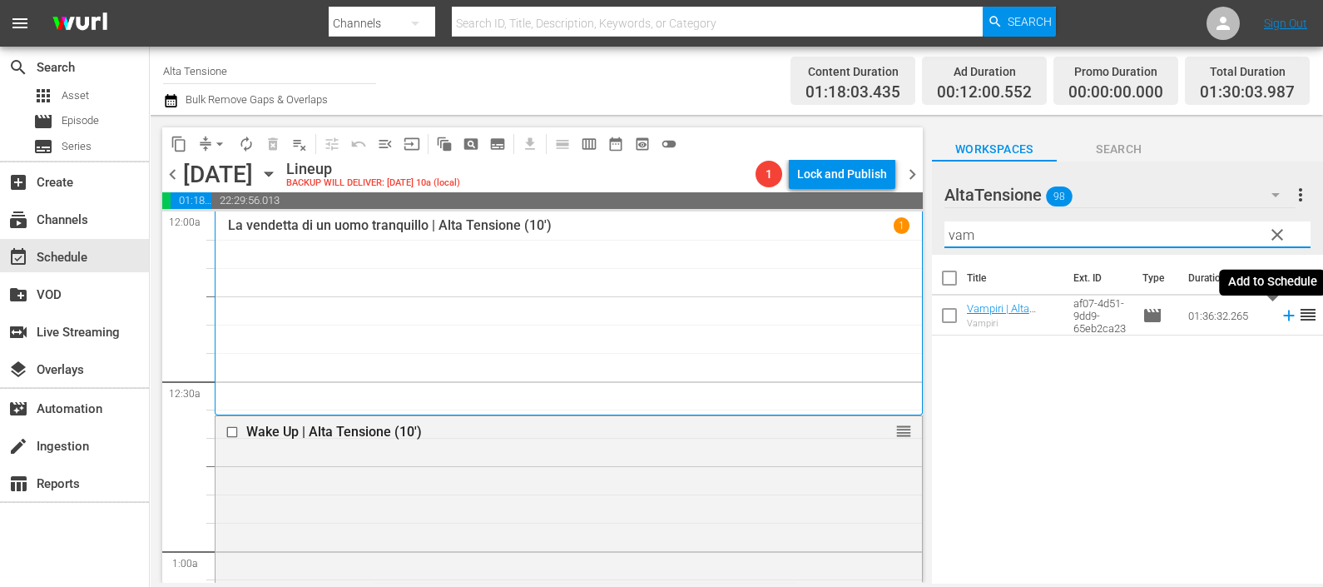
click at [1283, 316] on icon at bounding box center [1288, 315] width 11 height 11
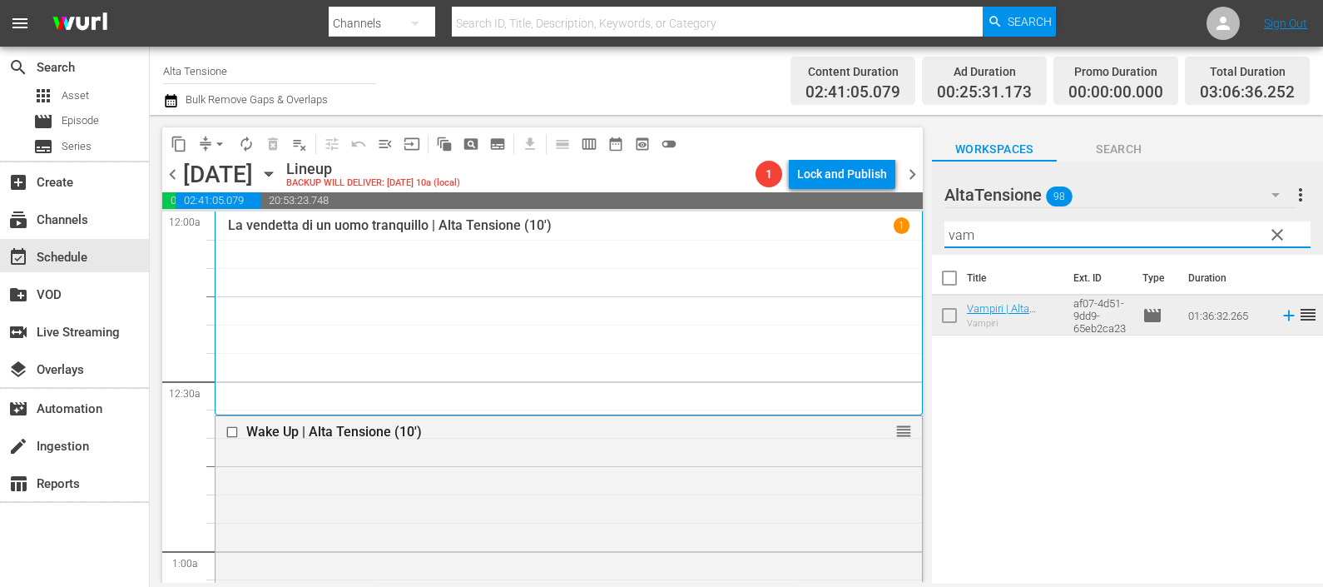
drag, startPoint x: 999, startPoint y: 235, endPoint x: 907, endPoint y: 231, distance: 92.4
click at [908, 237] on div "content_copy compress arrow_drop_down autorenew_outlined delete_forever_outline…" at bounding box center [736, 349] width 1173 height 468
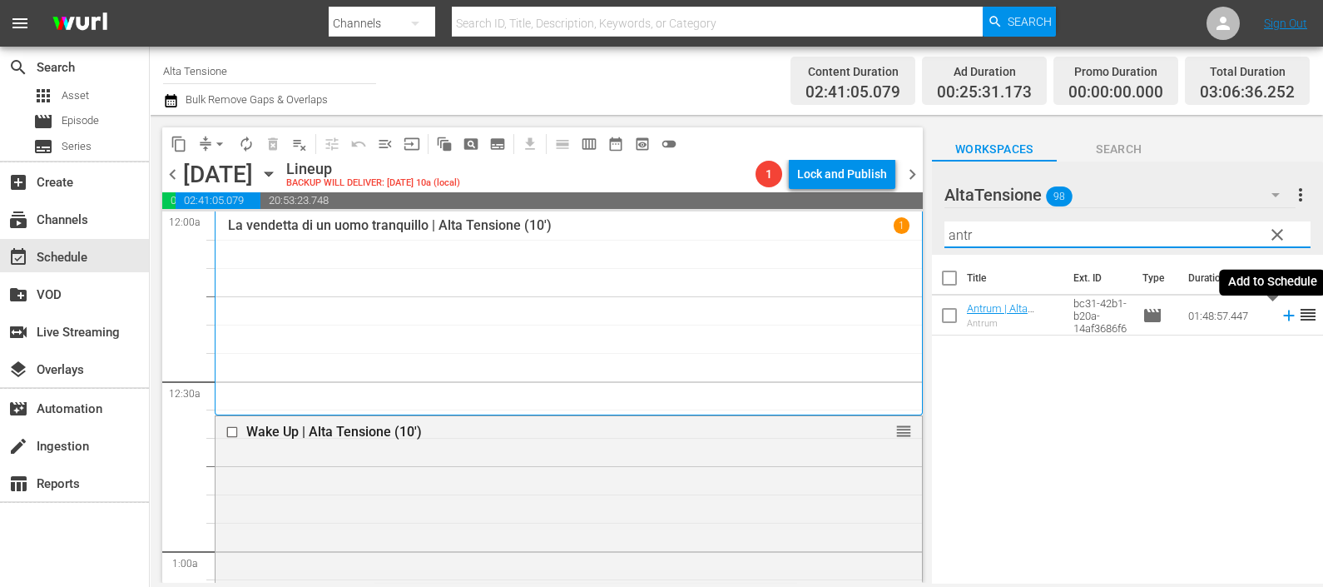
click at [1283, 315] on icon at bounding box center [1288, 315] width 11 height 11
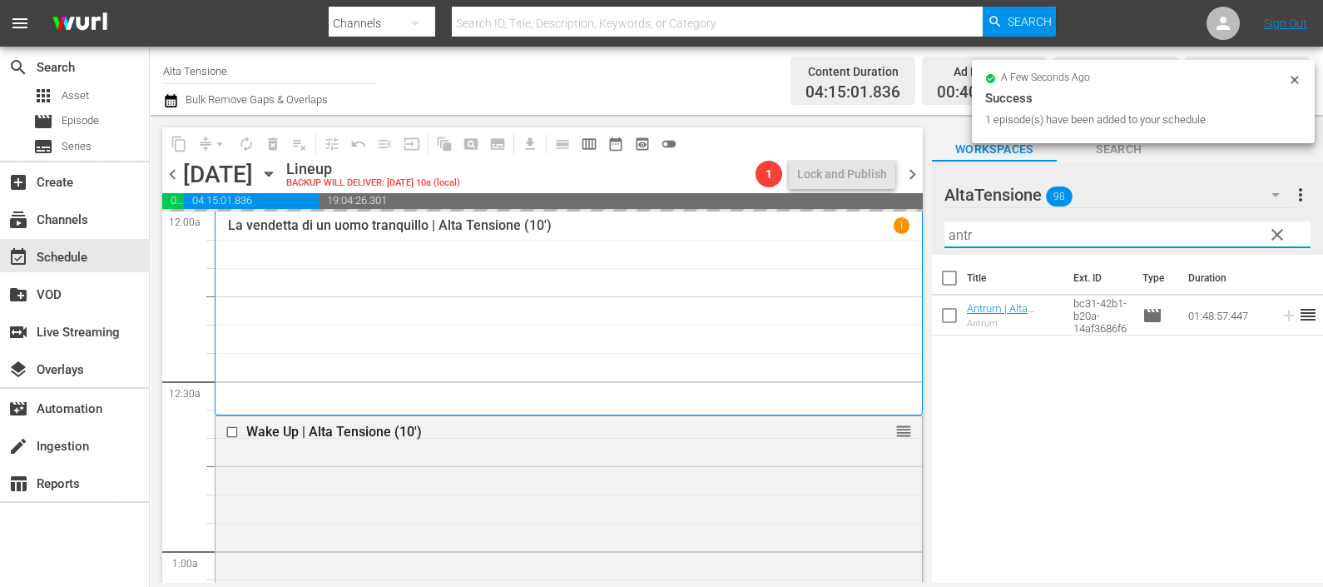
drag, startPoint x: 1073, startPoint y: 244, endPoint x: 931, endPoint y: 227, distance: 143.2
click at [932, 227] on div "AltaTensione 98 AltaTensione more_vert clear Filter by Title antr" at bounding box center [1127, 207] width 391 height 93
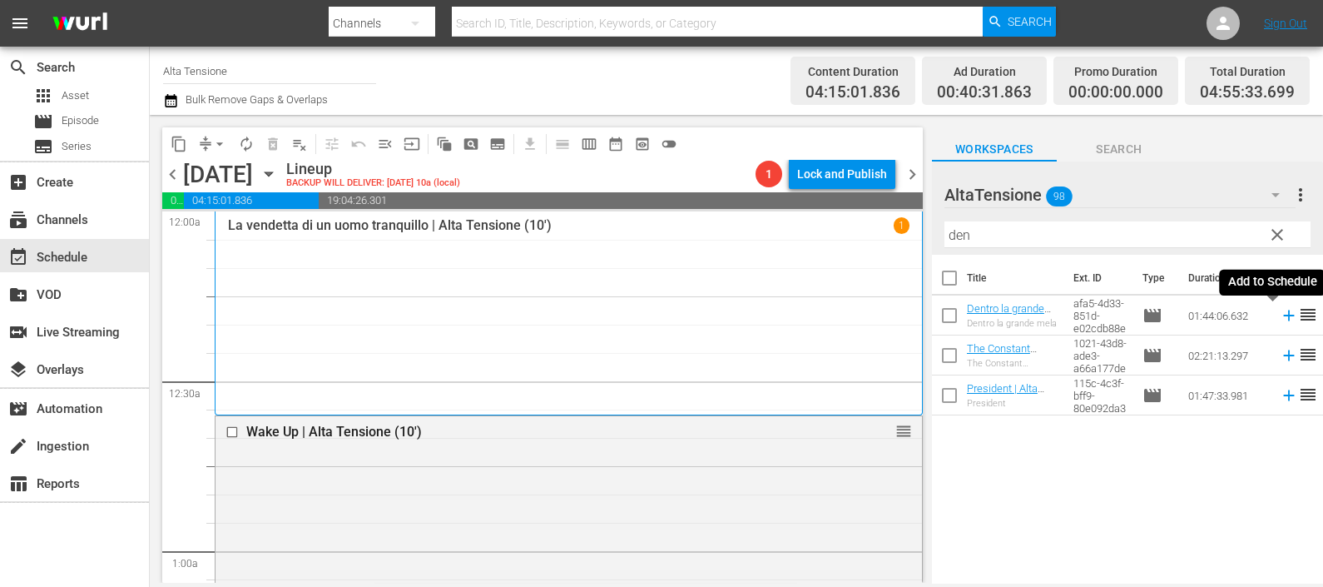
click at [1280, 314] on icon at bounding box center [1289, 315] width 18 height 18
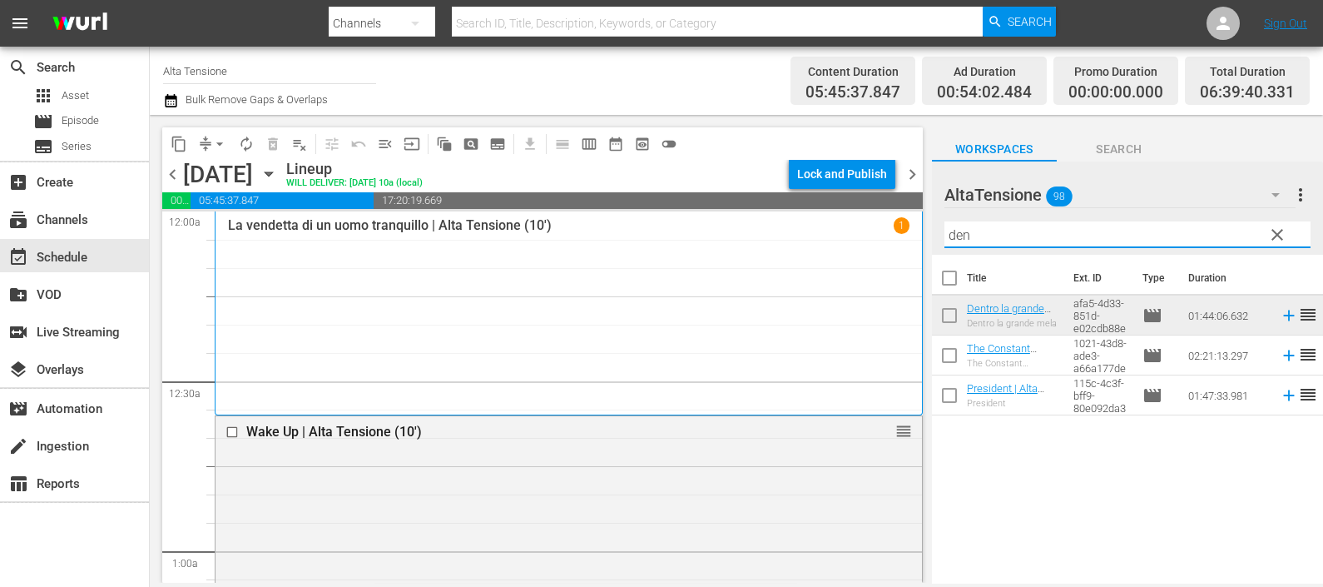
drag, startPoint x: 1001, startPoint y: 229, endPoint x: 892, endPoint y: 244, distance: 110.0
click at [892, 244] on div "content_copy compress arrow_drop_down autorenew_outlined delete_forever_outline…" at bounding box center [736, 349] width 1173 height 468
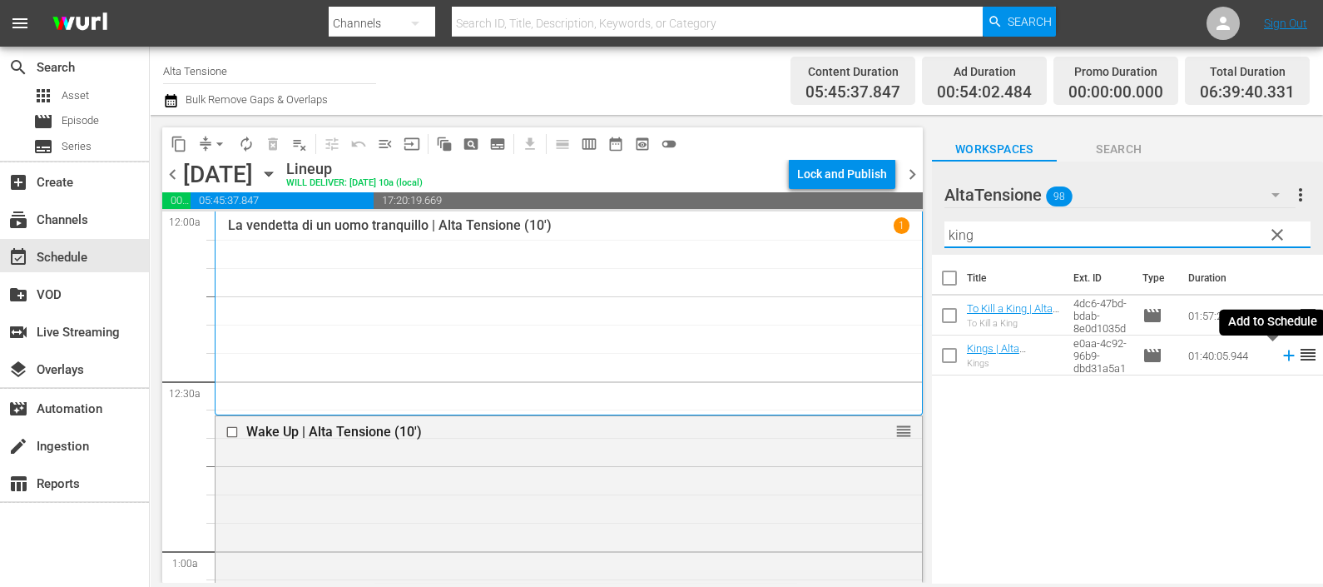
drag, startPoint x: 1268, startPoint y: 359, endPoint x: 1122, endPoint y: 280, distance: 165.7
click at [1280, 359] on icon at bounding box center [1289, 355] width 18 height 18
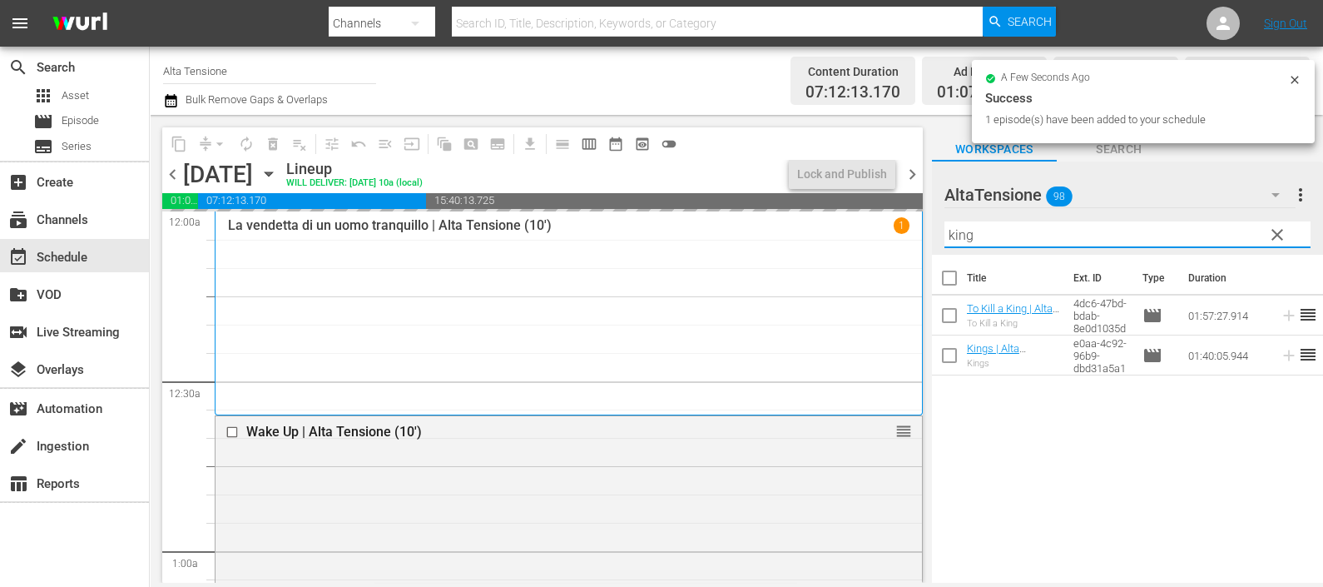
drag, startPoint x: 1038, startPoint y: 238, endPoint x: 897, endPoint y: 243, distance: 141.5
click at [898, 243] on div "content_copy compress arrow_drop_down autorenew_outlined delete_forever_outline…" at bounding box center [736, 349] width 1173 height 468
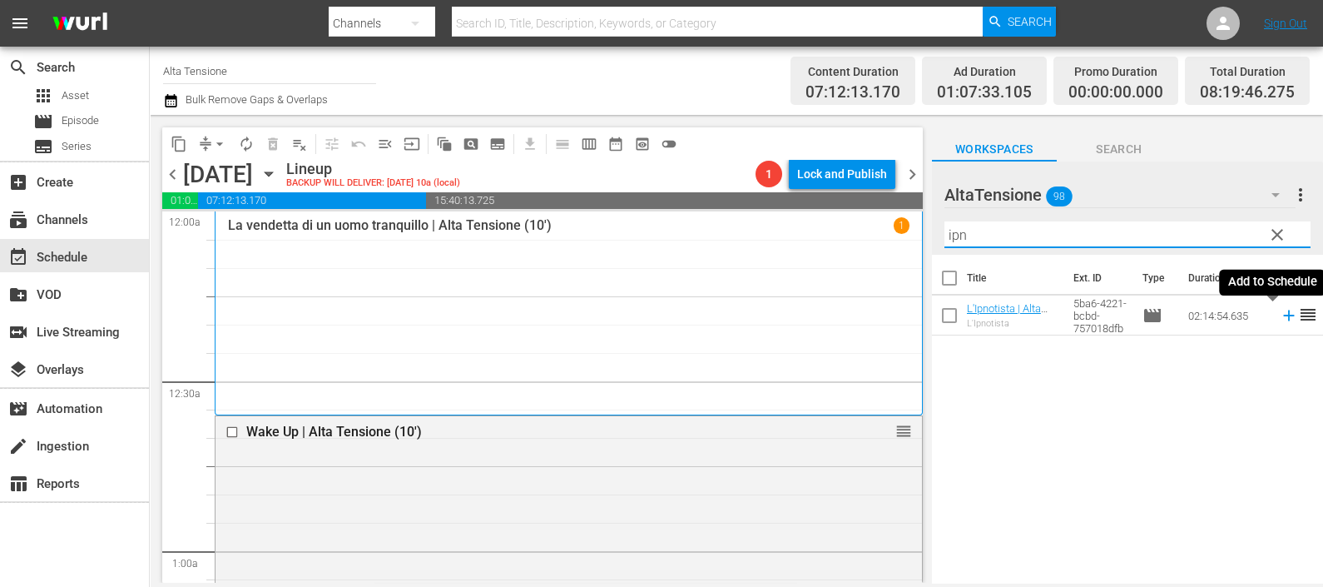
click at [1280, 314] on icon at bounding box center [1289, 315] width 18 height 18
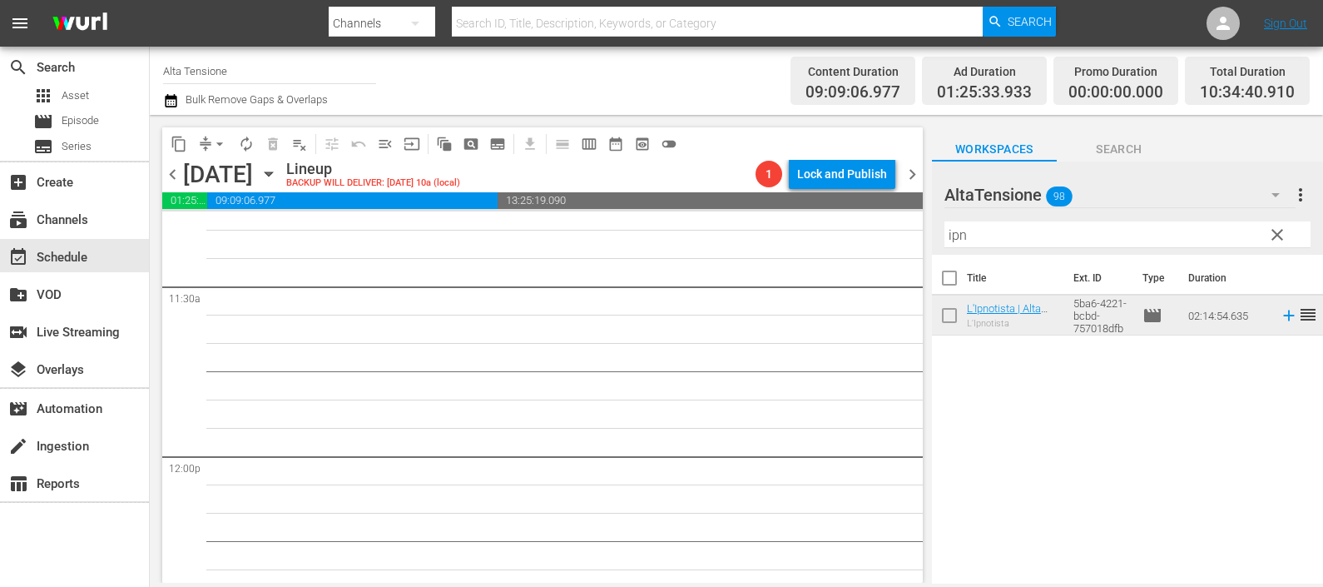
scroll to position [3952, 0]
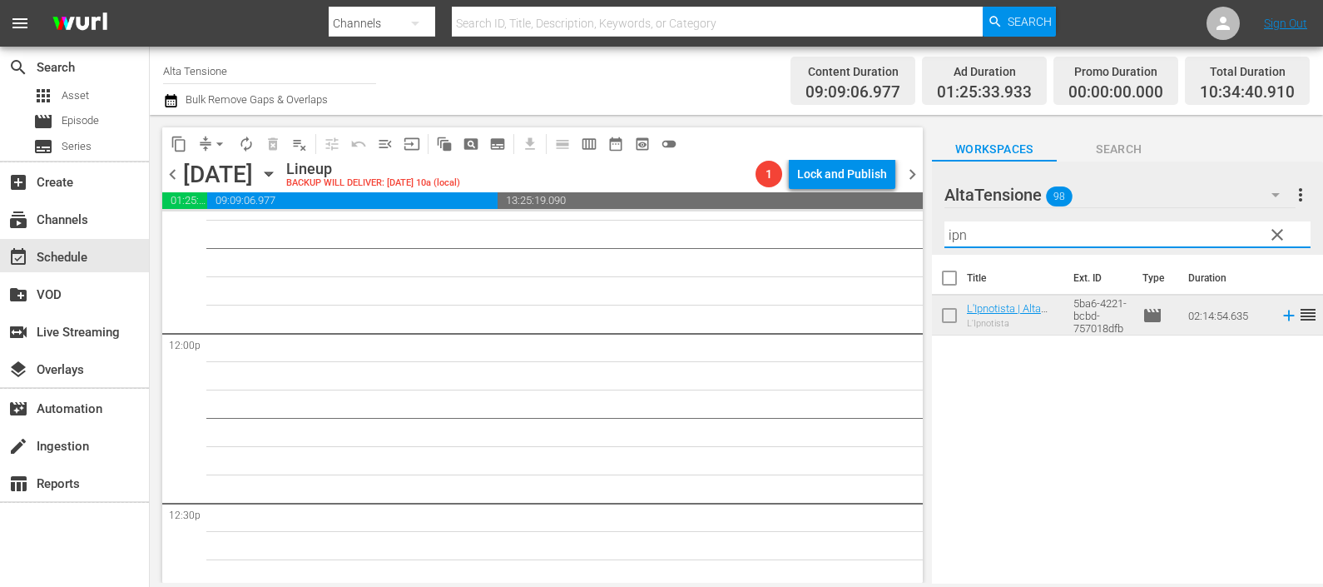
drag, startPoint x: 957, startPoint y: 233, endPoint x: 943, endPoint y: 237, distance: 14.7
click at [943, 236] on div "AltaTensione 98 AltaTensione more_vert clear Filter by Title ipn" at bounding box center [1127, 207] width 391 height 93
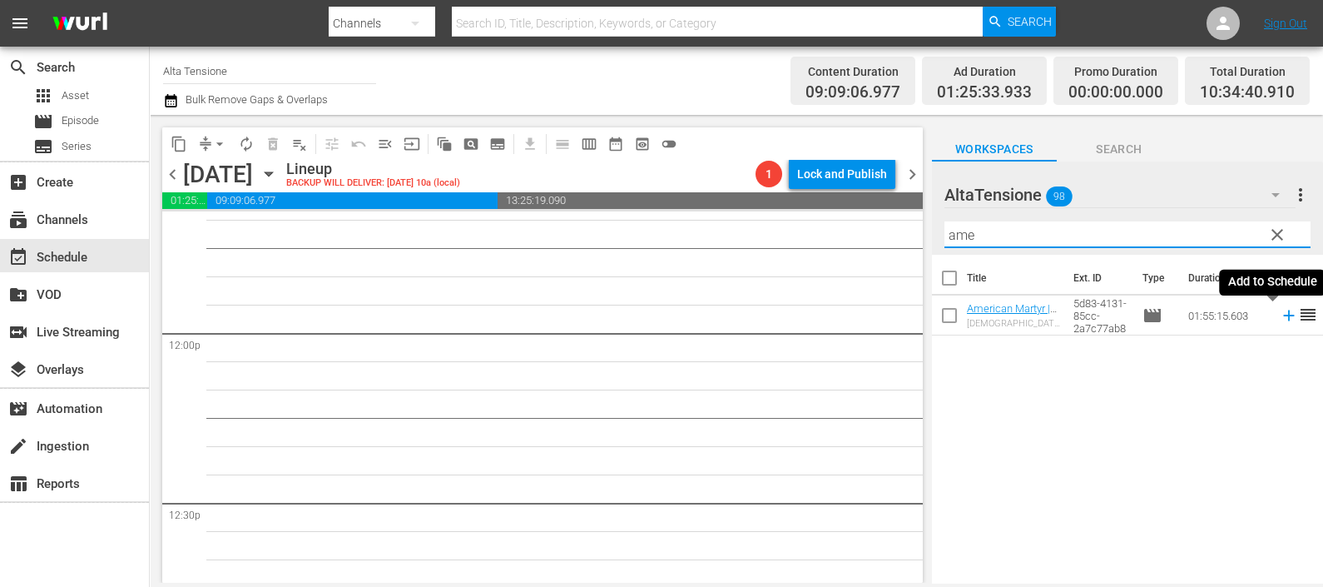
click at [1283, 317] on icon at bounding box center [1288, 315] width 11 height 11
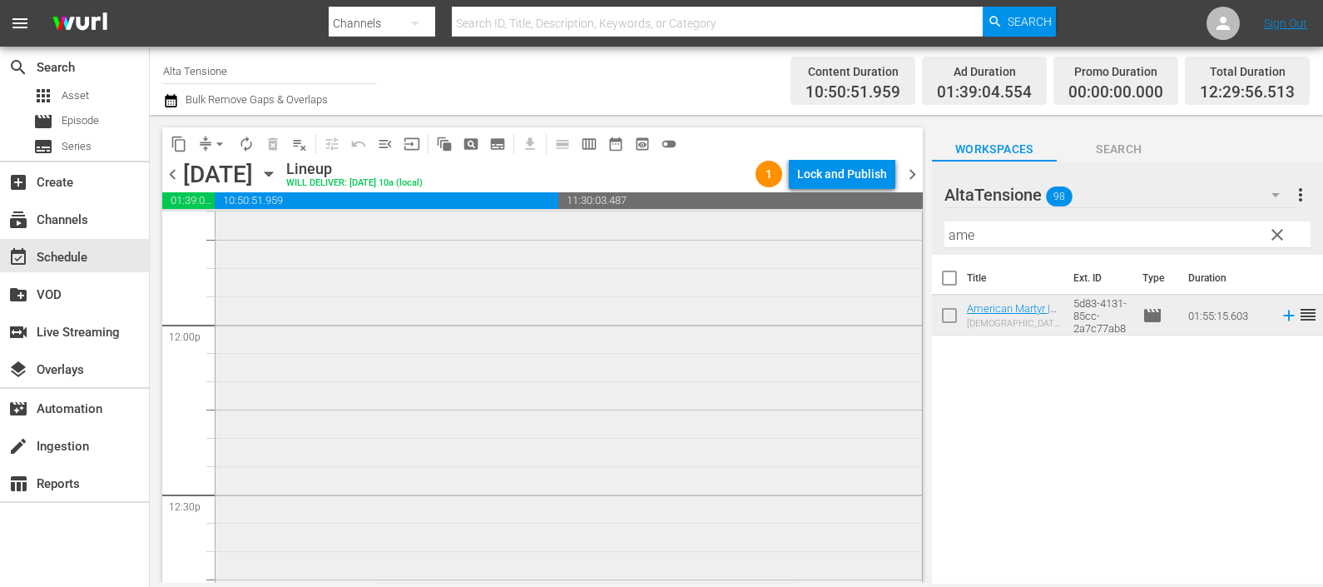
scroll to position [3744, 0]
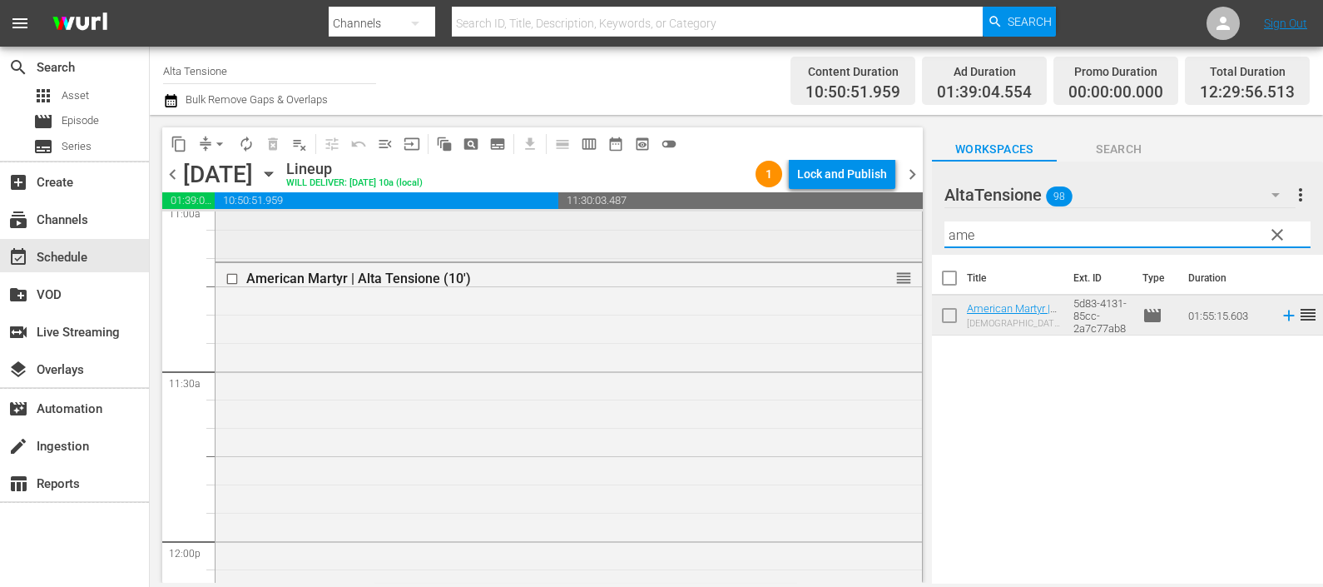
drag, startPoint x: 958, startPoint y: 226, endPoint x: 903, endPoint y: 226, distance: 55.7
click at [903, 226] on div "content_copy compress arrow_drop_down autorenew_outlined delete_forever_outline…" at bounding box center [736, 349] width 1173 height 468
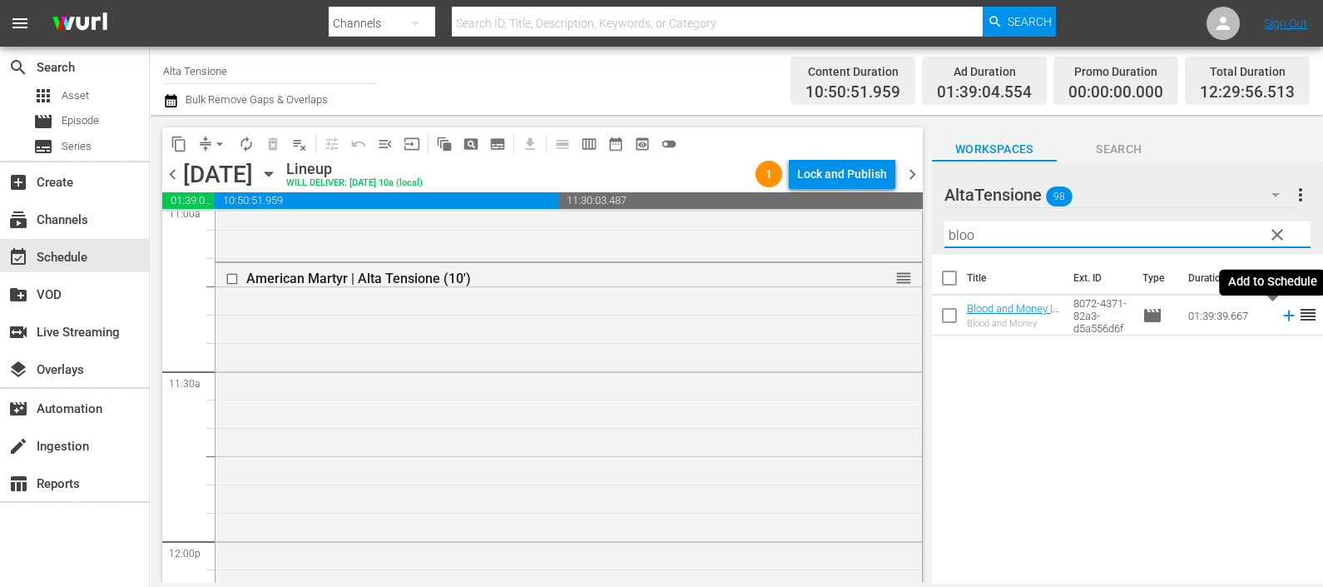
click at [1283, 316] on icon at bounding box center [1288, 315] width 11 height 11
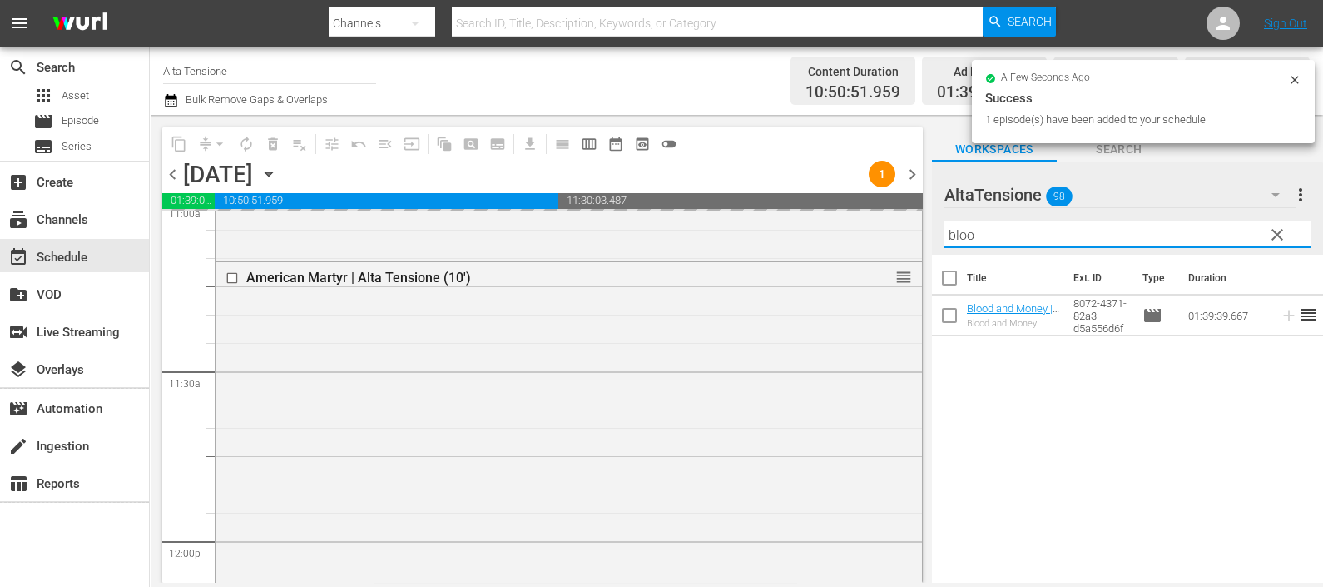
drag, startPoint x: 968, startPoint y: 229, endPoint x: 915, endPoint y: 238, distance: 53.2
click at [915, 238] on div "content_copy compress arrow_drop_down autorenew_outlined delete_forever_outline…" at bounding box center [736, 349] width 1173 height 468
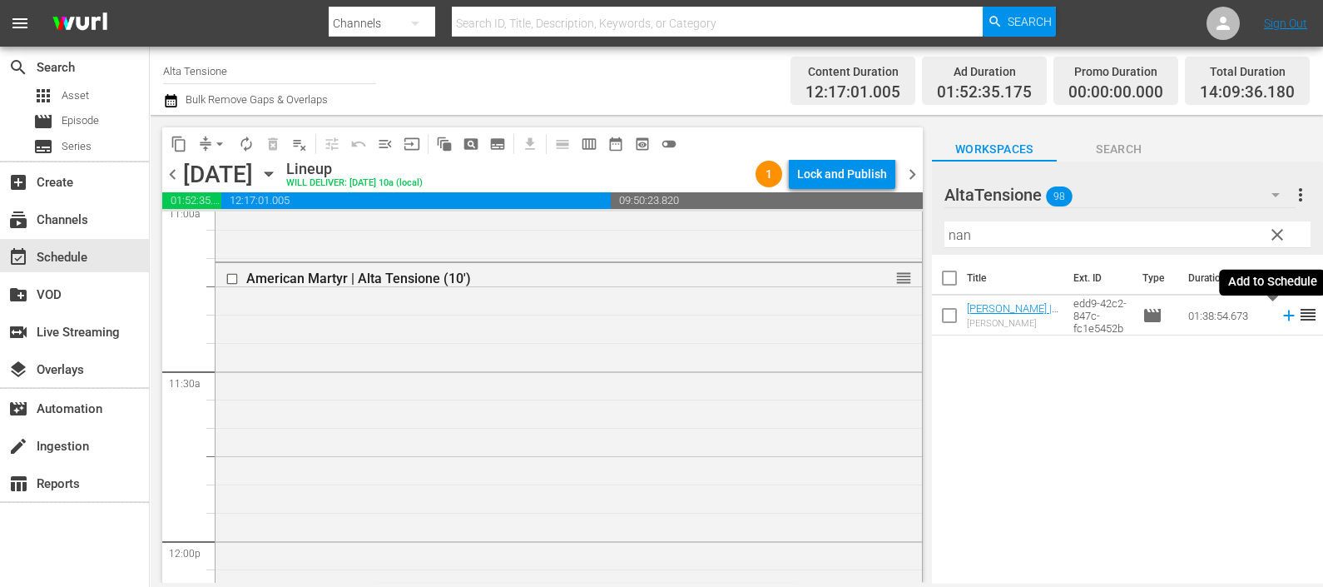
click at [1283, 316] on icon at bounding box center [1288, 315] width 11 height 11
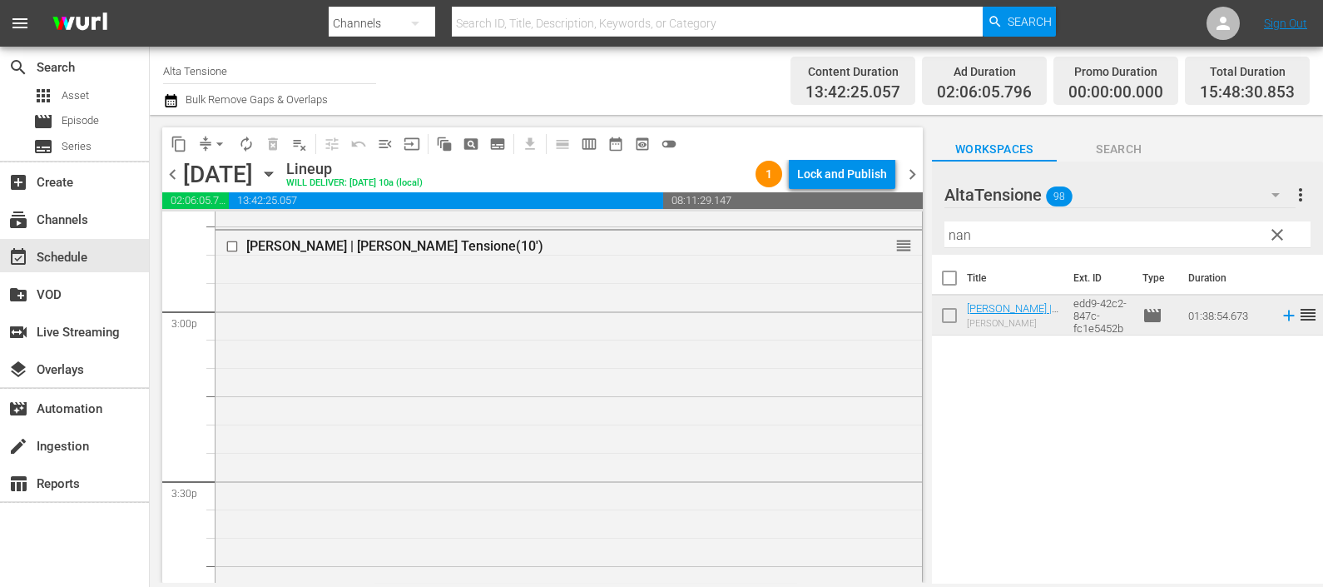
scroll to position [5303, 0]
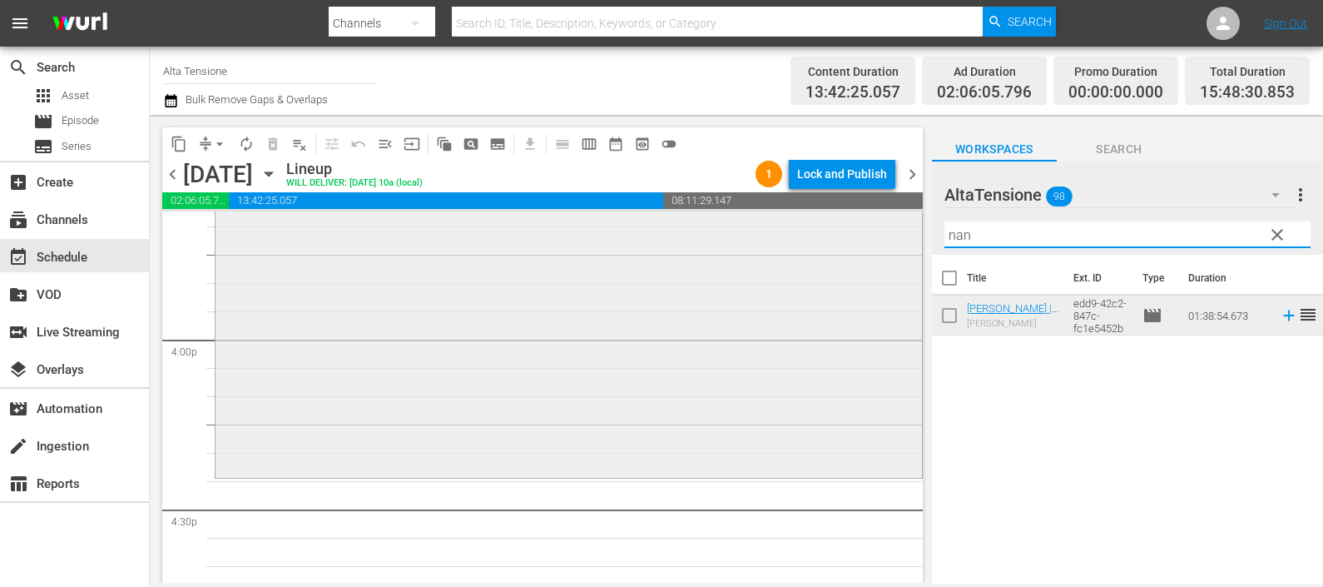
drag, startPoint x: 975, startPoint y: 233, endPoint x: 874, endPoint y: 241, distance: 101.0
click at [874, 241] on div "content_copy compress arrow_drop_down autorenew_outlined delete_forever_outline…" at bounding box center [736, 349] width 1173 height 468
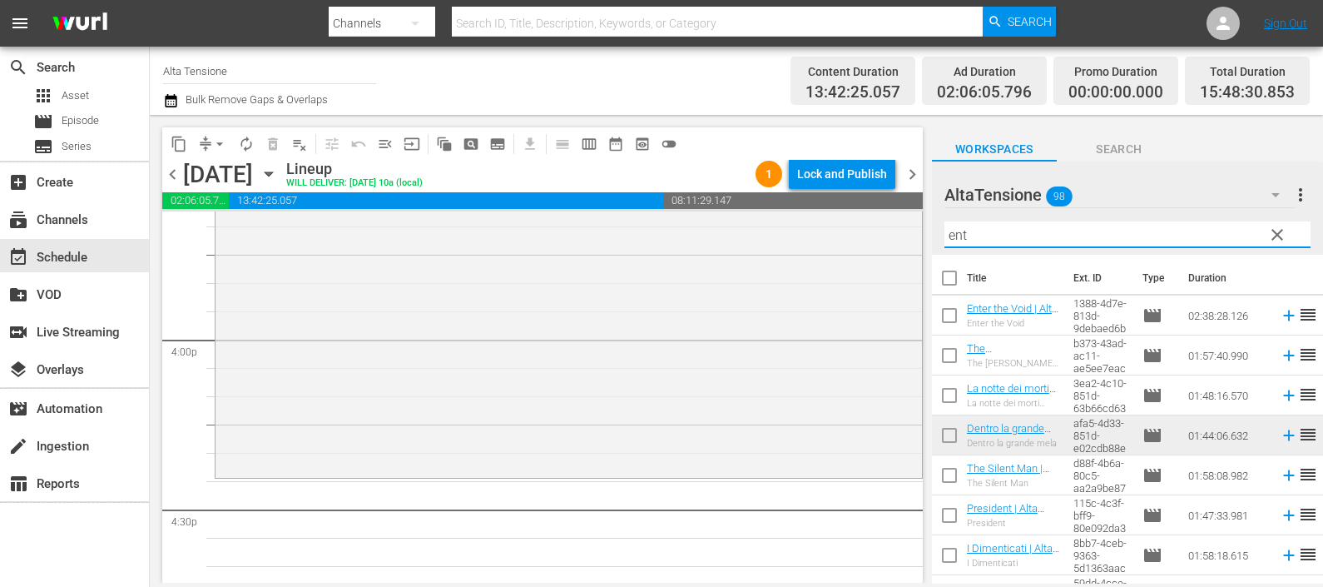
click at [1280, 308] on icon at bounding box center [1289, 315] width 18 height 18
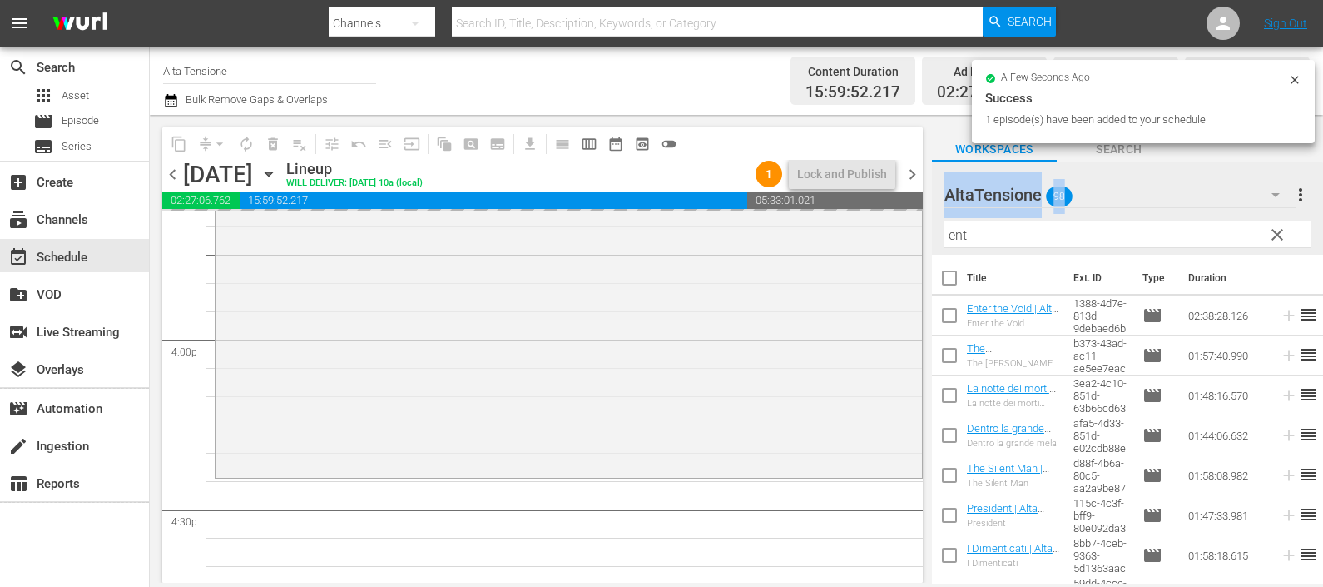
drag, startPoint x: 958, startPoint y: 222, endPoint x: 922, endPoint y: 225, distance: 35.9
click at [922, 225] on div "content_copy compress arrow_drop_down autorenew_outlined delete_forever_outline…" at bounding box center [736, 349] width 1173 height 468
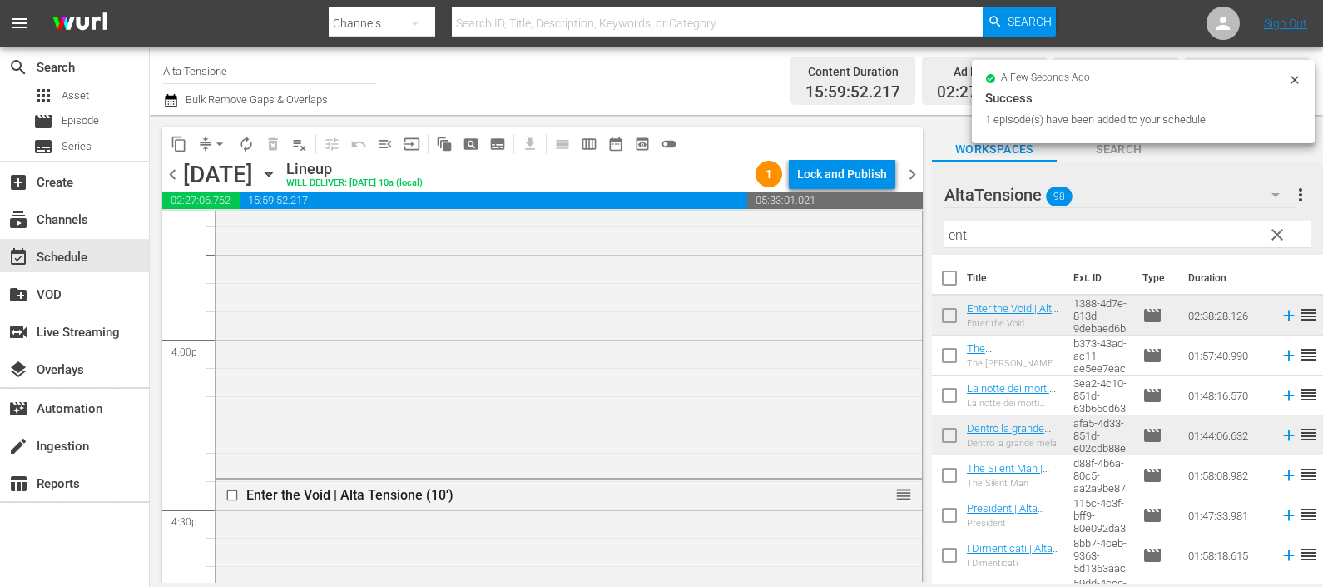
click at [980, 235] on input "ent" at bounding box center [1127, 234] width 366 height 27
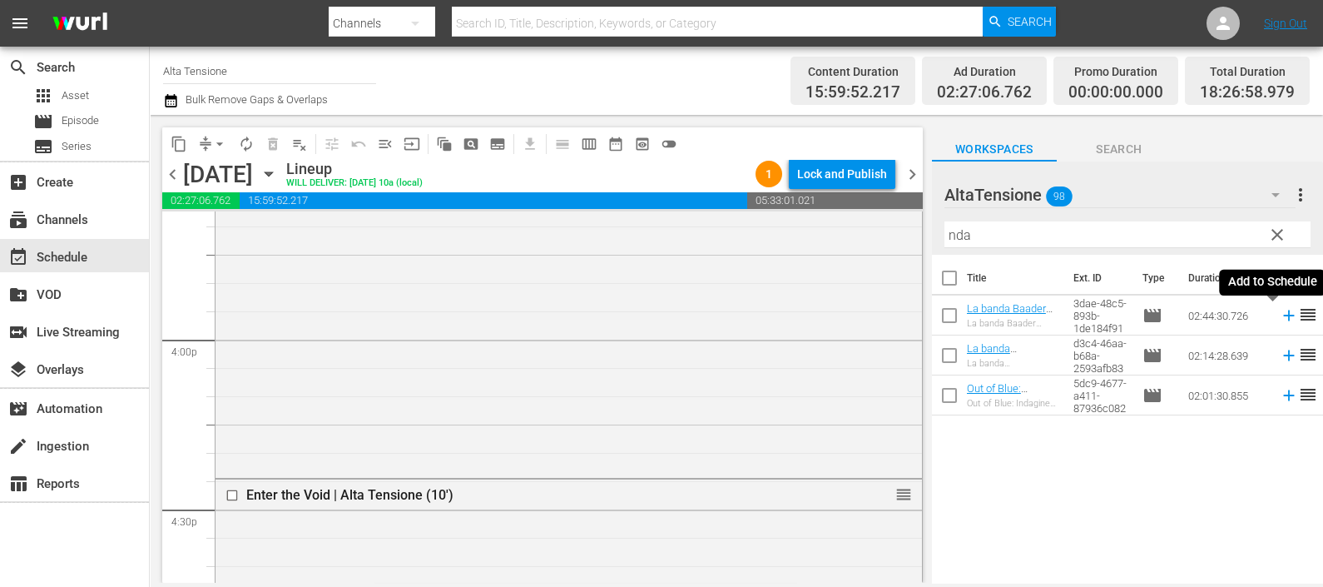
click at [1280, 312] on icon at bounding box center [1289, 315] width 18 height 18
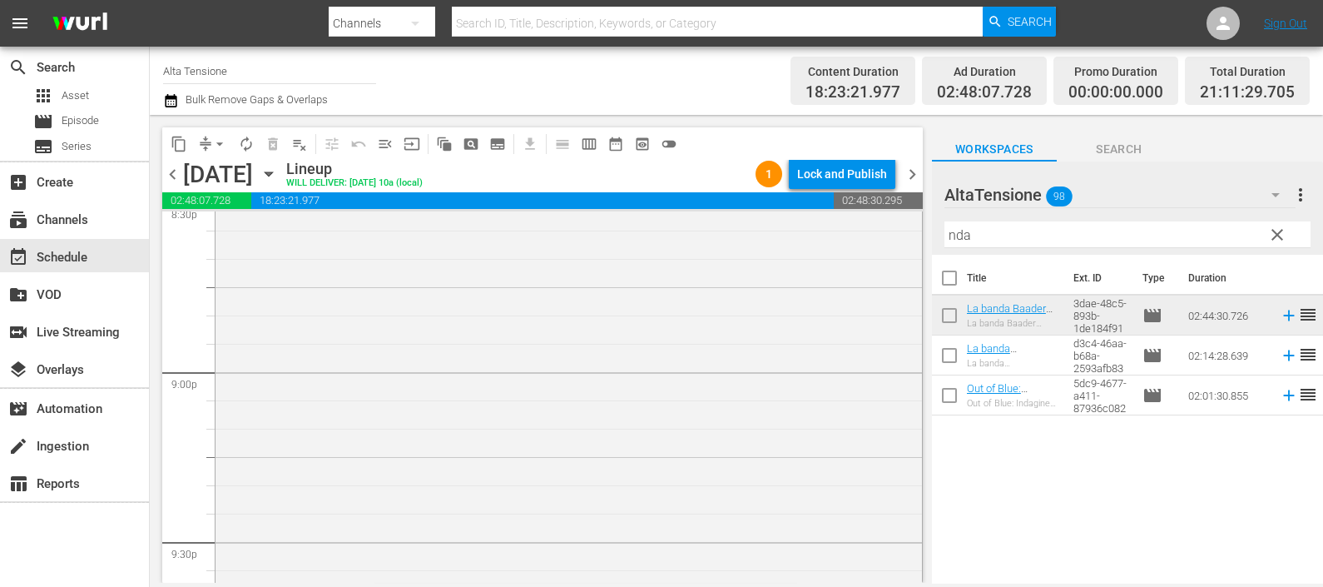
scroll to position [6759, 0]
drag, startPoint x: 995, startPoint y: 237, endPoint x: 945, endPoint y: 237, distance: 49.9
click at [945, 235] on input "nda" at bounding box center [1127, 234] width 366 height 27
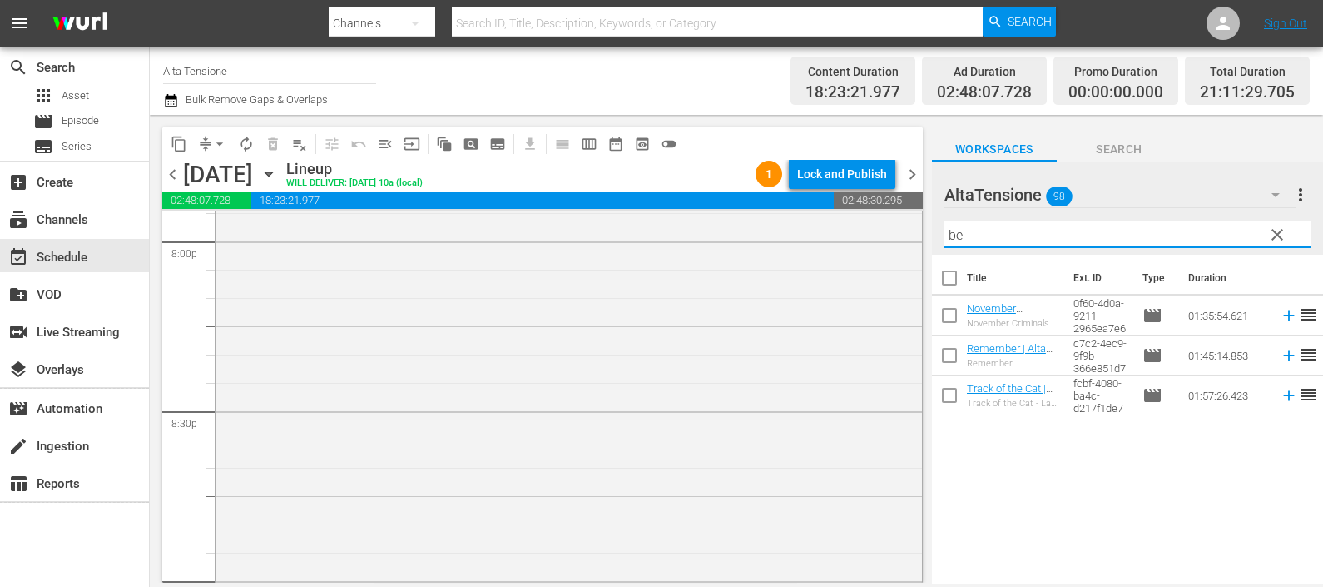
type input "bel"
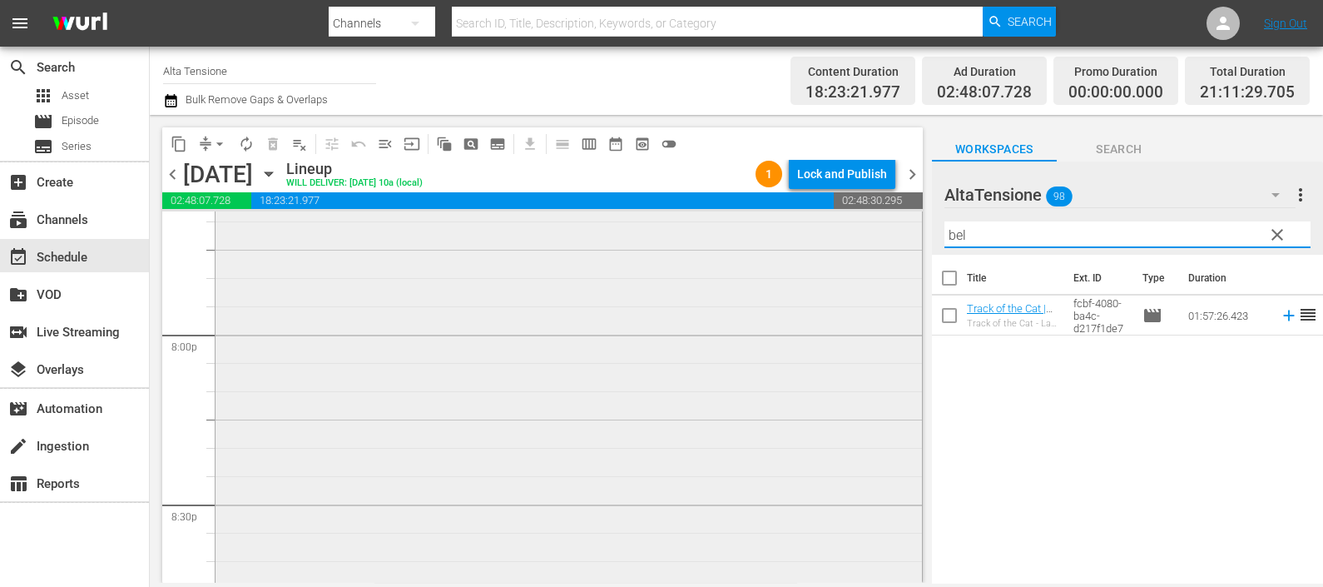
scroll to position [6551, 0]
drag, startPoint x: 919, startPoint y: 225, endPoint x: 905, endPoint y: 223, distance: 14.2
click at [905, 223] on div "content_copy compress arrow_drop_down autorenew_outlined delete_forever_outline…" at bounding box center [736, 349] width 1173 height 468
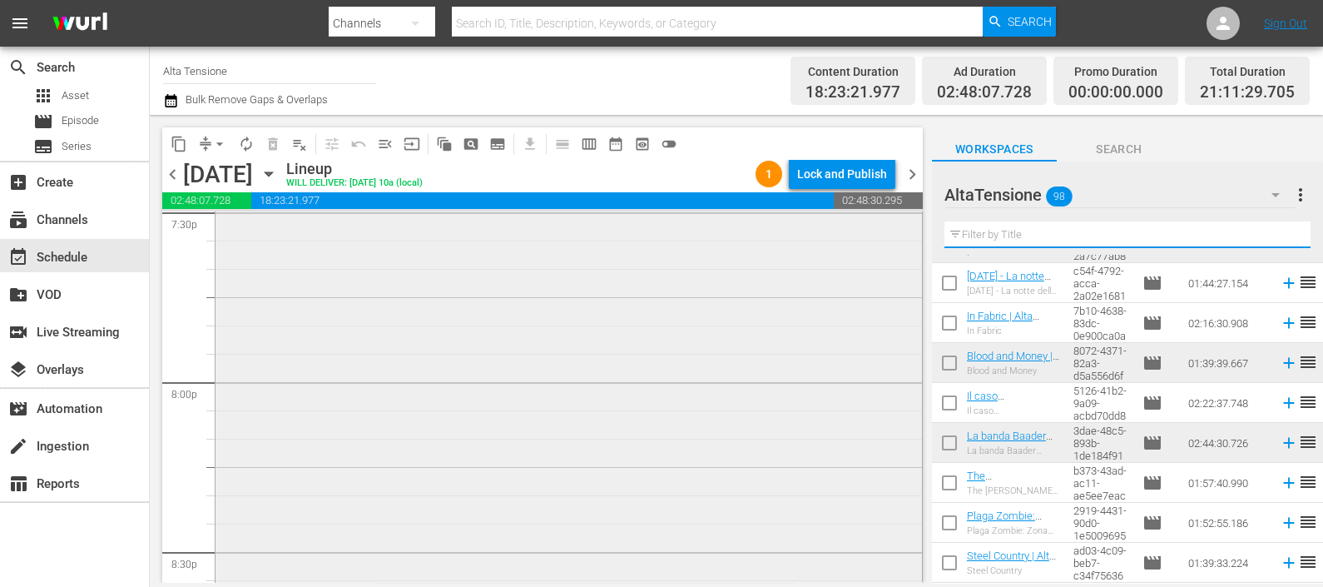
scroll to position [6447, 0]
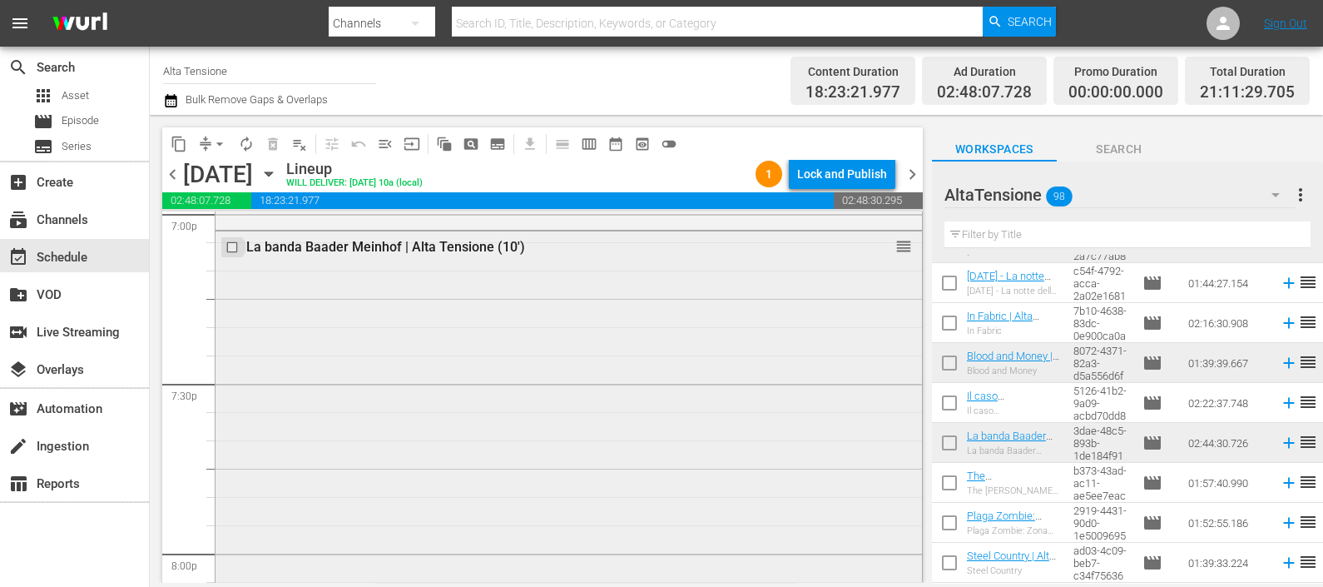
click at [232, 249] on input "checkbox" at bounding box center [233, 247] width 17 height 14
click at [267, 146] on span "delete_forever_outlined" at bounding box center [273, 144] width 17 height 17
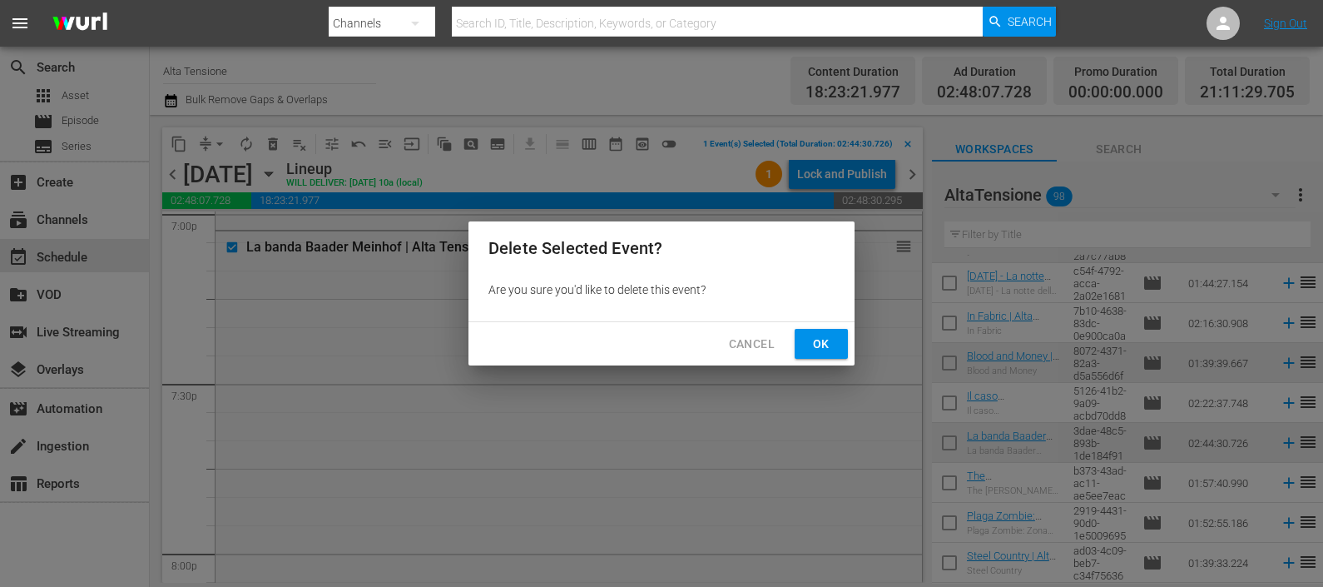
click at [814, 337] on span "Ok" at bounding box center [821, 344] width 27 height 21
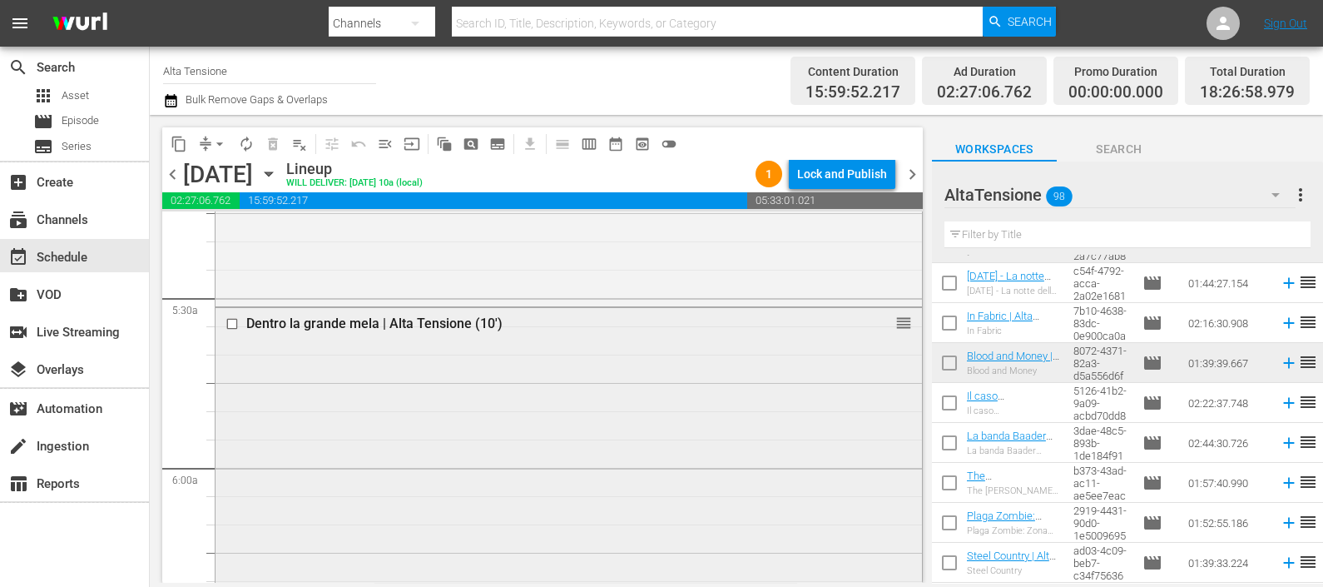
scroll to position [1768, 0]
click at [1033, 229] on input "text" at bounding box center [1127, 234] width 366 height 27
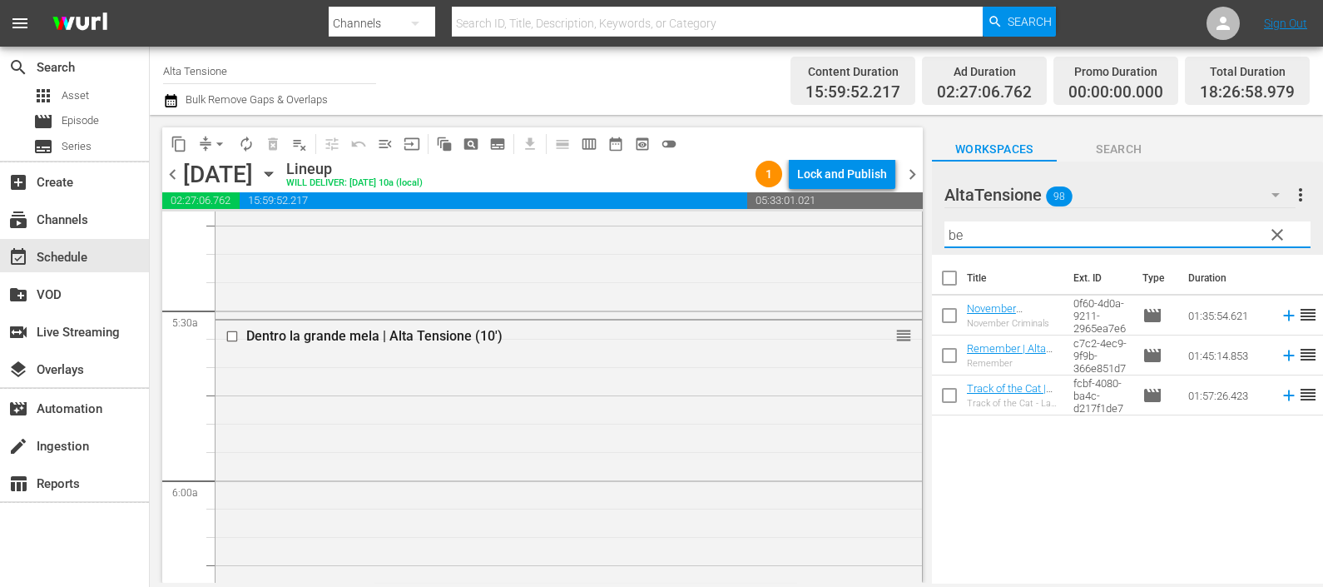
scroll to position [0, 0]
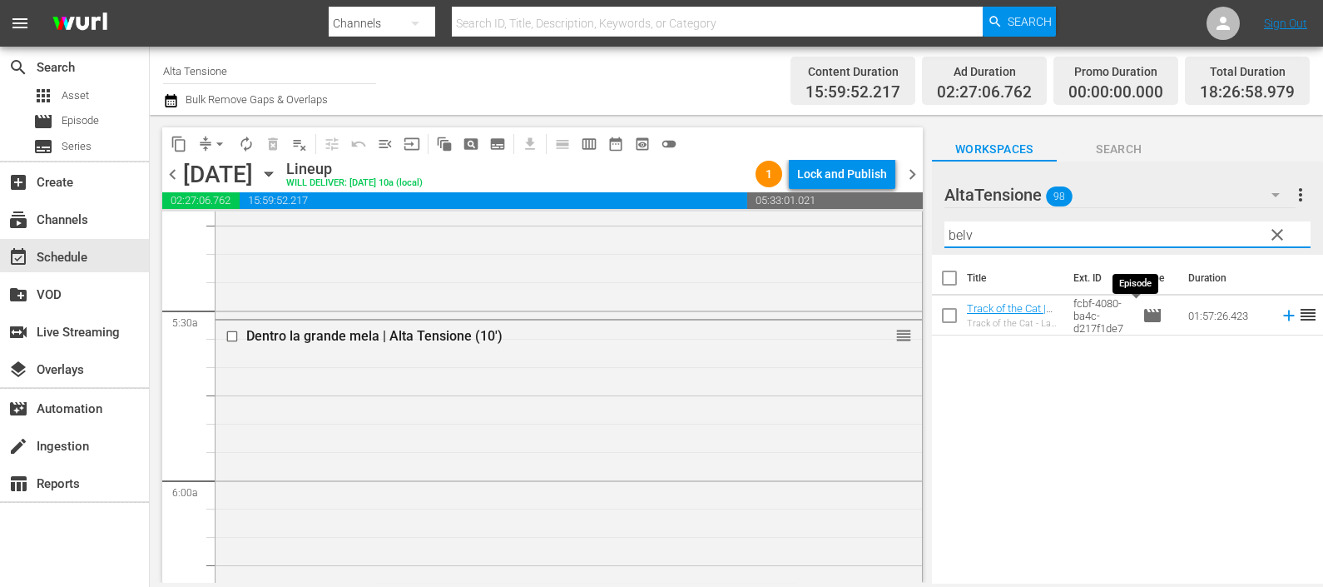
type input "belv"
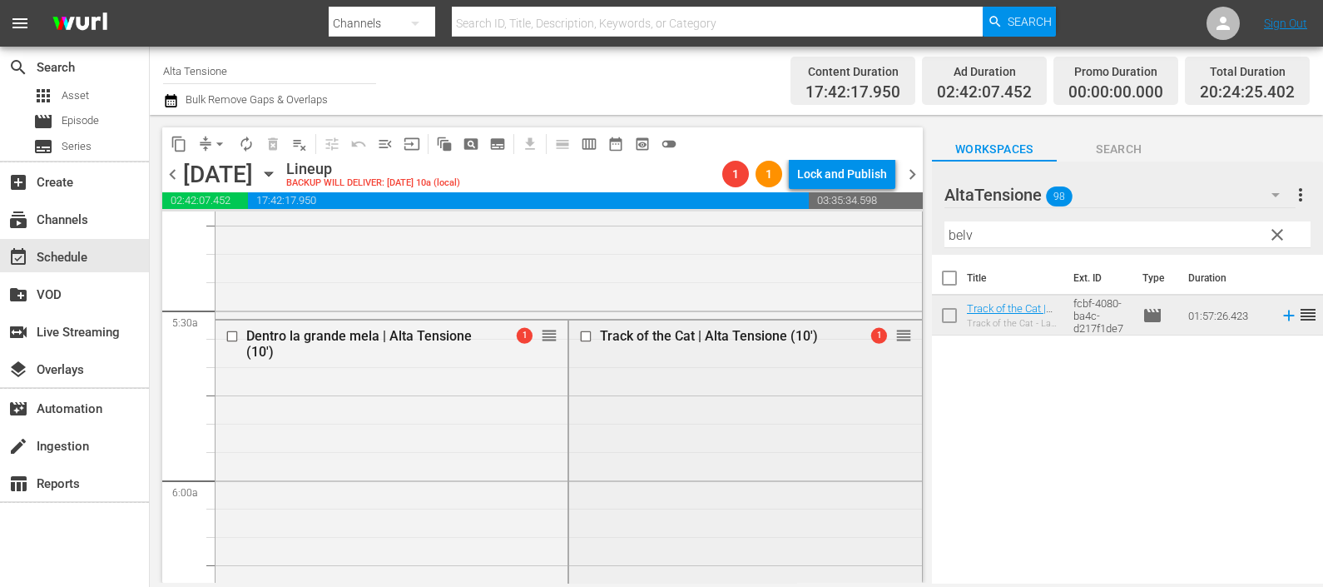
scroll to position [1872, 0]
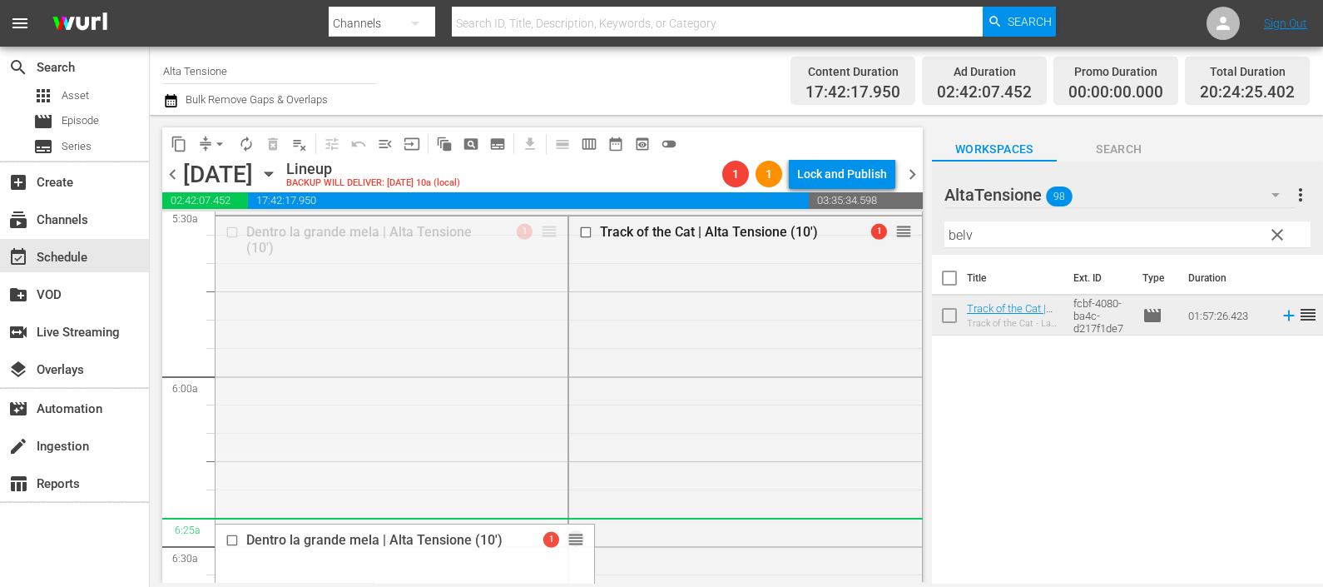
drag, startPoint x: 538, startPoint y: 235, endPoint x: 493, endPoint y: 532, distance: 300.5
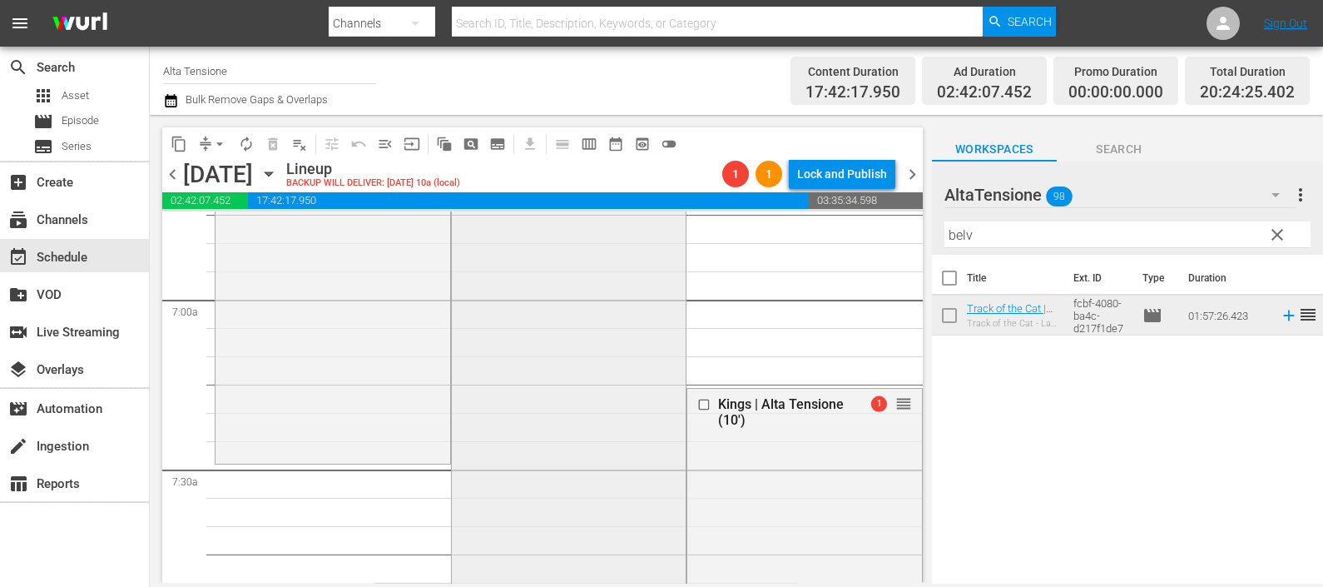
scroll to position [2184, 0]
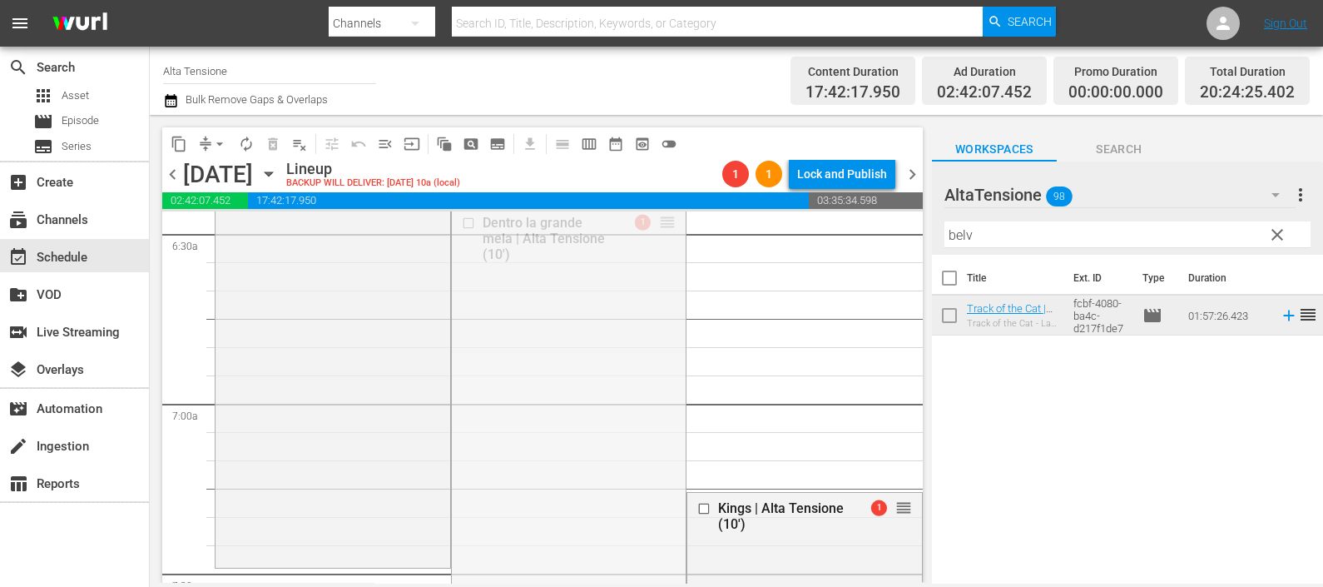
drag, startPoint x: 657, startPoint y: 224, endPoint x: 552, endPoint y: 571, distance: 362.7
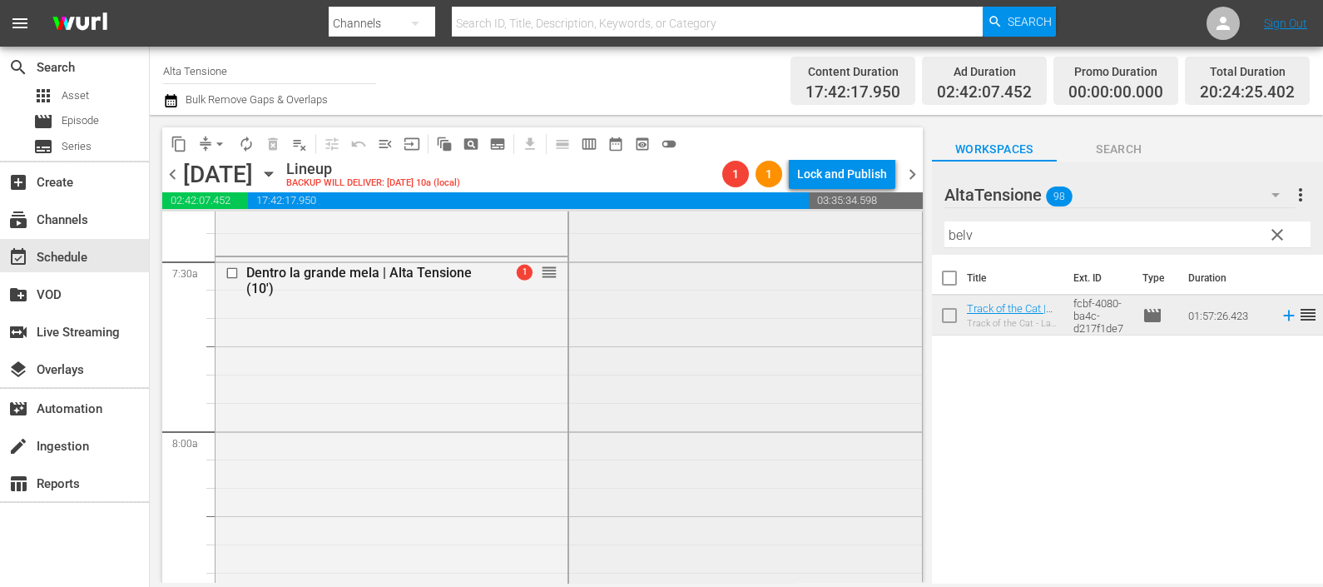
scroll to position [2392, 0]
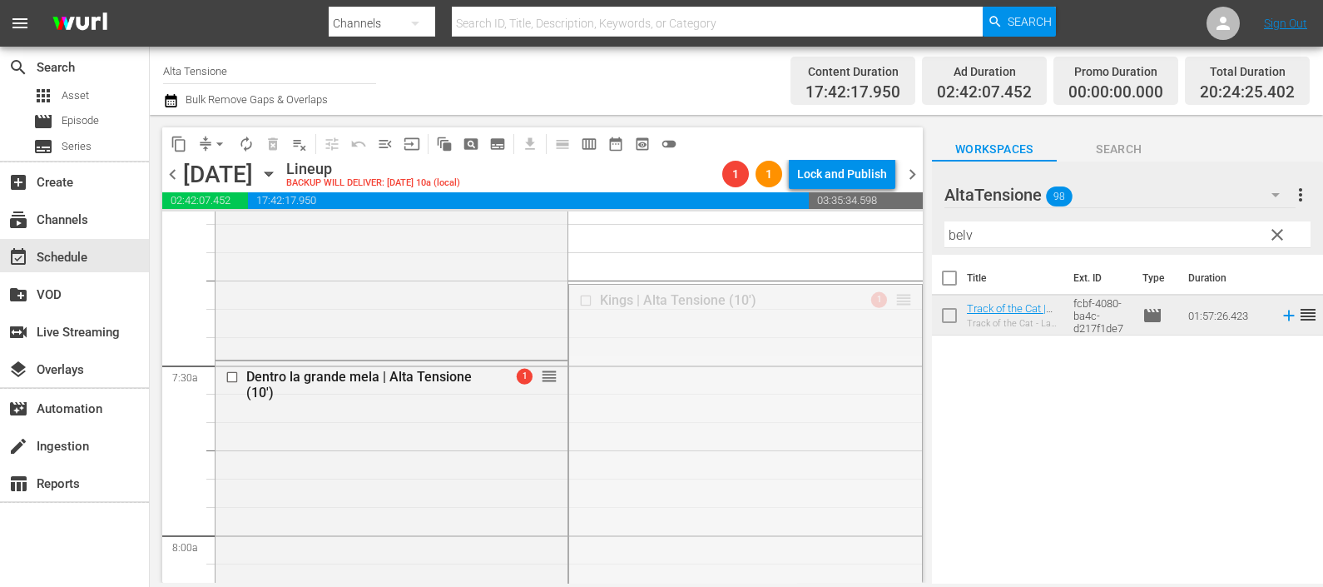
drag, startPoint x: 886, startPoint y: 302, endPoint x: 849, endPoint y: 547, distance: 248.3
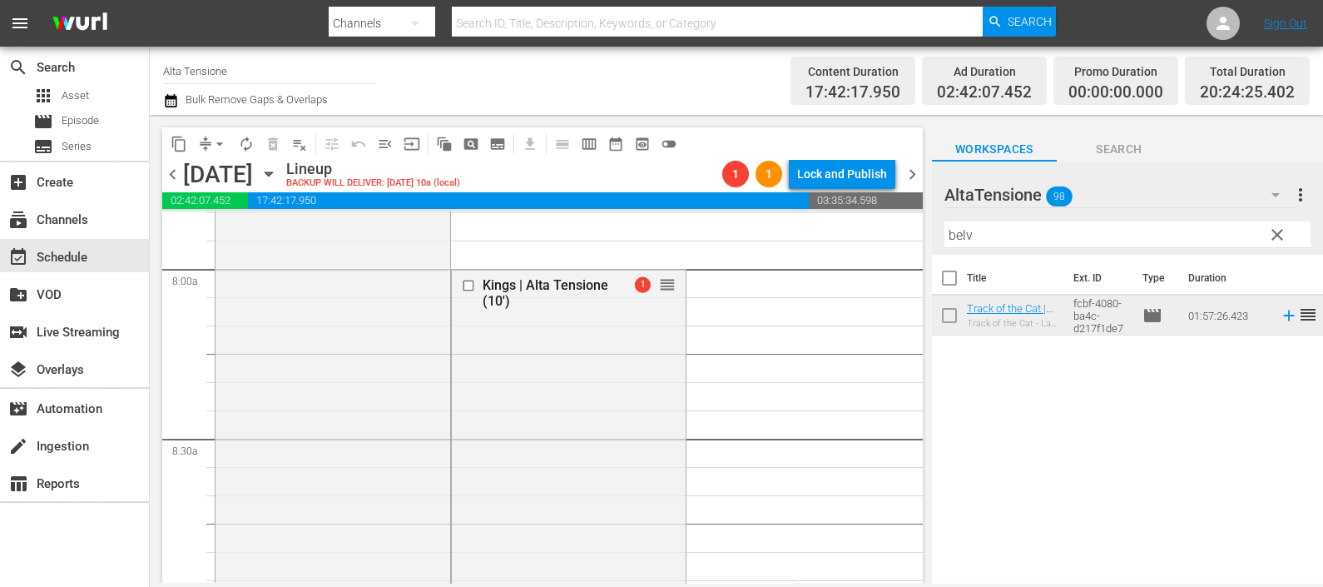
scroll to position [2703, 0]
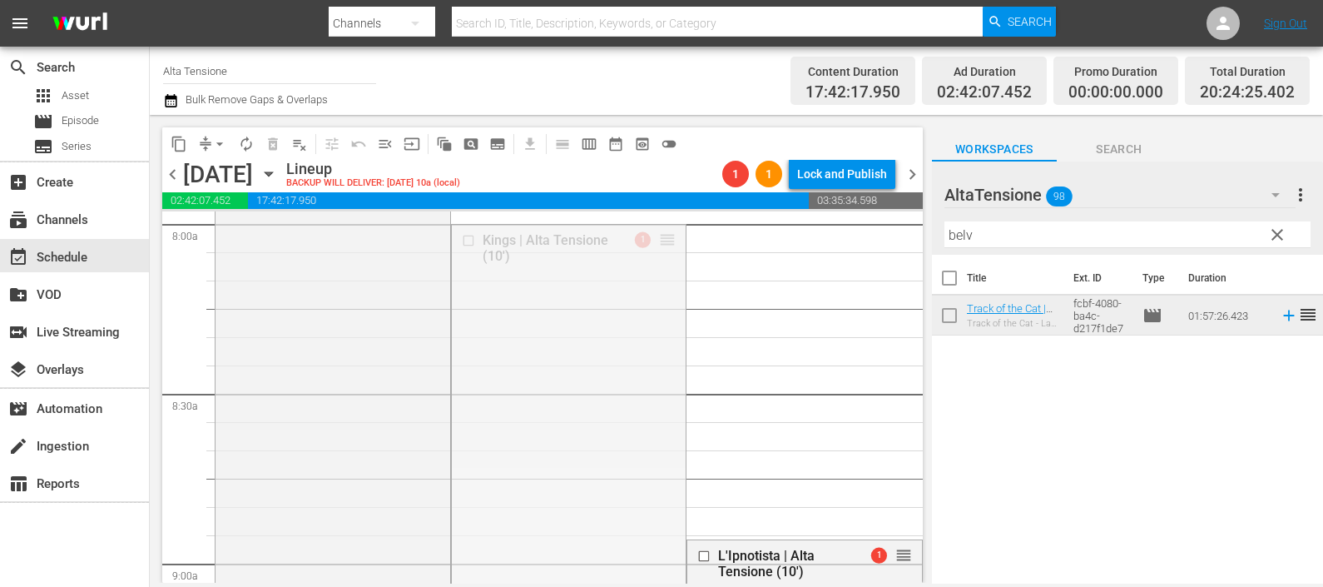
drag, startPoint x: 654, startPoint y: 237, endPoint x: 608, endPoint y: 570, distance: 335.9
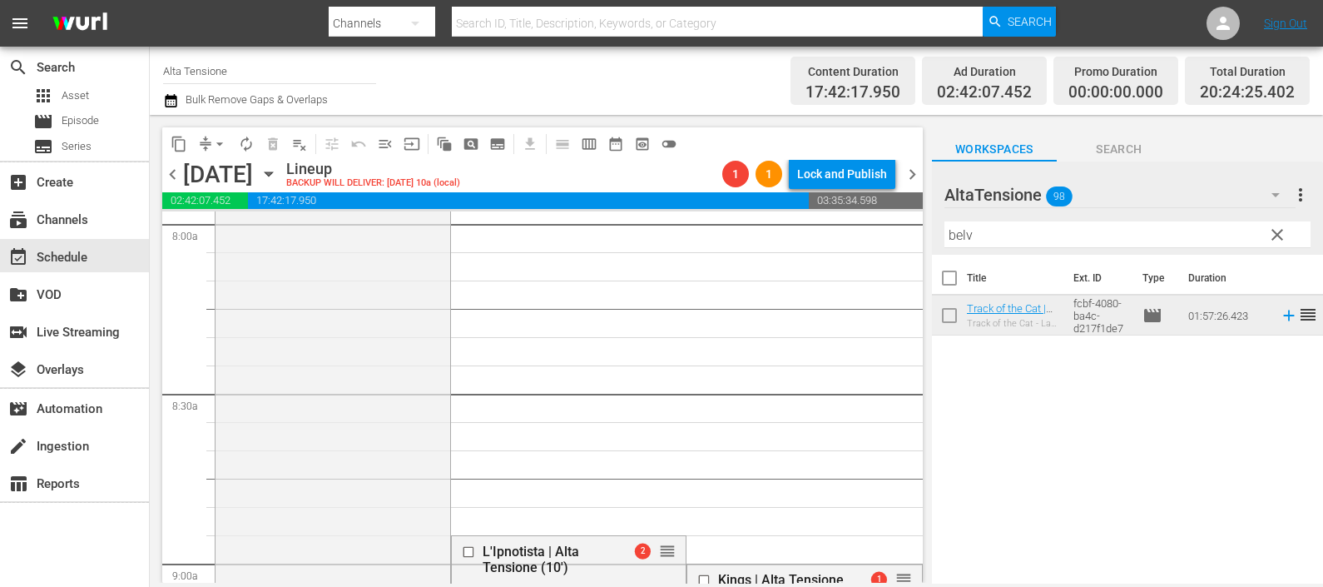
scroll to position [2807, 0]
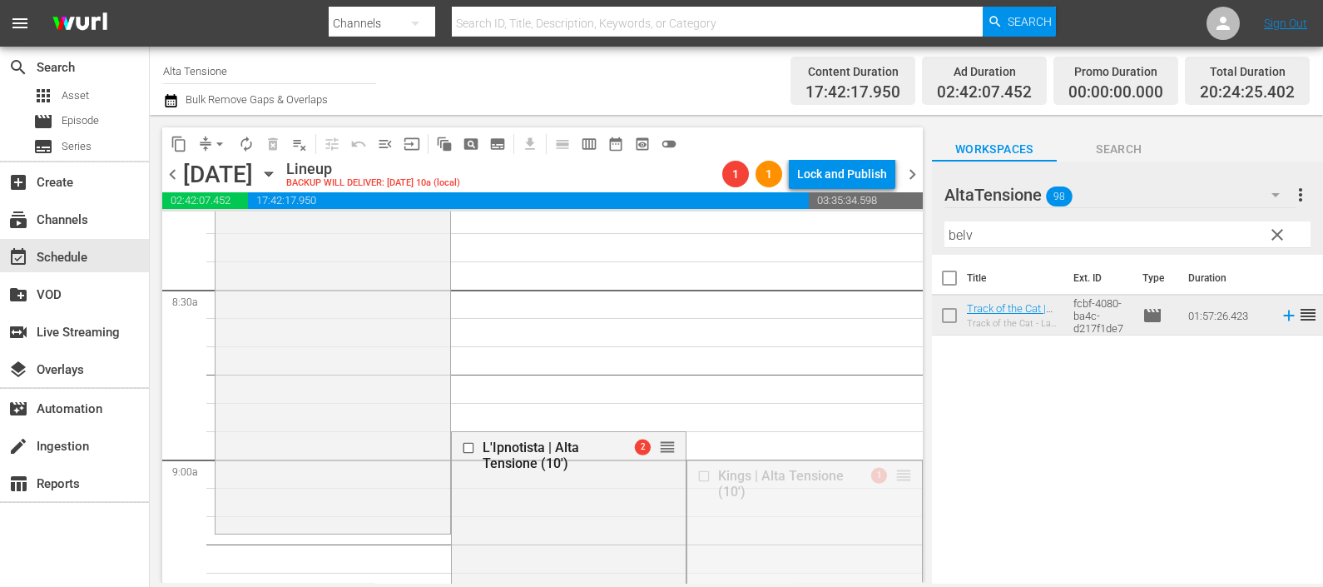
drag, startPoint x: 889, startPoint y: 473, endPoint x: 872, endPoint y: 540, distance: 68.8
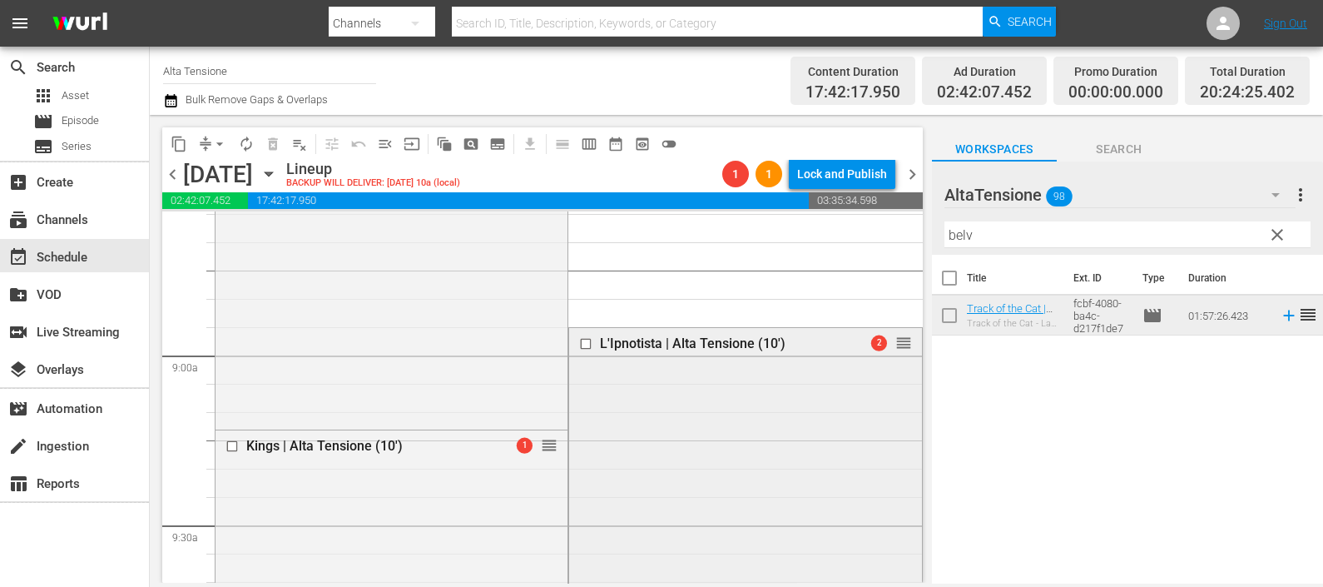
scroll to position [3015, 0]
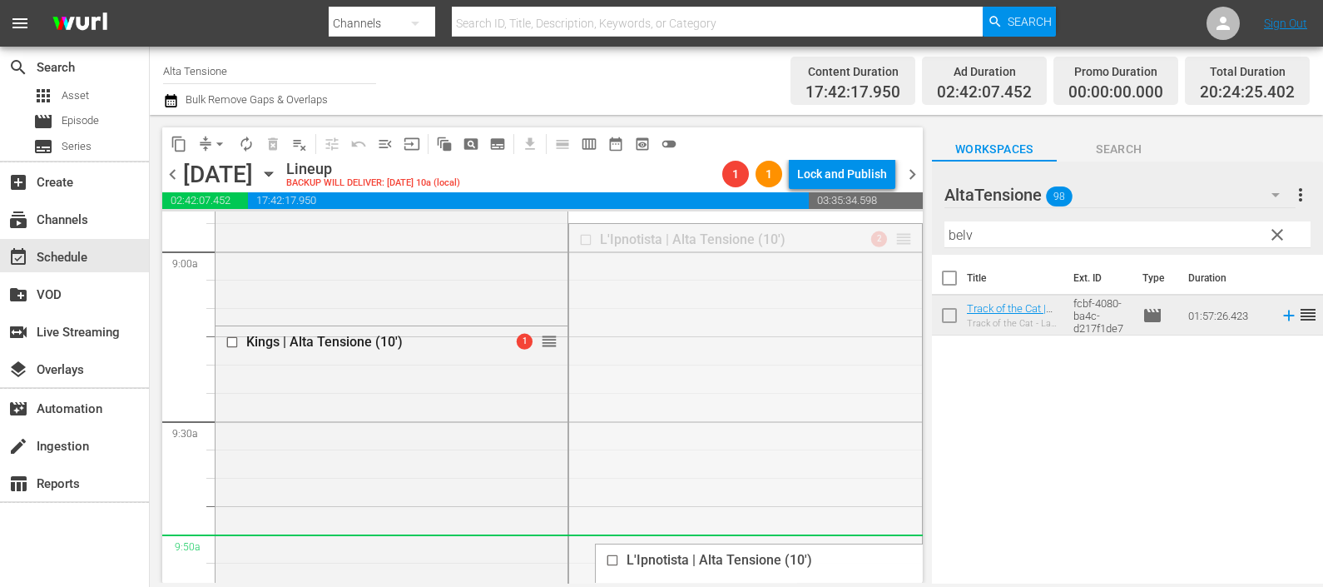
drag, startPoint x: 883, startPoint y: 235, endPoint x: 857, endPoint y: 543, distance: 309.7
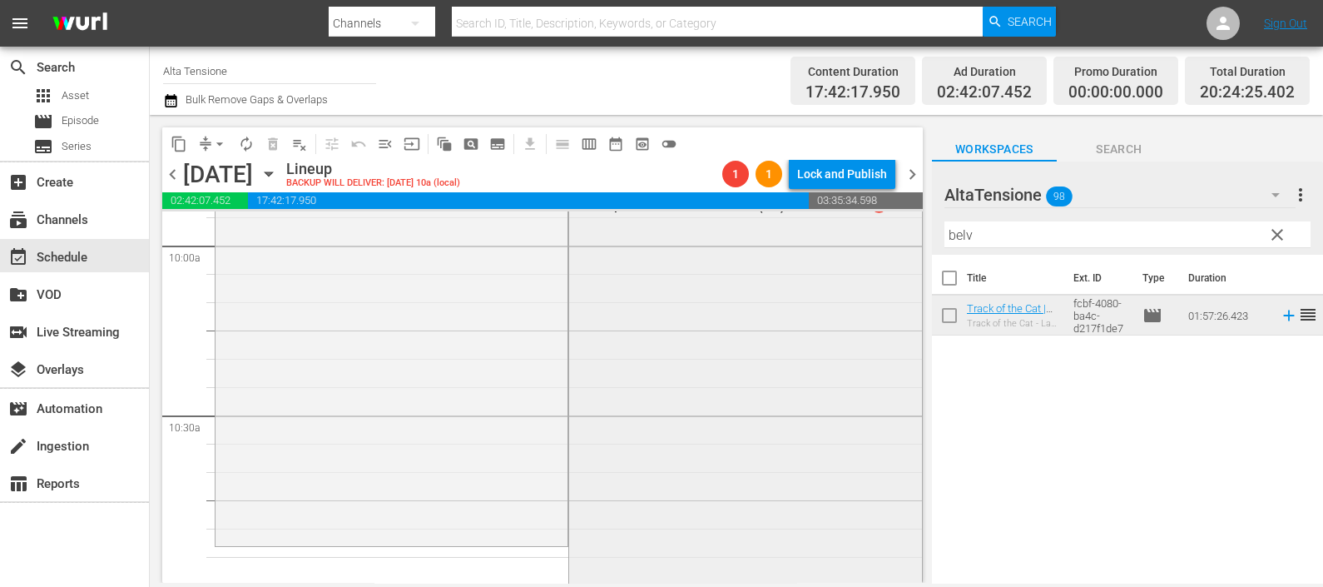
scroll to position [3327, 0]
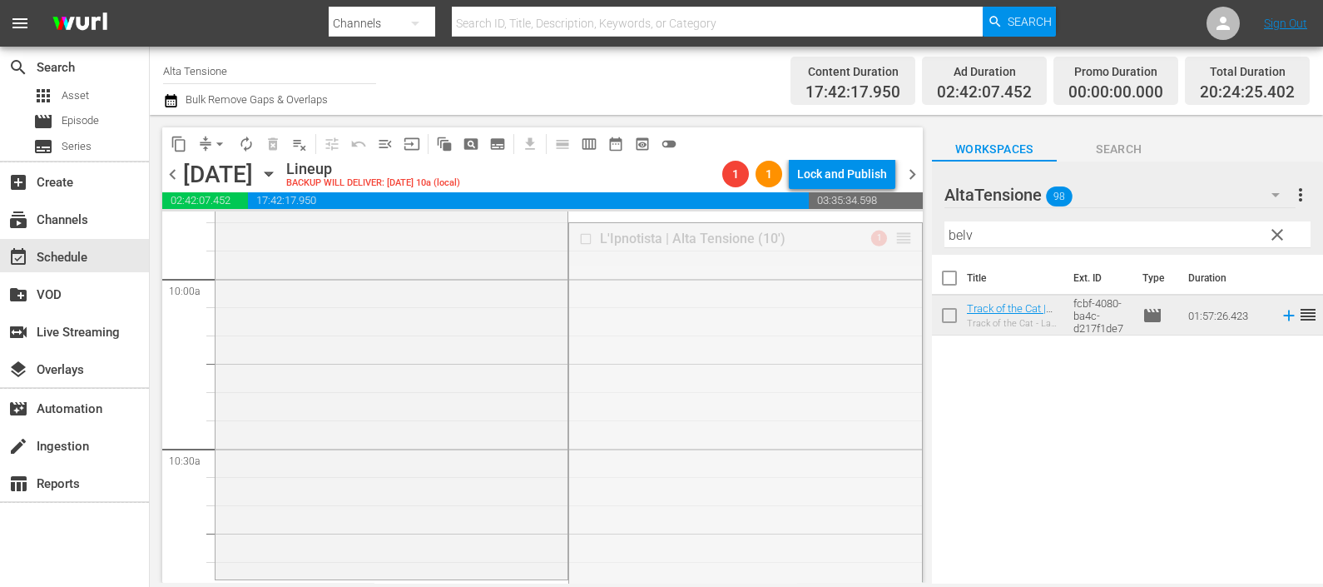
drag, startPoint x: 882, startPoint y: 239, endPoint x: 809, endPoint y: 578, distance: 347.3
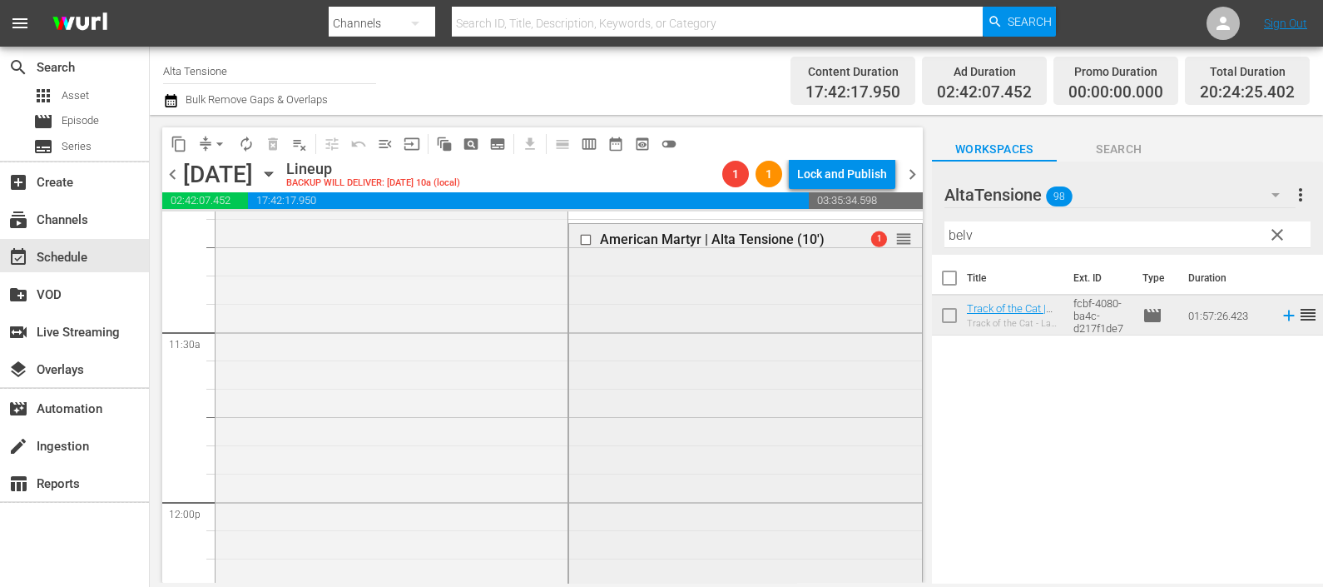
scroll to position [3744, 0]
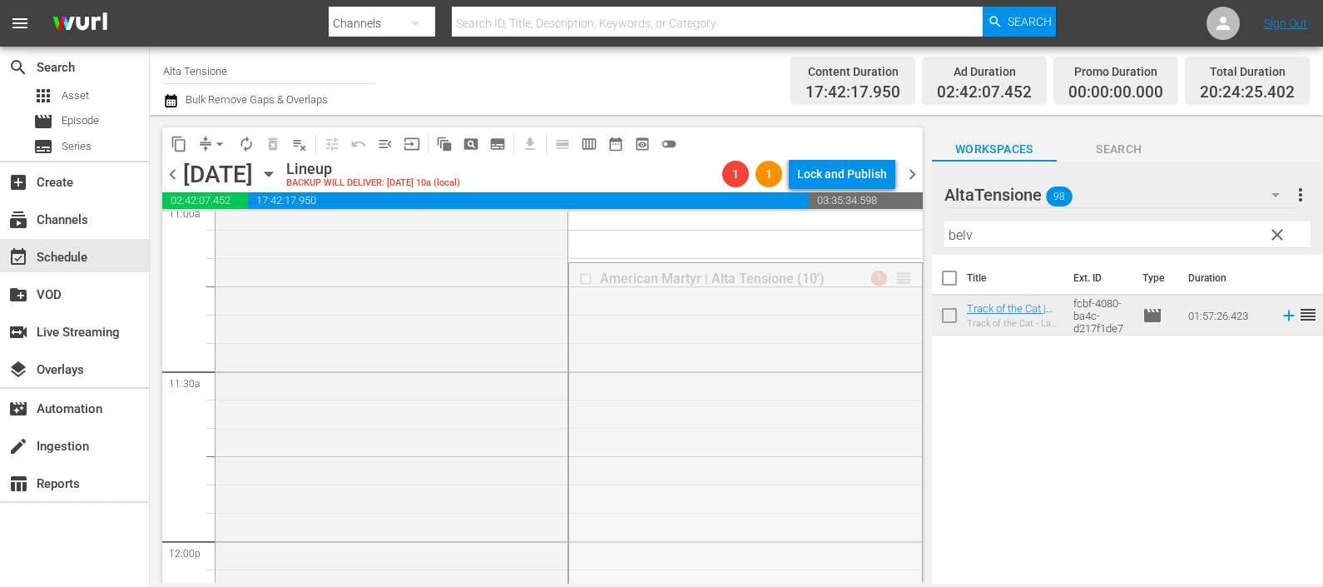
drag, startPoint x: 882, startPoint y: 282, endPoint x: 815, endPoint y: 566, distance: 291.4
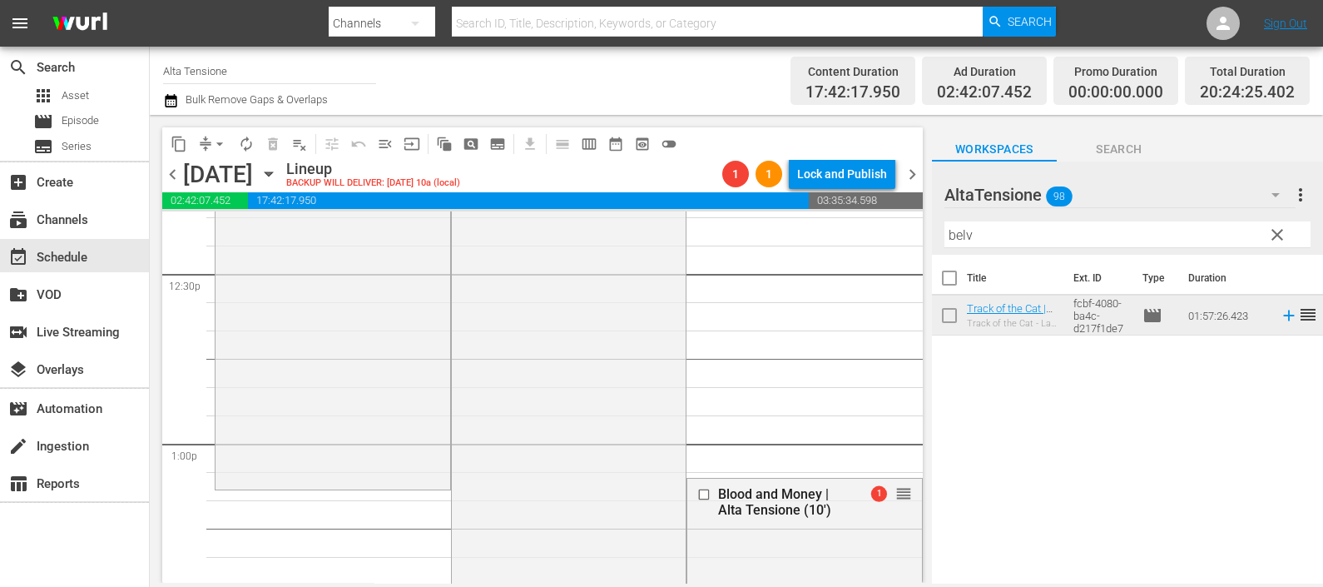
scroll to position [4056, 0]
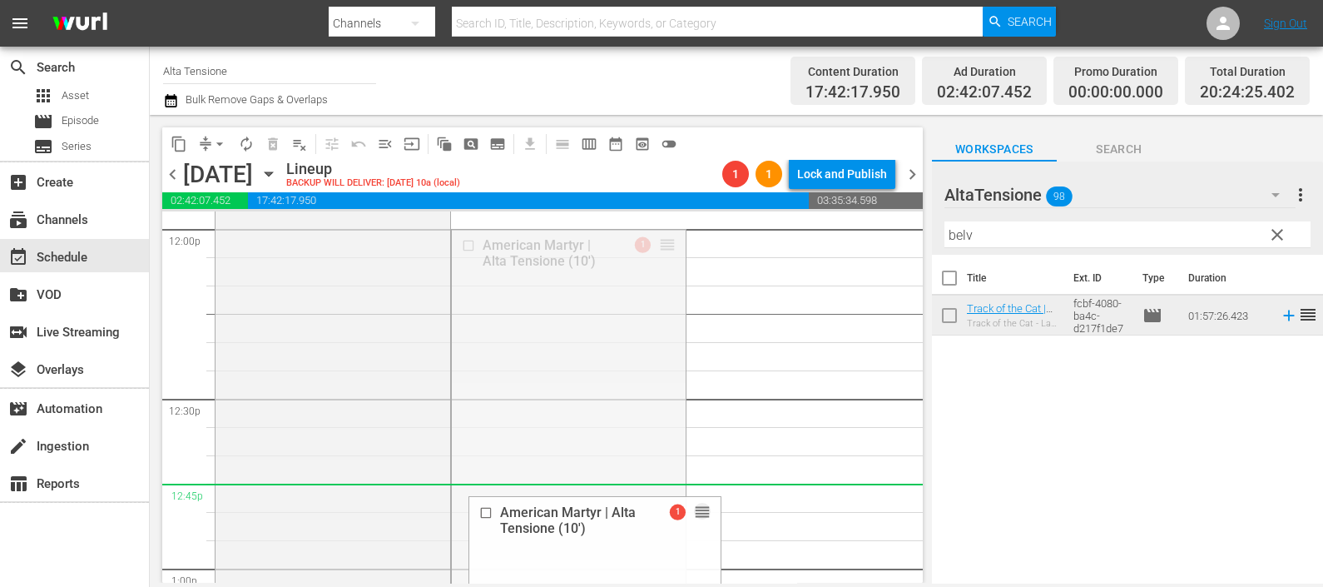
drag, startPoint x: 649, startPoint y: 270, endPoint x: 627, endPoint y: 503, distance: 234.8
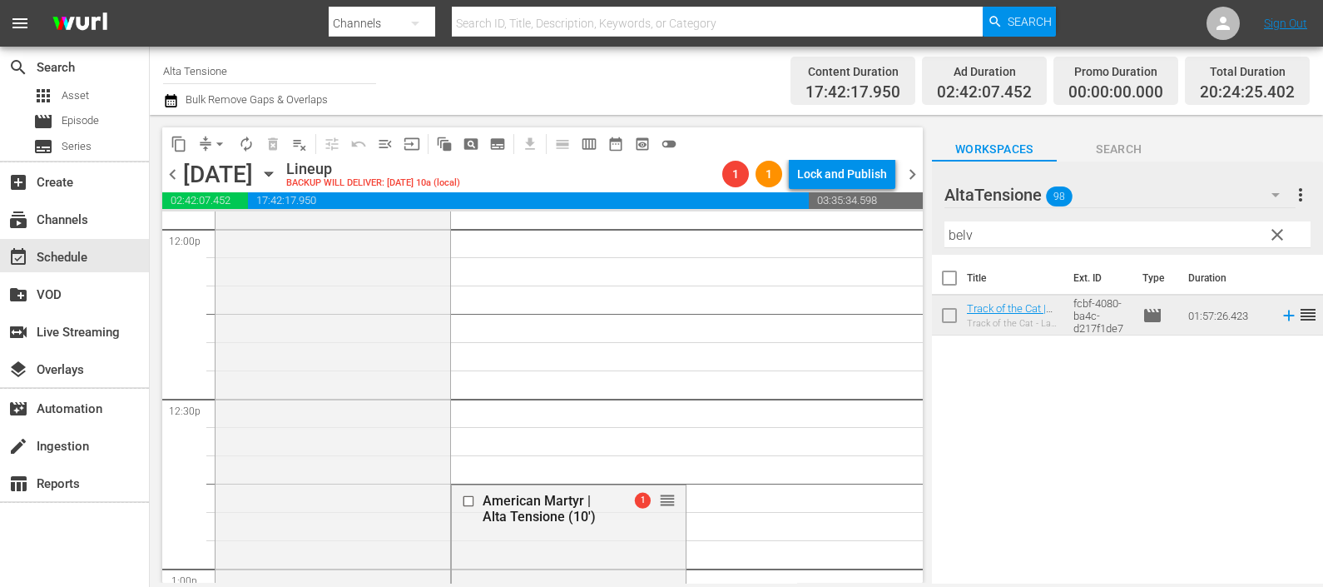
scroll to position [4264, 0]
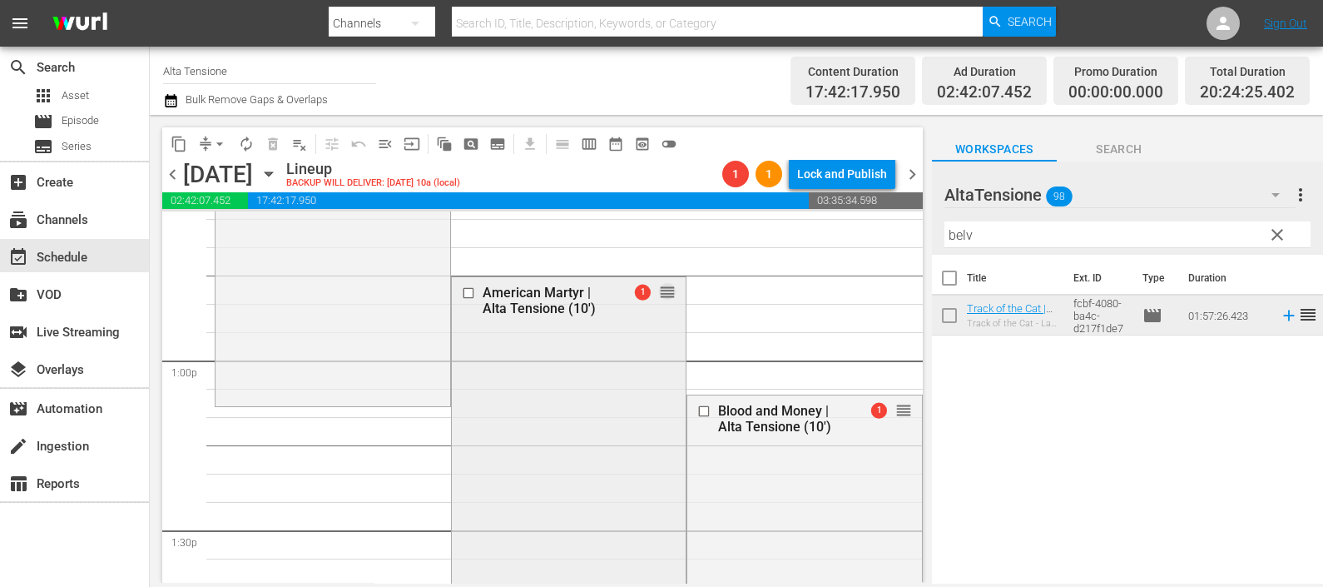
click at [659, 295] on span "reorder" at bounding box center [667, 292] width 17 height 18
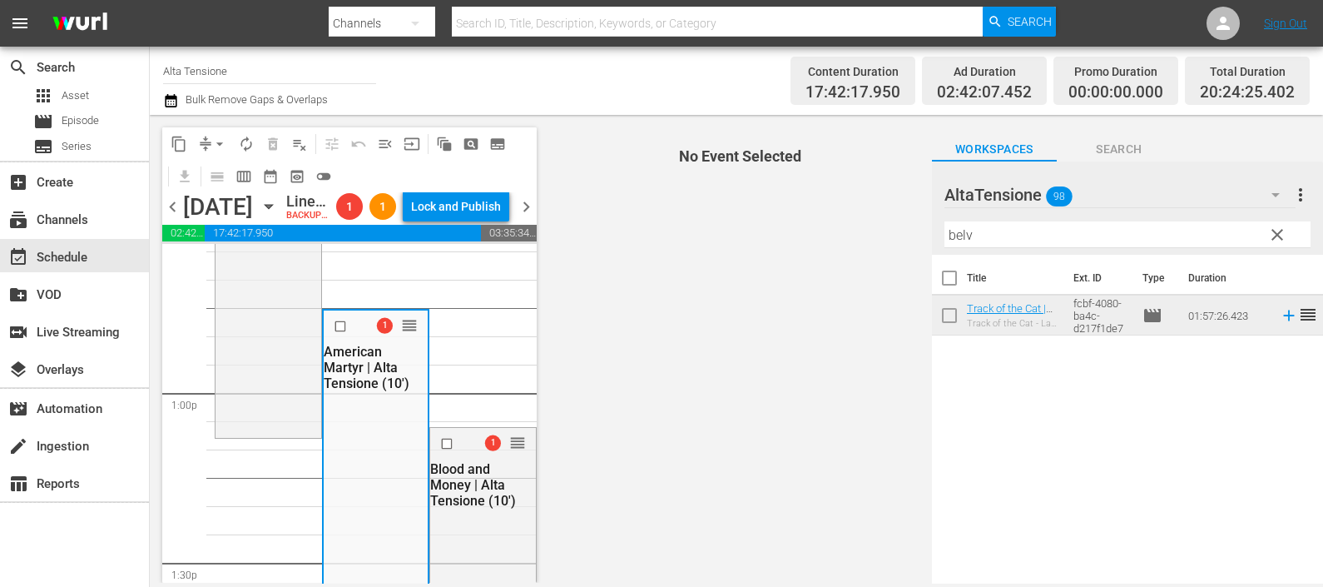
click at [651, 314] on span "No Event Selected" at bounding box center [736, 349] width 391 height 468
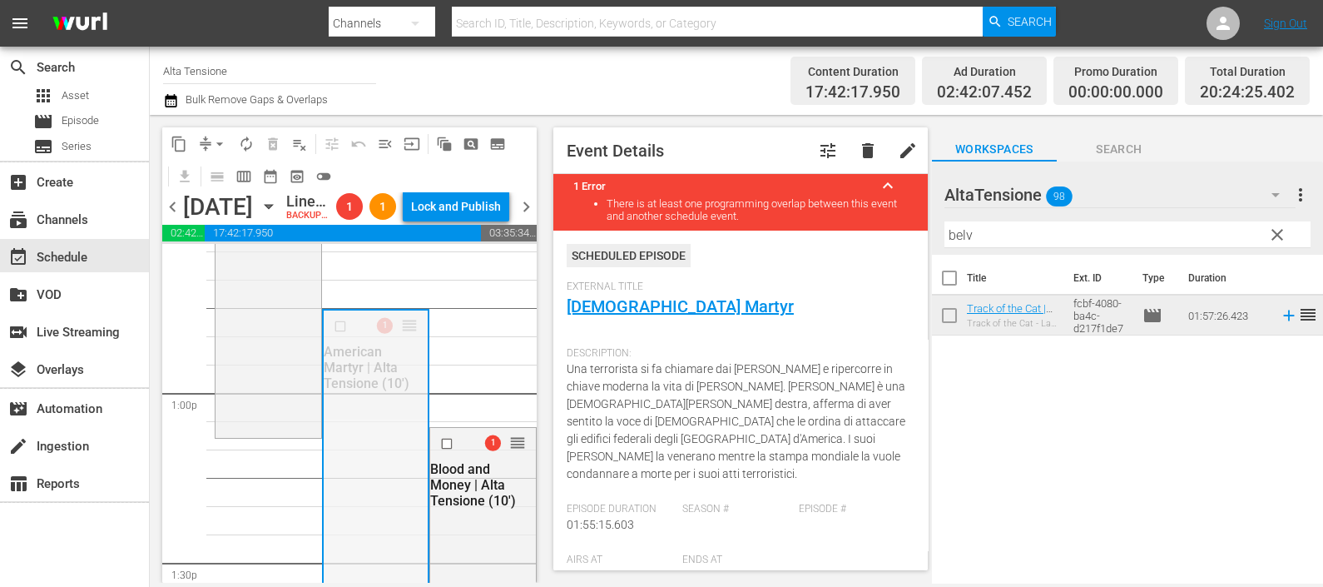
drag, startPoint x: 399, startPoint y: 384, endPoint x: 375, endPoint y: 494, distance: 113.1
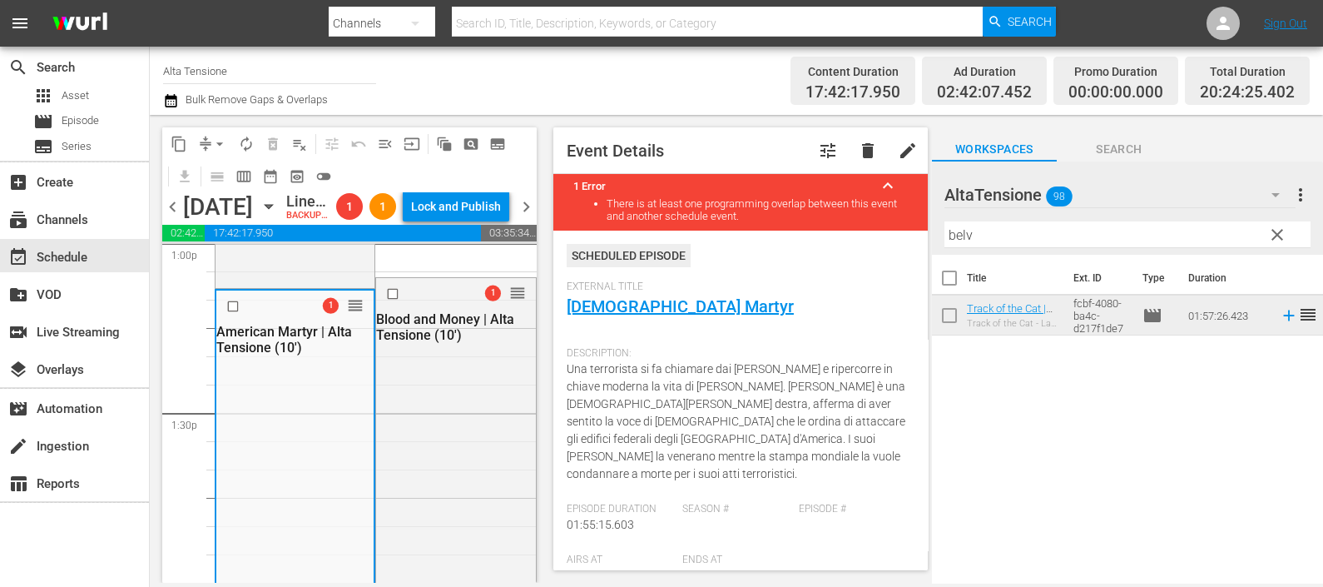
scroll to position [4368, 0]
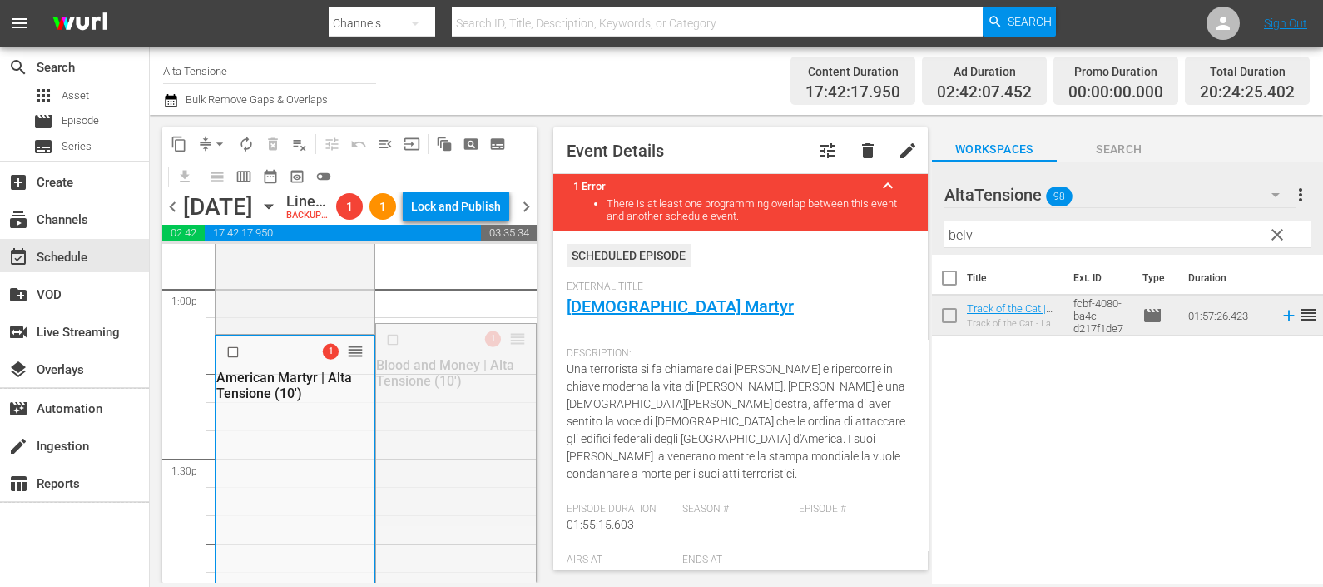
drag, startPoint x: 501, startPoint y: 395, endPoint x: 468, endPoint y: 545, distance: 153.4
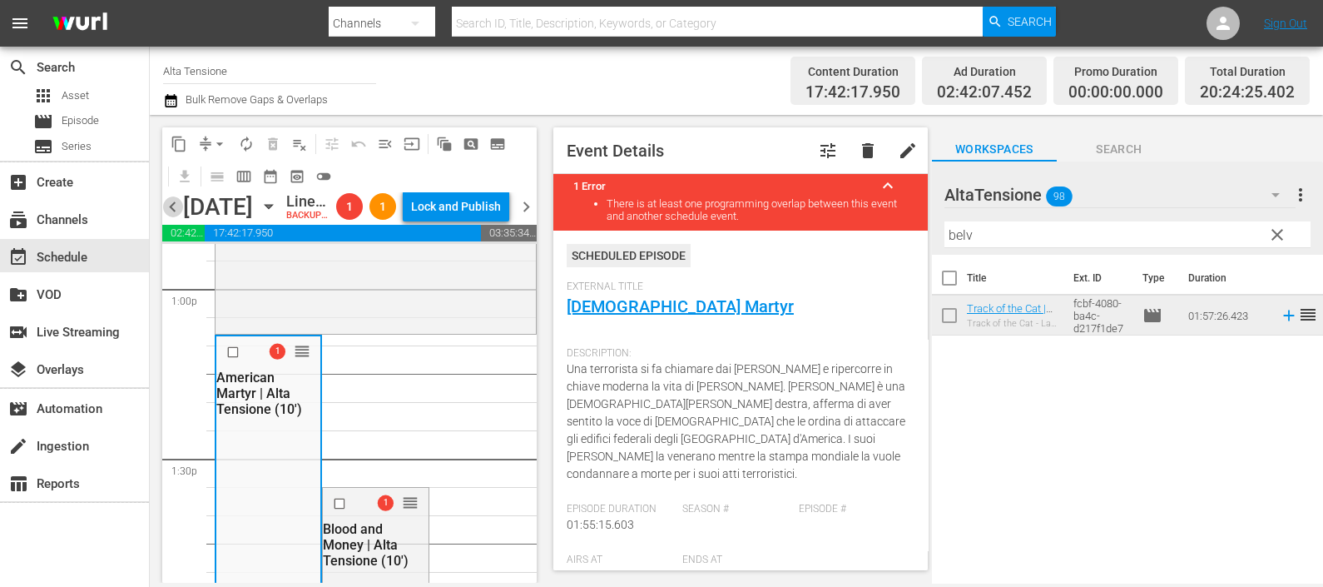
click at [175, 217] on span "chevron_left" at bounding box center [172, 206] width 21 height 21
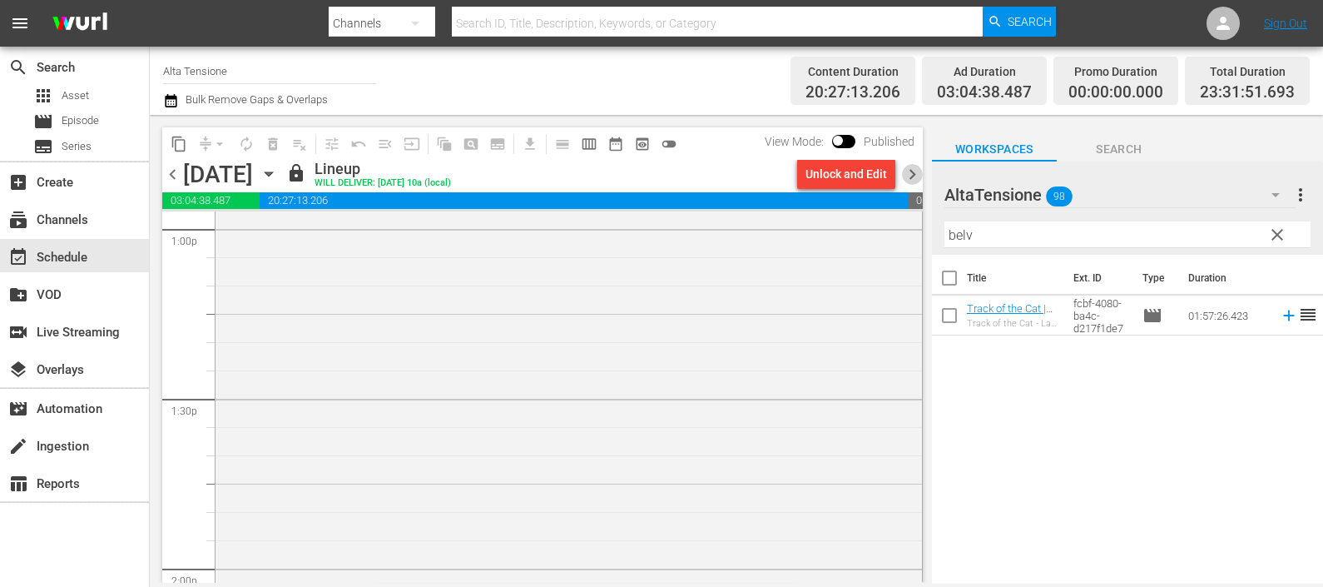
click at [914, 171] on span "chevron_right" at bounding box center [912, 174] width 21 height 21
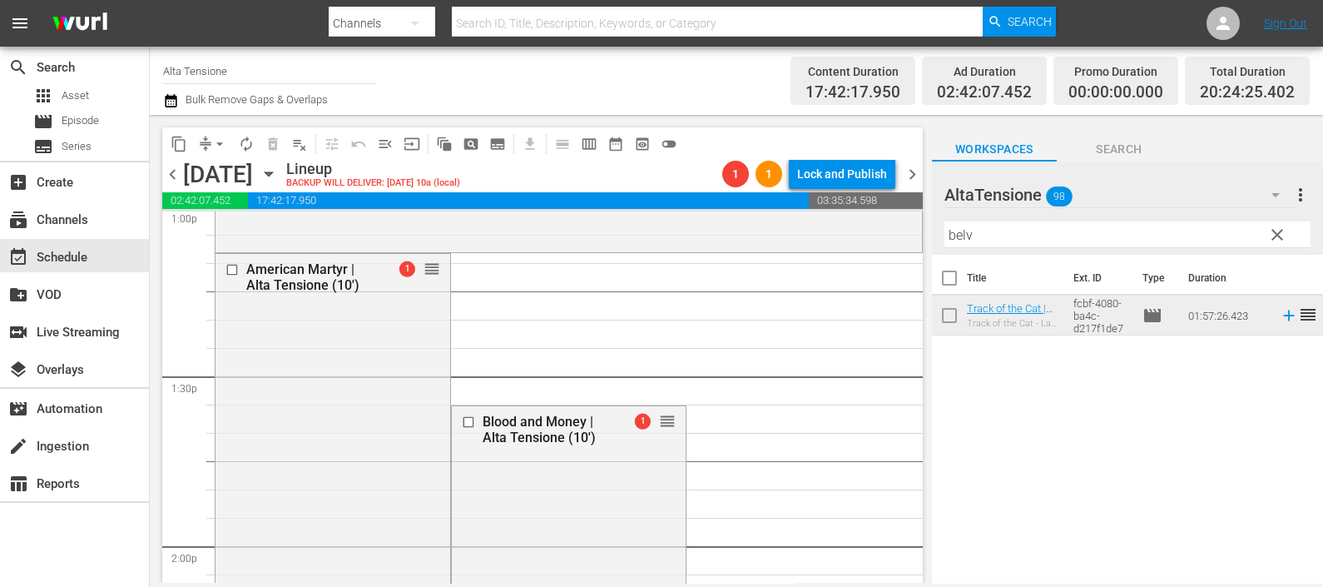
scroll to position [4576, 0]
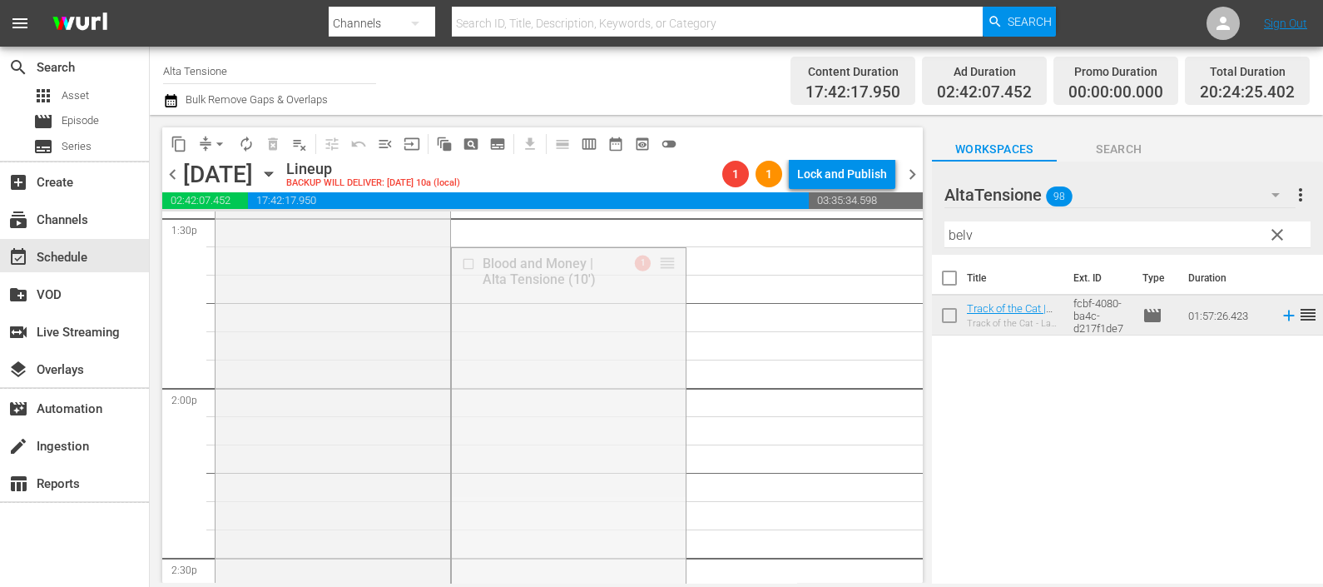
drag, startPoint x: 650, startPoint y: 265, endPoint x: 630, endPoint y: 560, distance: 296.0
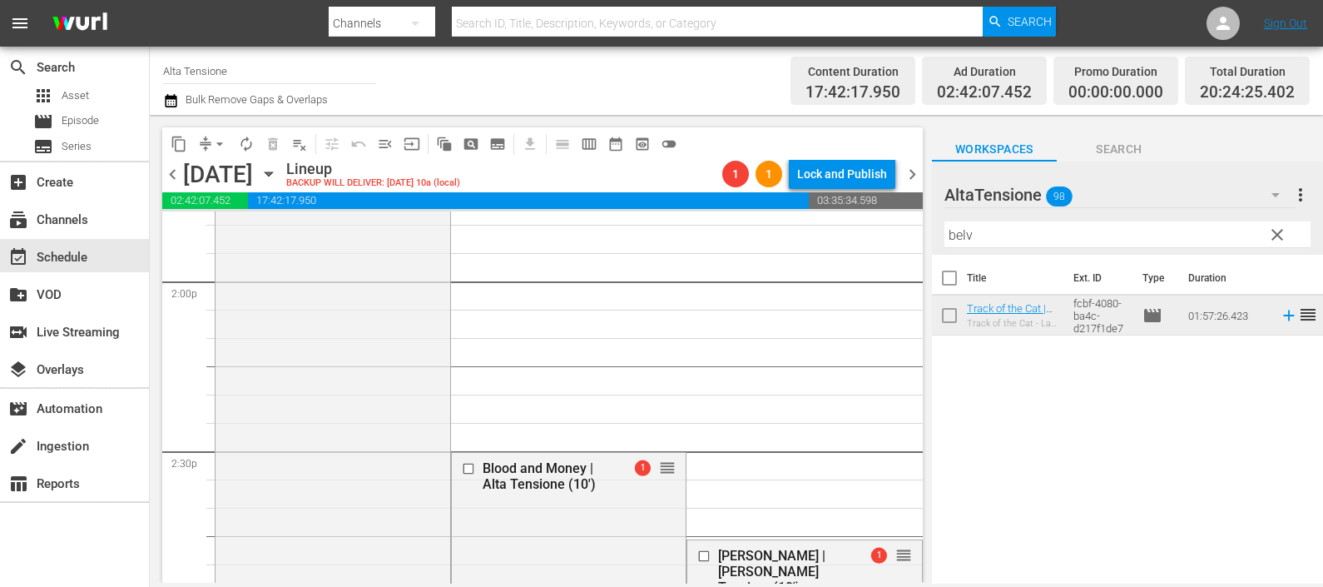
scroll to position [4784, 0]
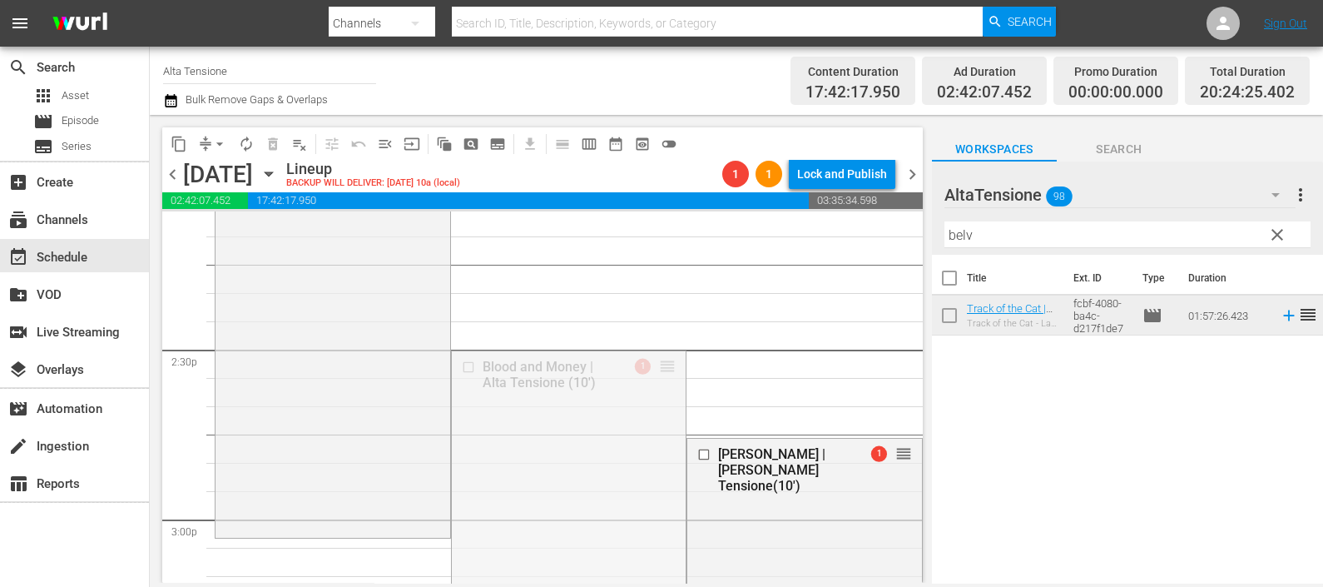
drag, startPoint x: 656, startPoint y: 362, endPoint x: 627, endPoint y: 540, distance: 180.4
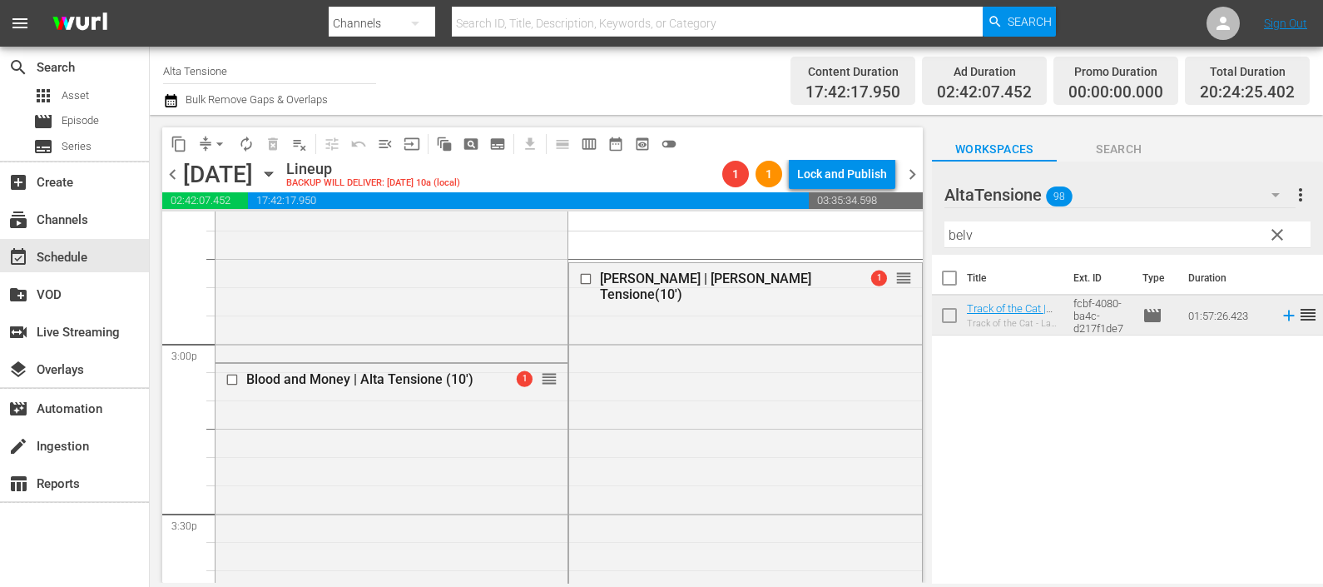
scroll to position [4992, 0]
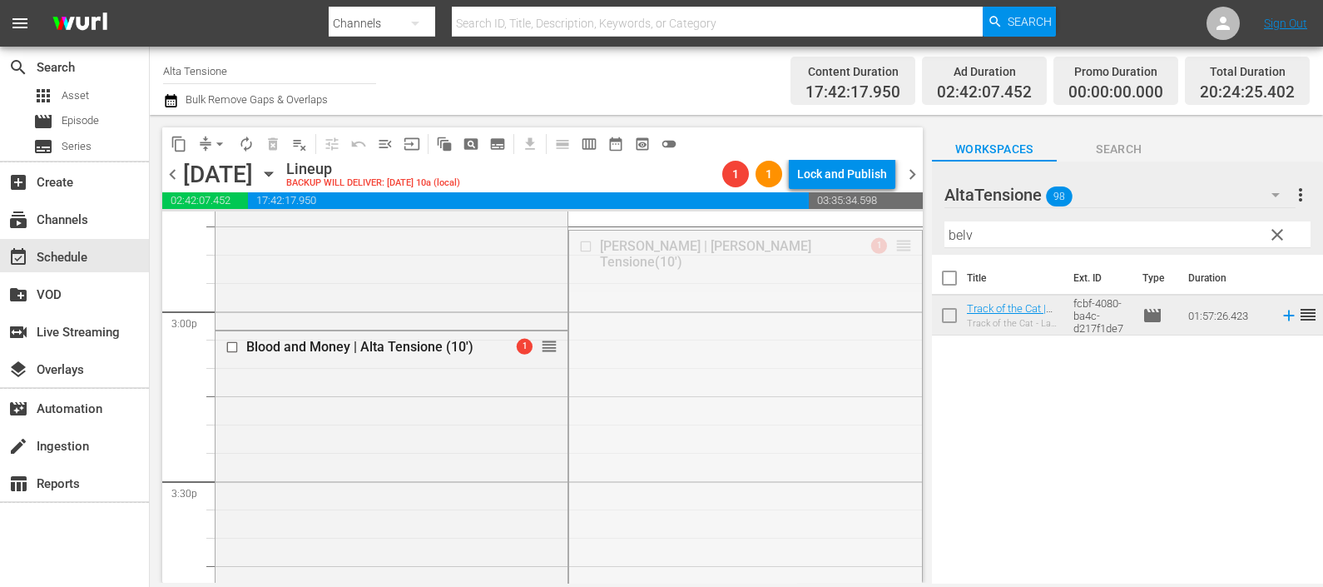
drag, startPoint x: 889, startPoint y: 245, endPoint x: 822, endPoint y: 545, distance: 307.8
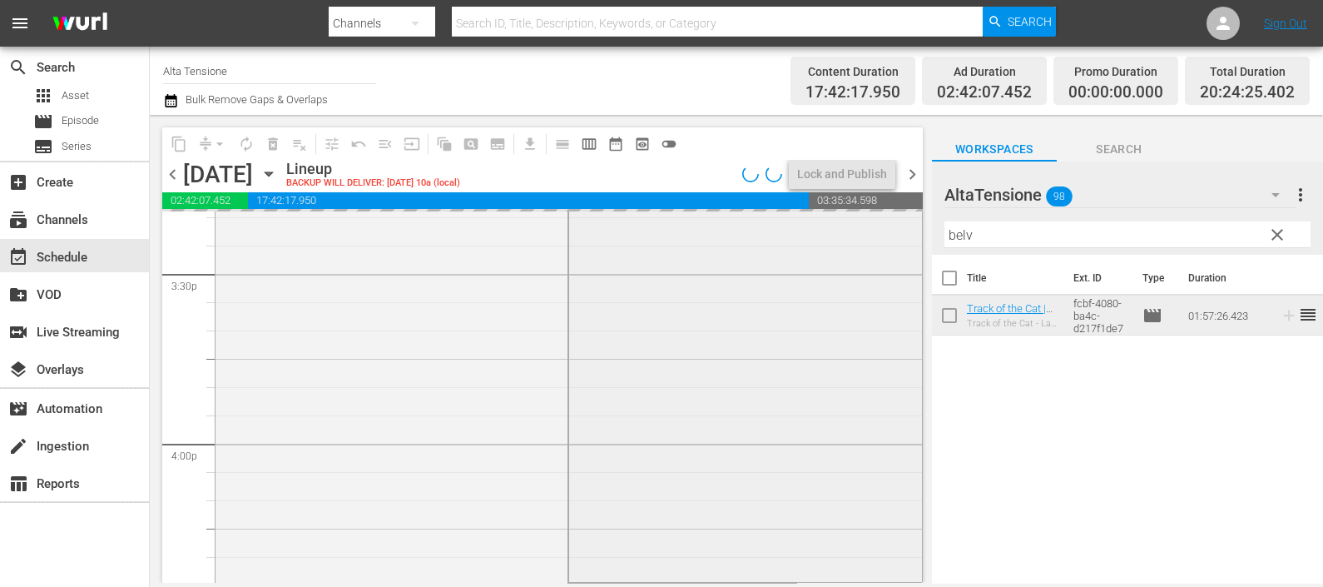
scroll to position [5303, 0]
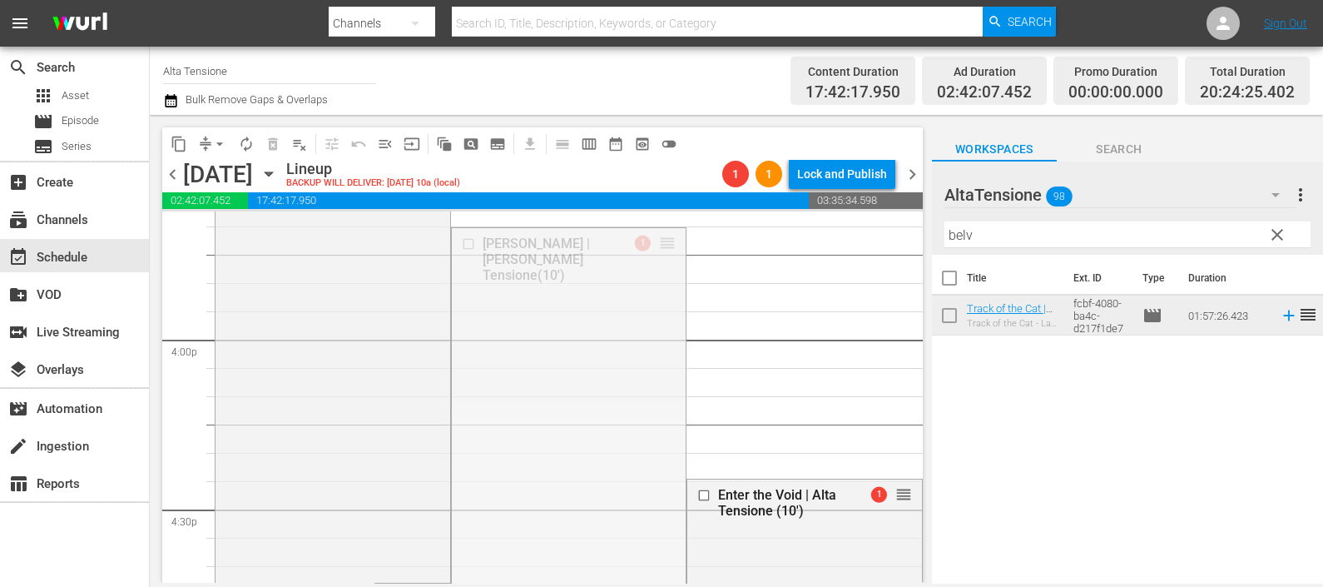
drag, startPoint x: 657, startPoint y: 240, endPoint x: 591, endPoint y: 579, distance: 345.9
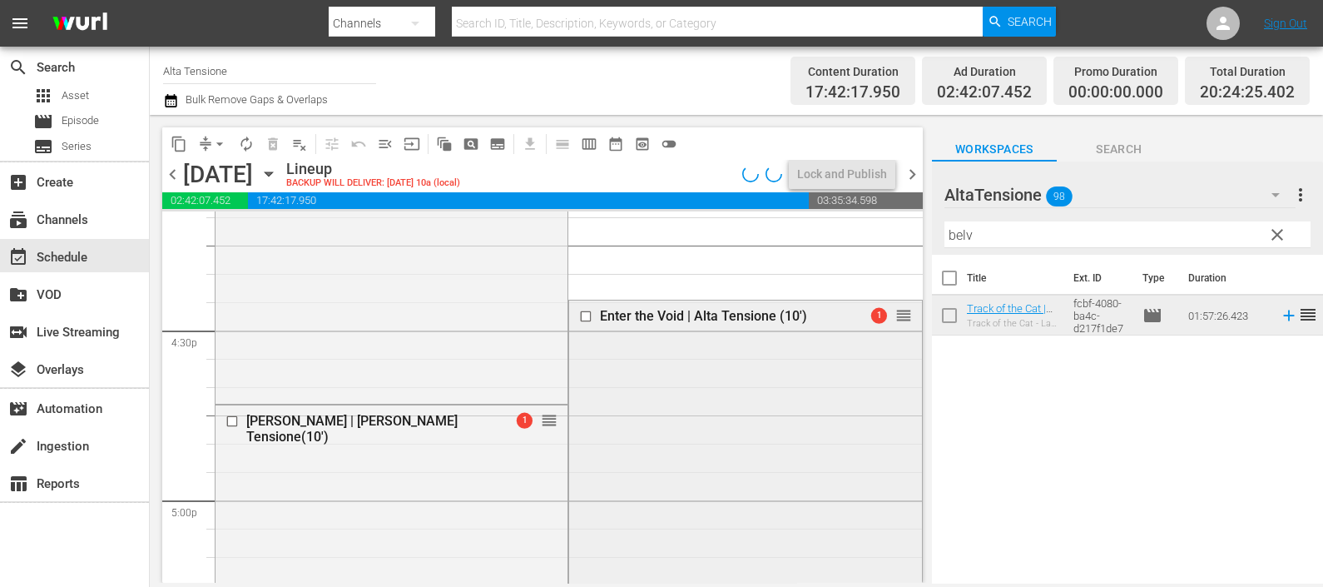
scroll to position [5511, 0]
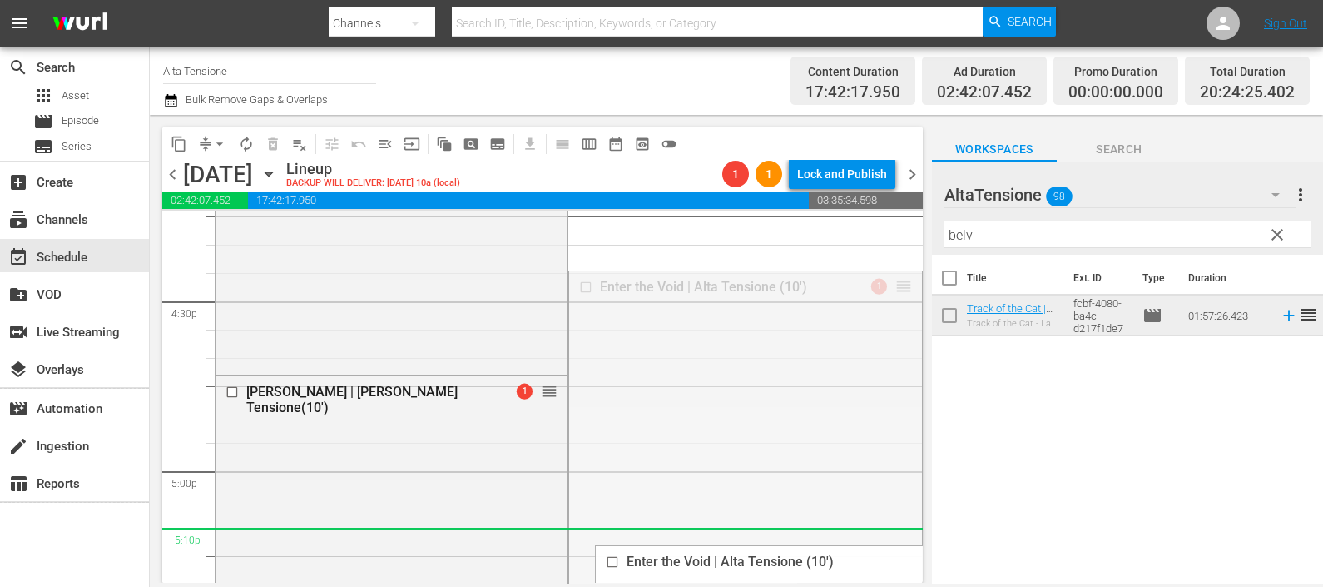
drag, startPoint x: 886, startPoint y: 288, endPoint x: 874, endPoint y: 518, distance: 230.0
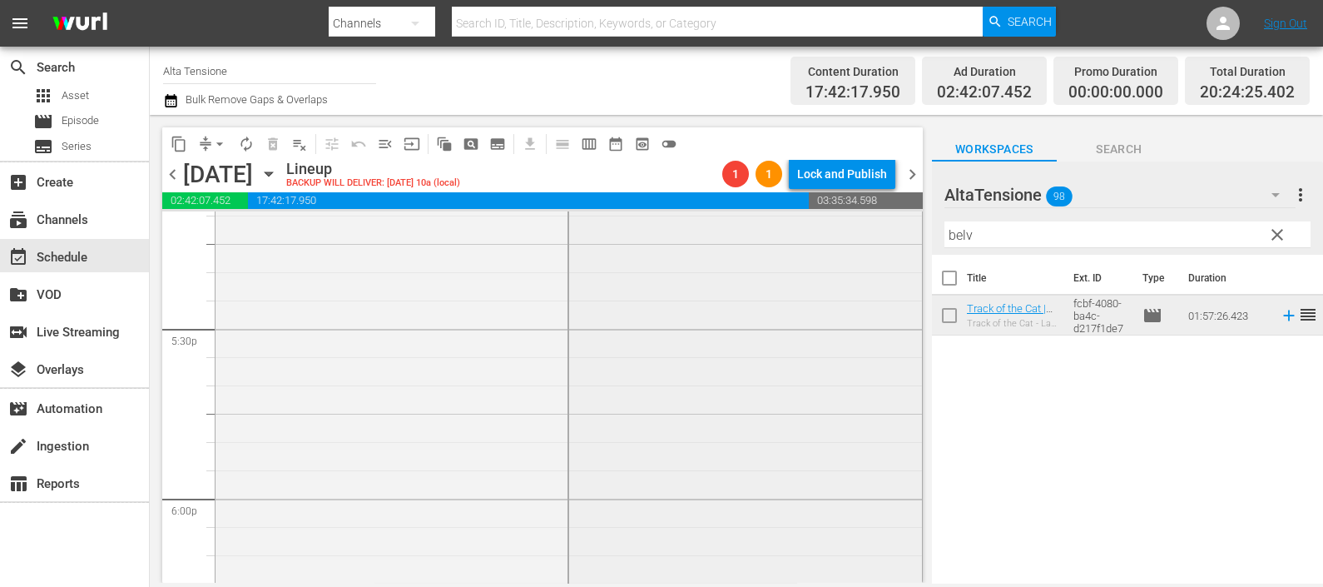
scroll to position [5719, 0]
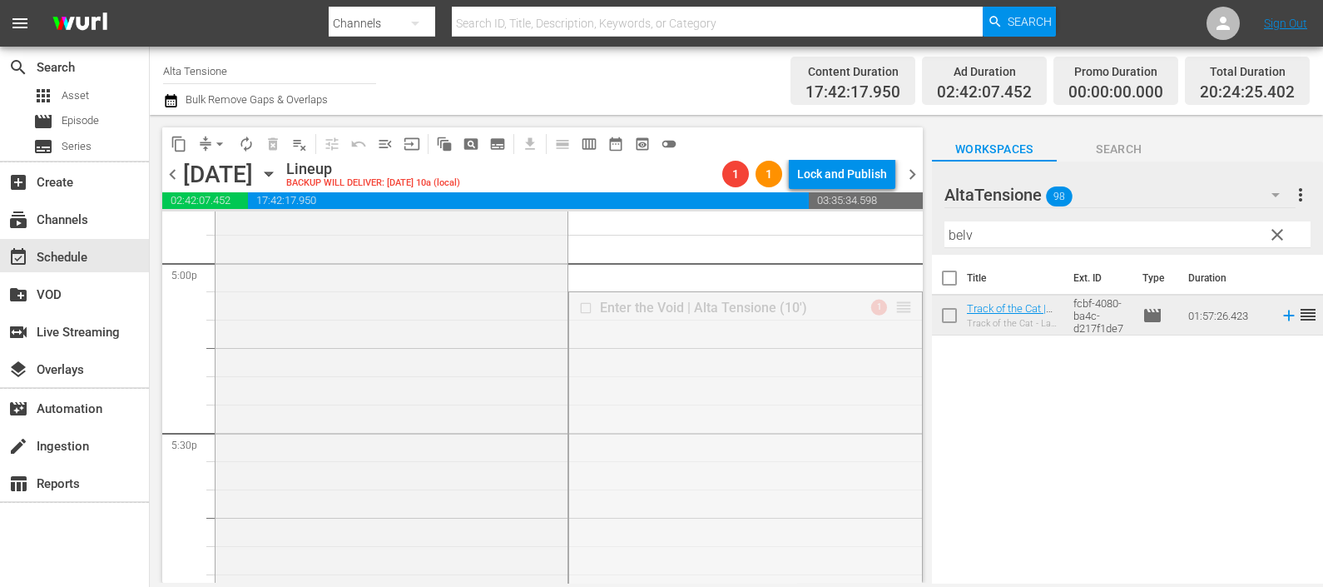
drag, startPoint x: 884, startPoint y: 305, endPoint x: 879, endPoint y: 552, distance: 248.0
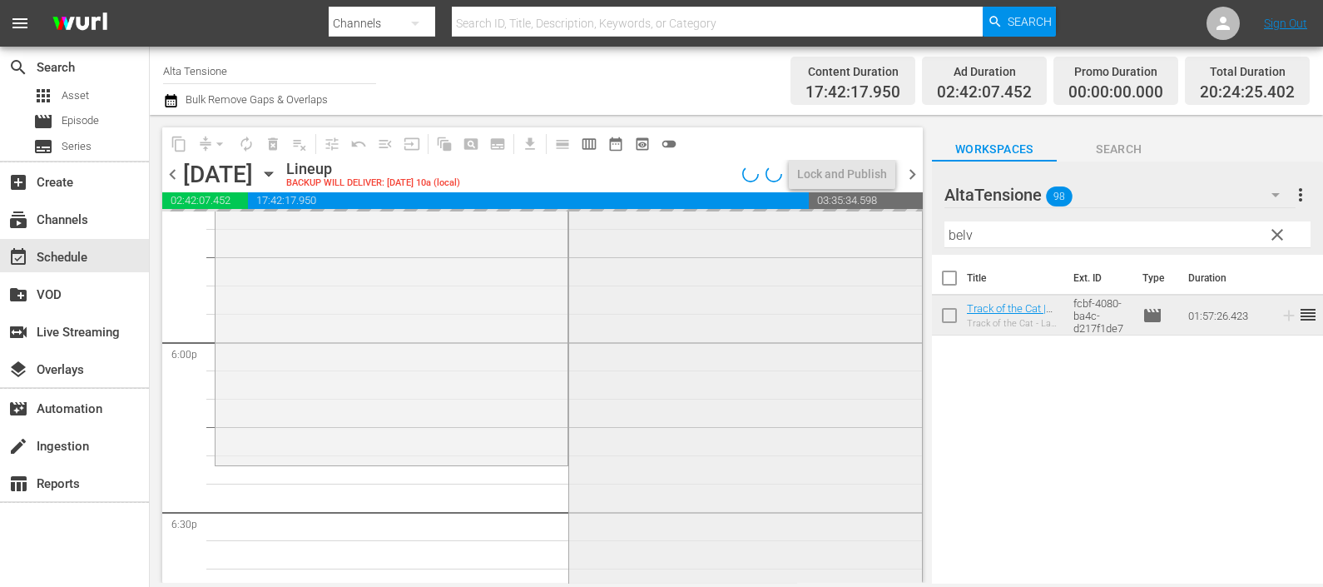
scroll to position [6031, 0]
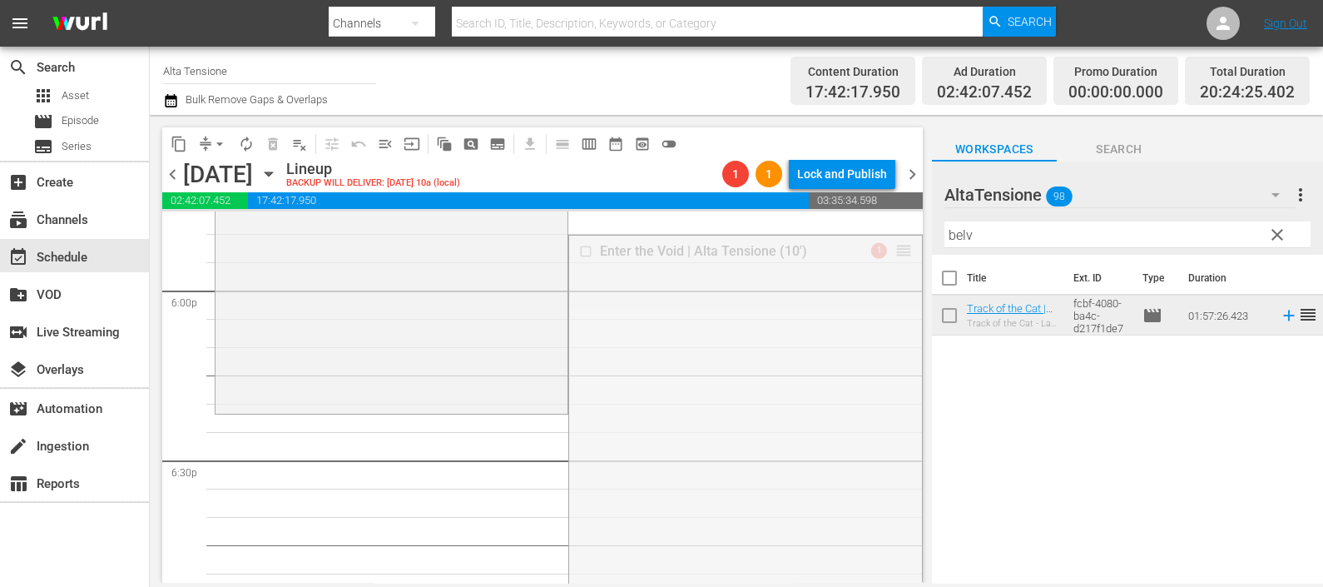
drag, startPoint x: 884, startPoint y: 251, endPoint x: 844, endPoint y: 416, distance: 169.5
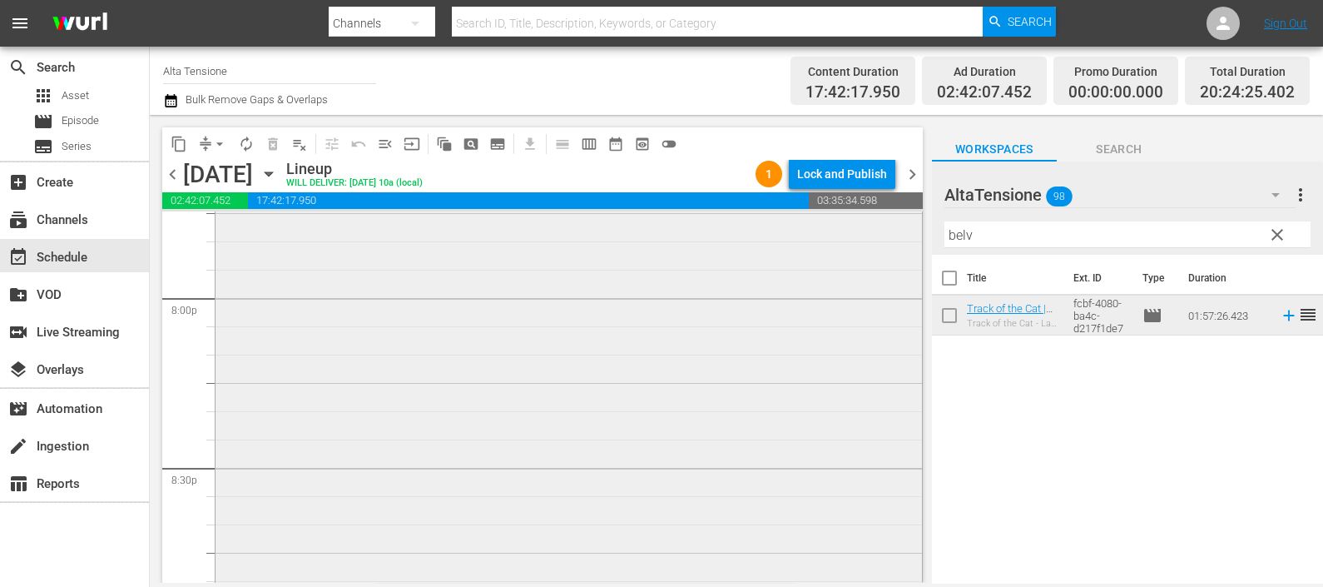
scroll to position [6968, 0]
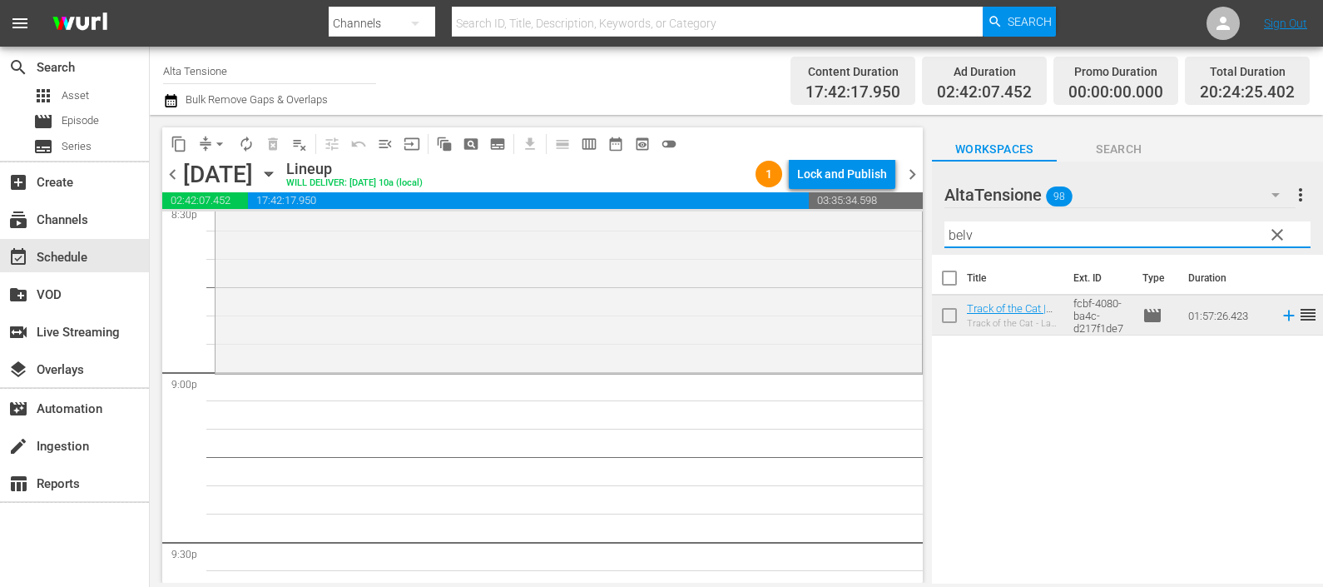
drag, startPoint x: 969, startPoint y: 257, endPoint x: 919, endPoint y: 262, distance: 50.2
click at [919, 262] on div "content_copy compress arrow_drop_down autorenew_outlined delete_forever_outline…" at bounding box center [736, 349] width 1173 height 468
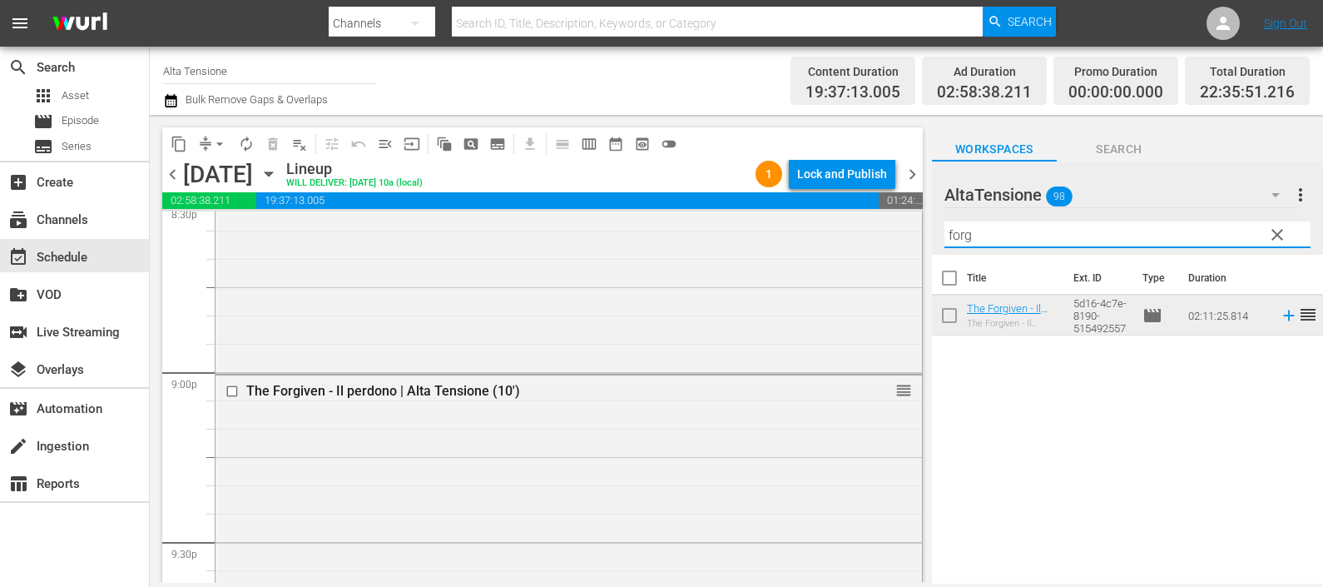
drag, startPoint x: 990, startPoint y: 226, endPoint x: 914, endPoint y: 230, distance: 76.6
click at [914, 230] on div "content_copy compress arrow_drop_down autorenew_outlined delete_forever_outline…" at bounding box center [736, 349] width 1173 height 468
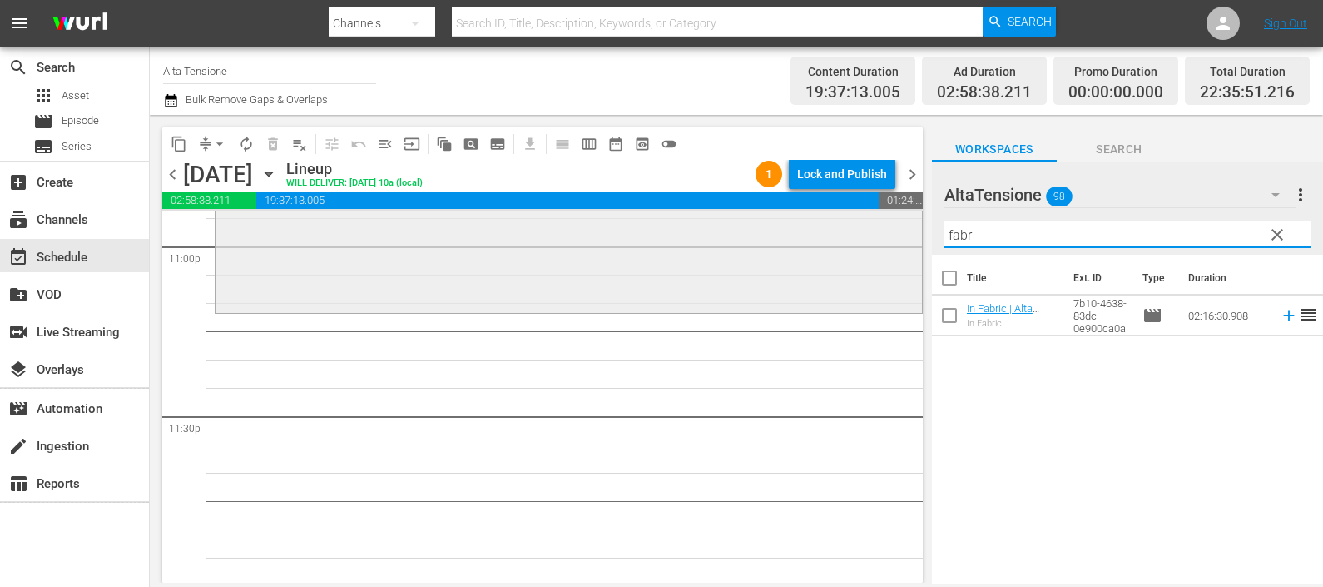
scroll to position [7775, 0]
type input "fabr"
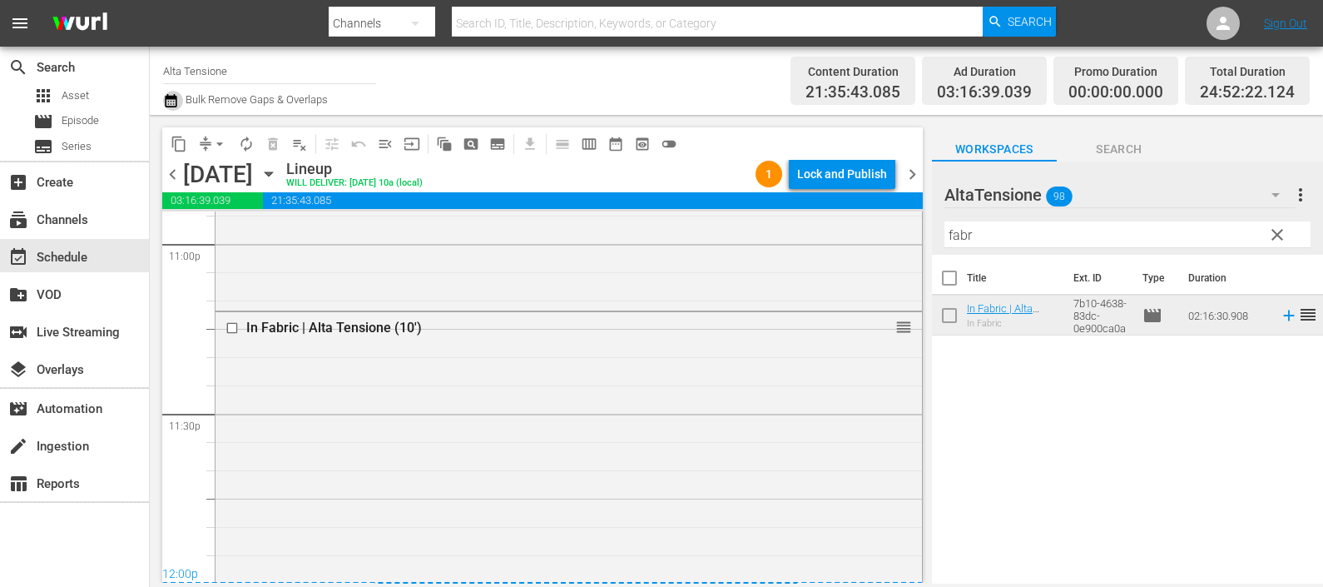
click at [167, 100] on icon "button" at bounding box center [171, 101] width 16 height 20
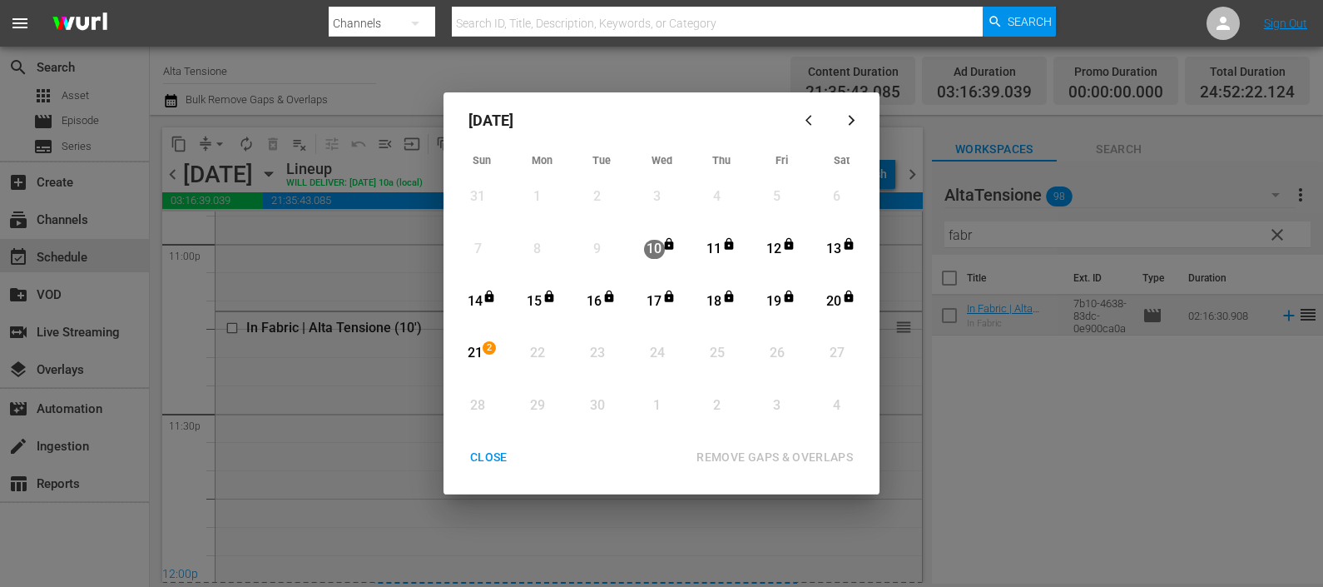
click at [476, 349] on div "21" at bounding box center [474, 353] width 21 height 19
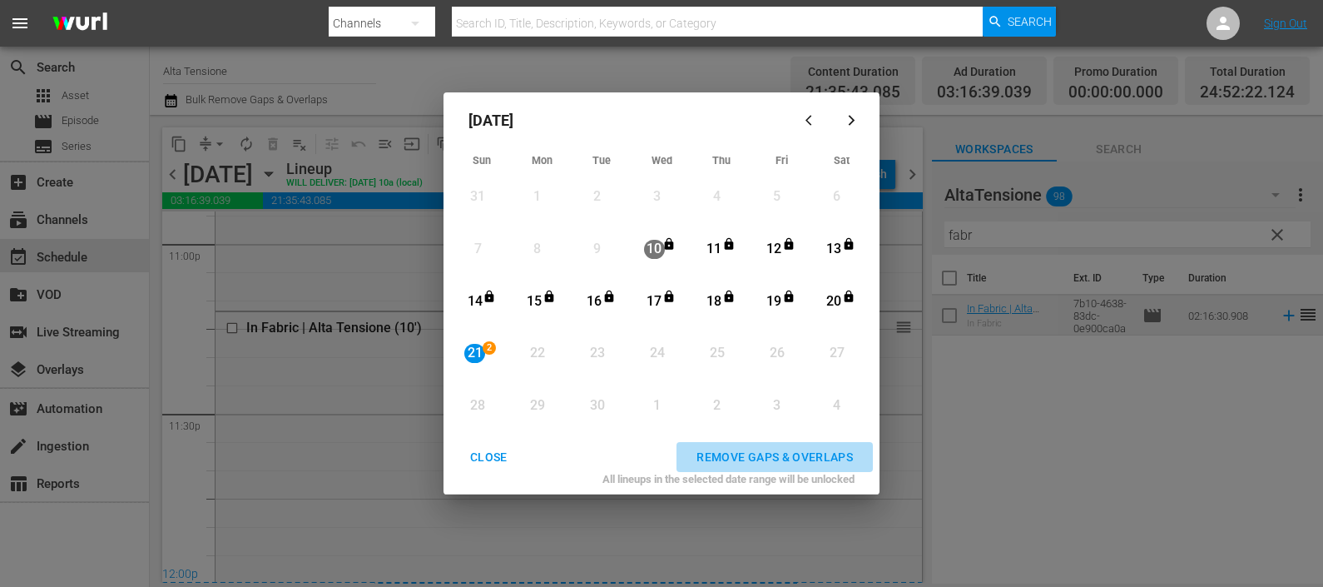
click at [782, 453] on div "REMOVE GAPS & OVERLAPS" at bounding box center [774, 457] width 183 height 21
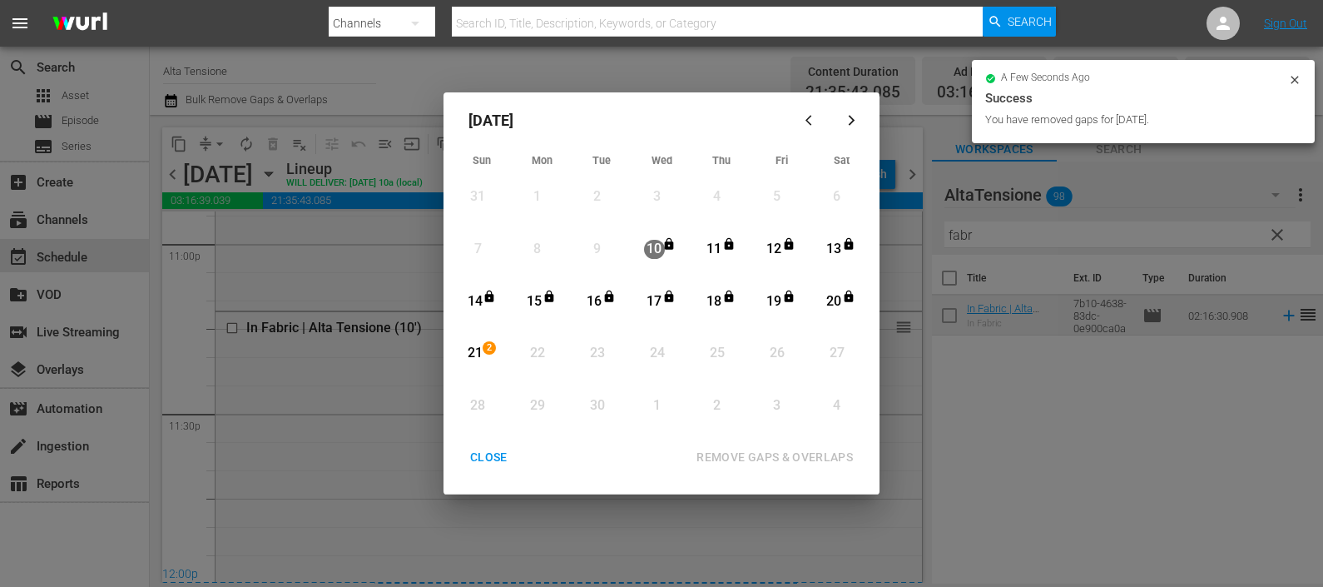
click at [491, 450] on div "CLOSE" at bounding box center [489, 457] width 64 height 21
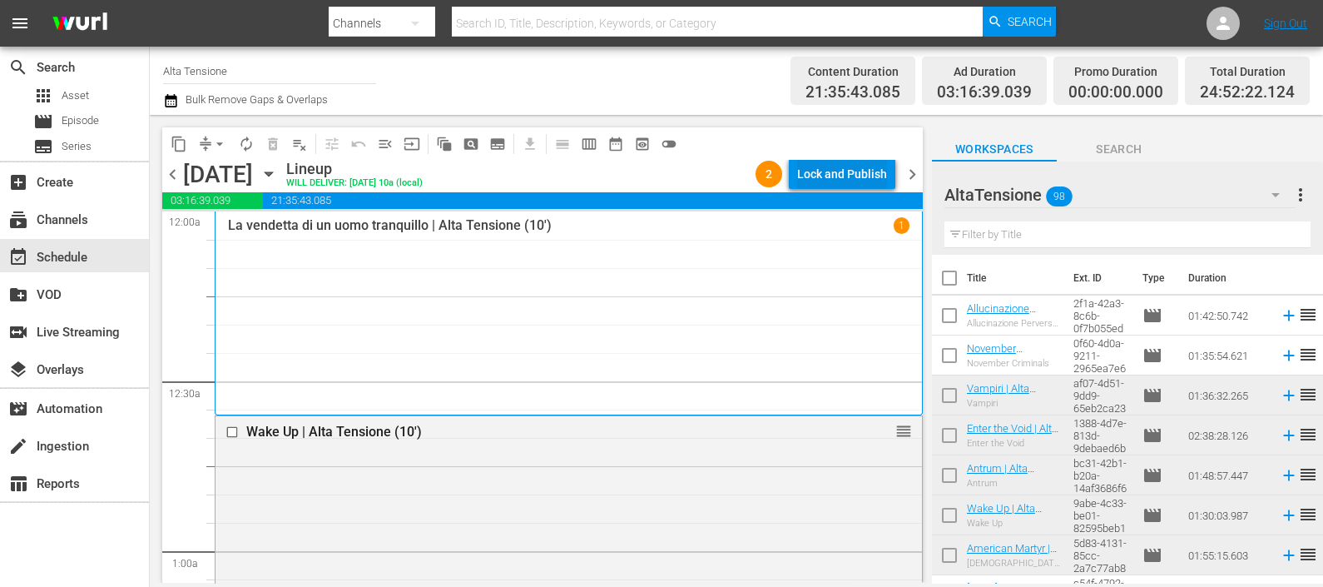
click at [832, 174] on div "Lock and Publish" at bounding box center [842, 174] width 90 height 30
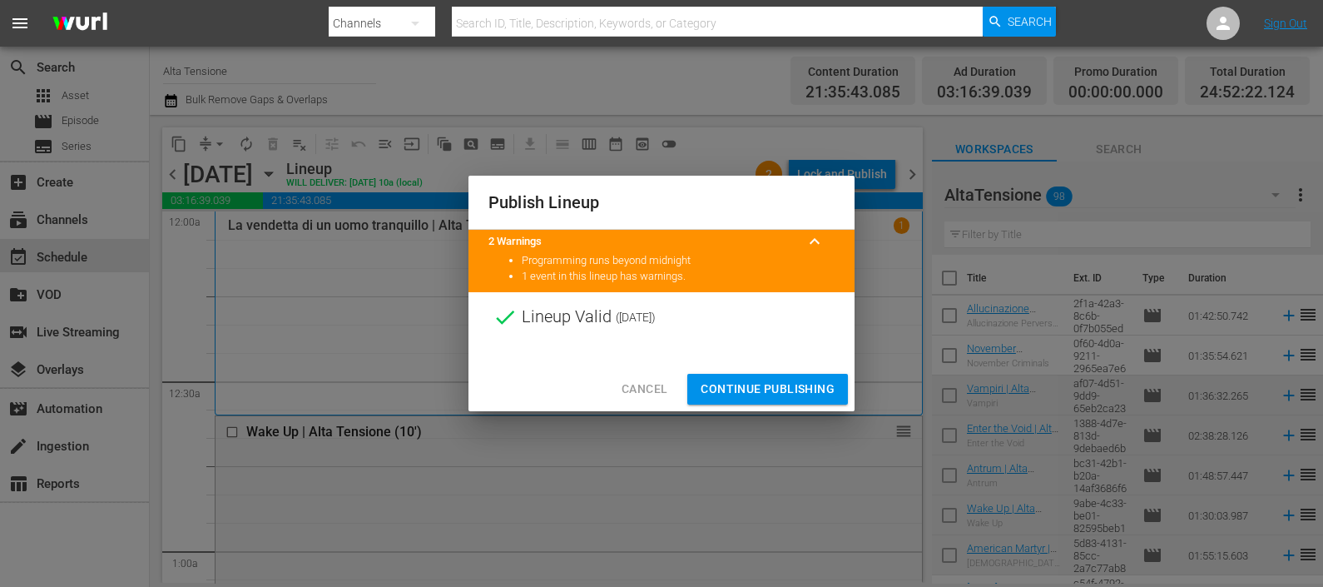
click at [767, 389] on span "Continue Publishing" at bounding box center [768, 389] width 134 height 21
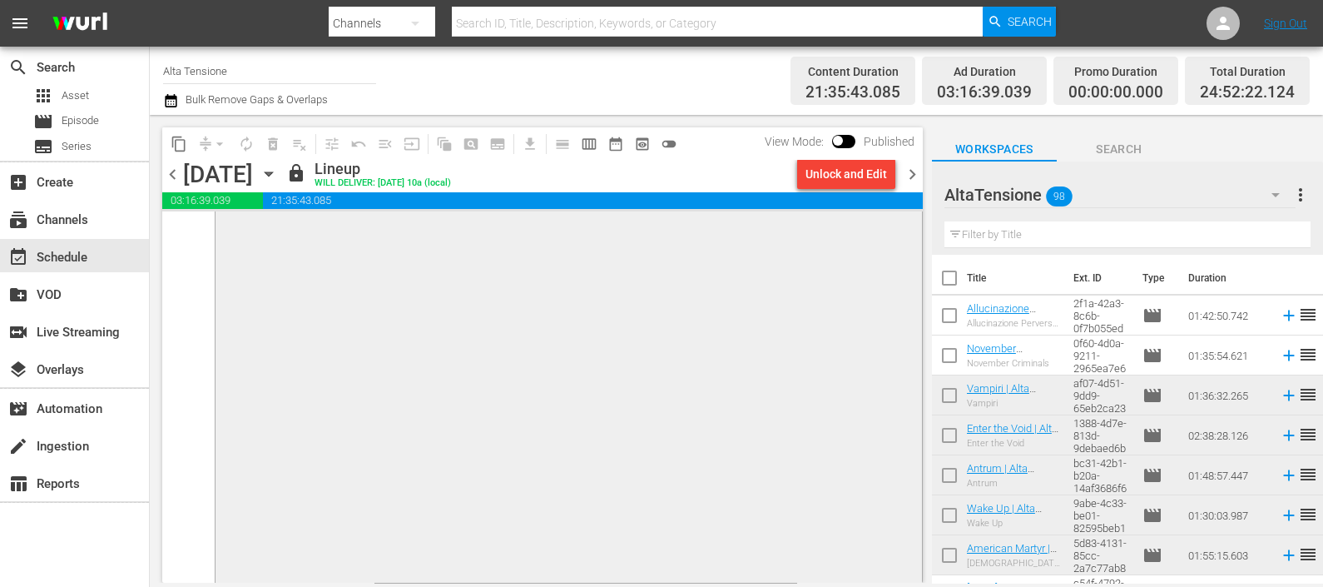
scroll to position [8111, 0]
click at [915, 172] on span "chevron_right" at bounding box center [912, 174] width 21 height 21
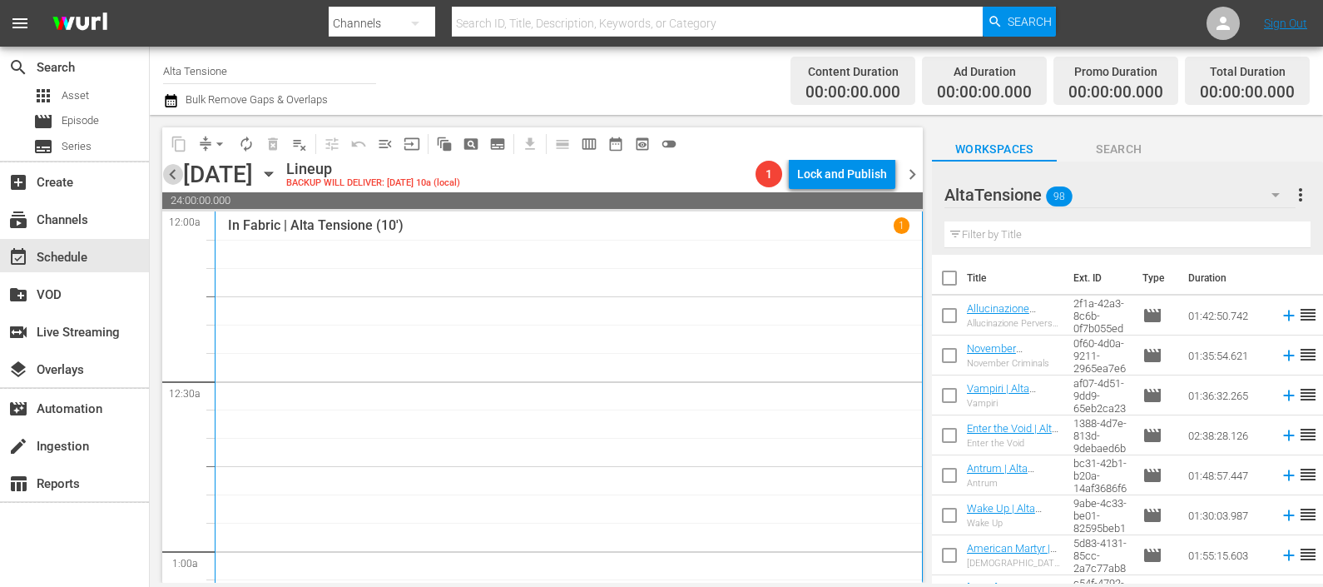
click at [175, 173] on span "chevron_left" at bounding box center [172, 174] width 21 height 21
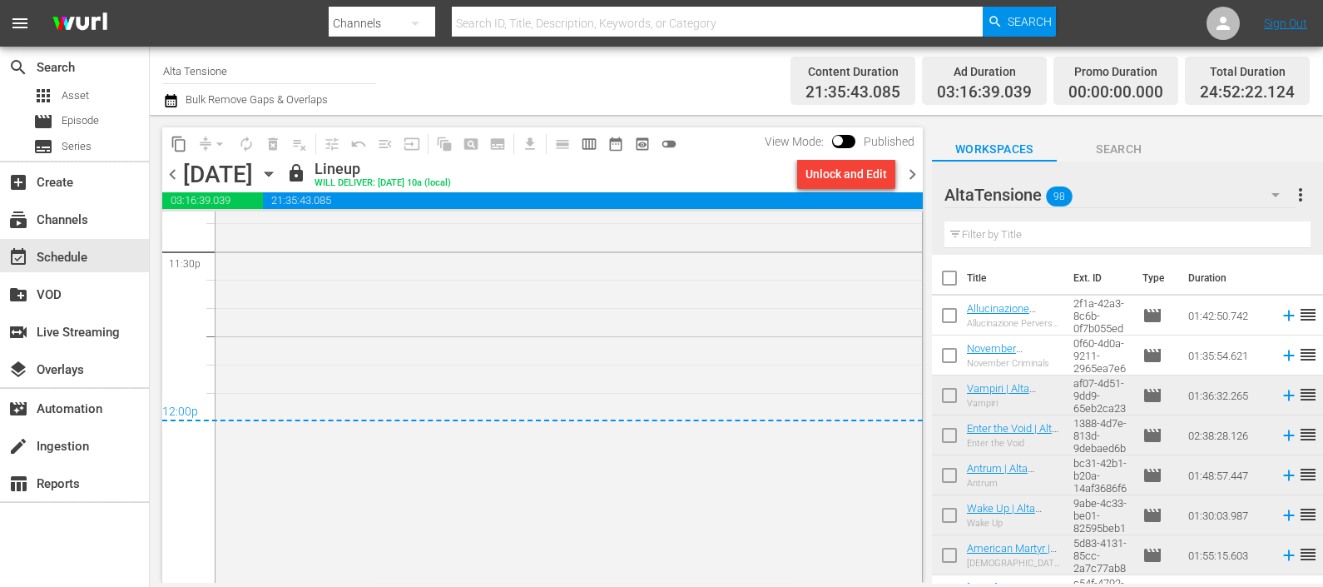
scroll to position [8276, 0]
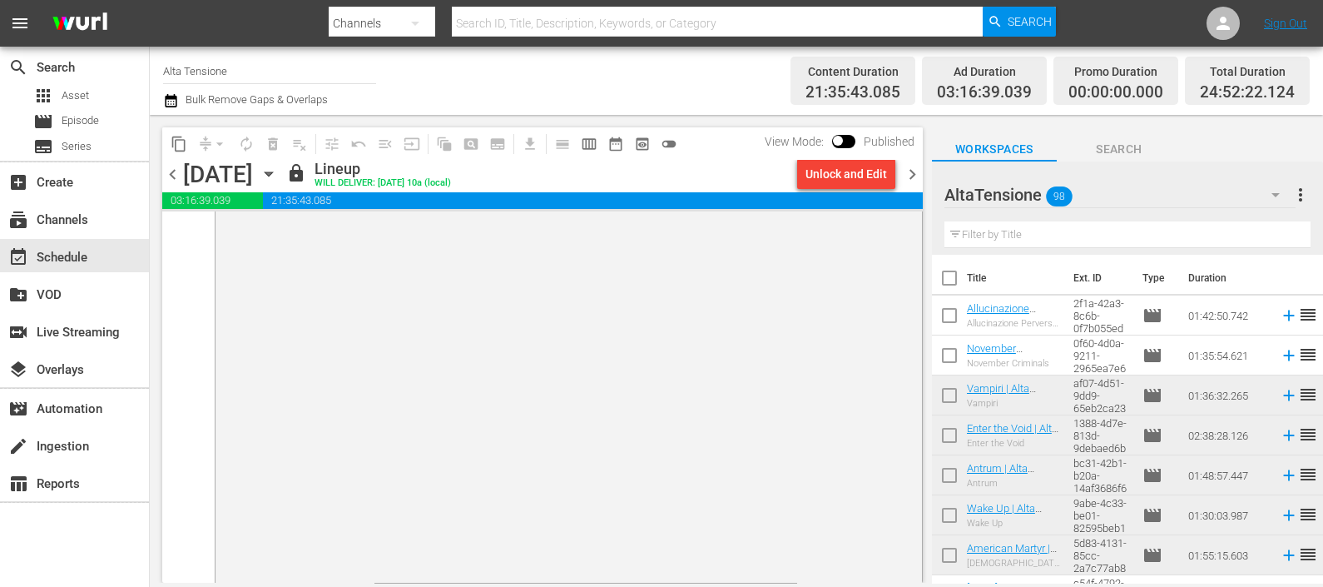
click at [914, 172] on span "chevron_right" at bounding box center [912, 174] width 21 height 21
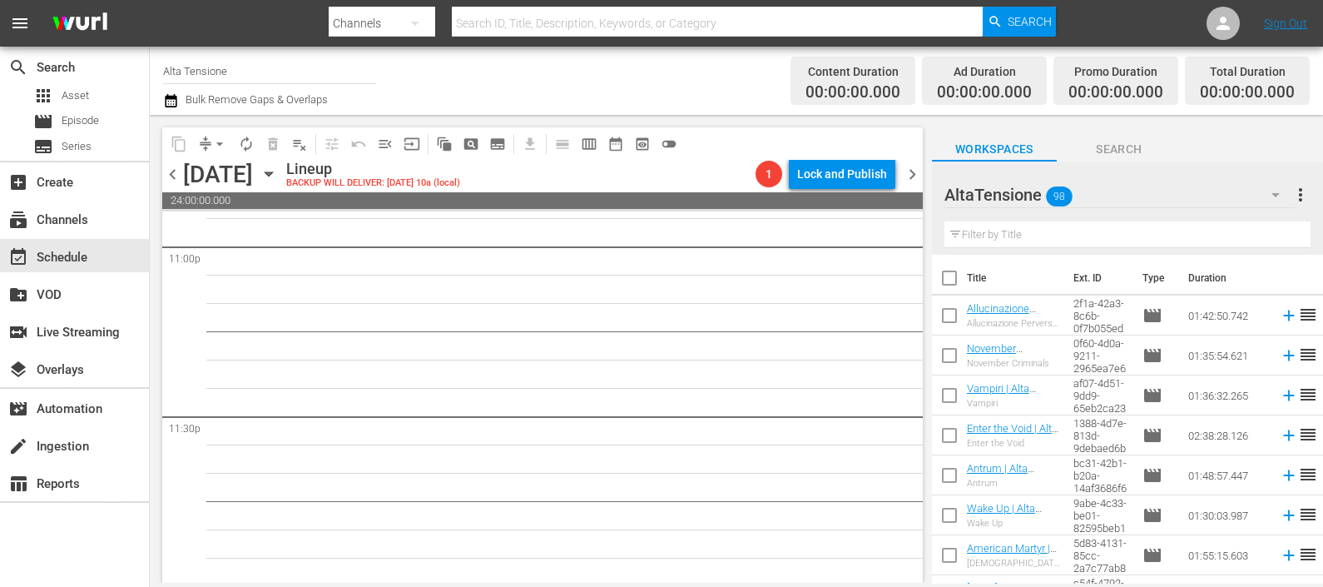
scroll to position [7775, 0]
